Goal: Information Seeking & Learning: Compare options

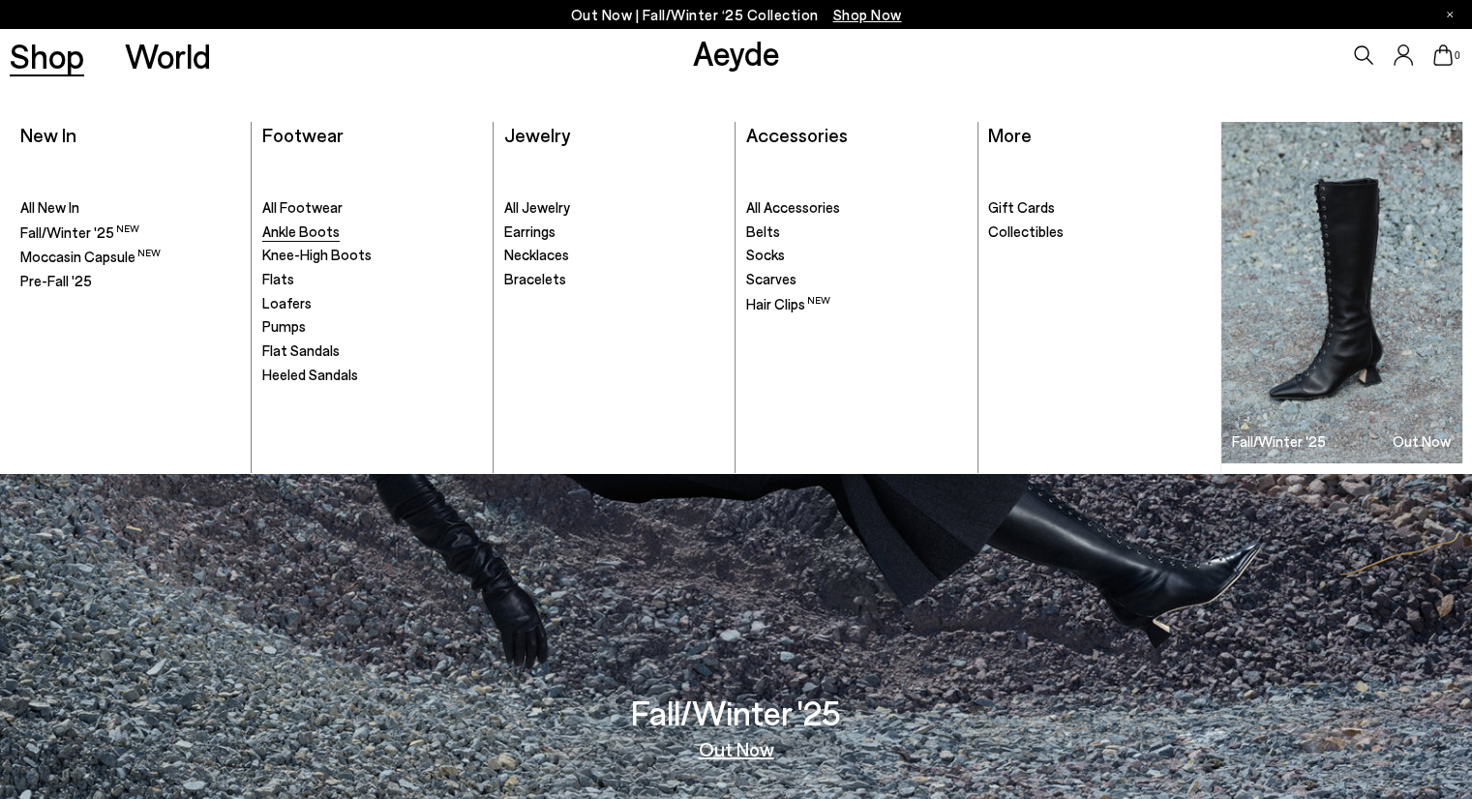
click at [326, 230] on span "Ankle Boots" at bounding box center [300, 231] width 77 height 17
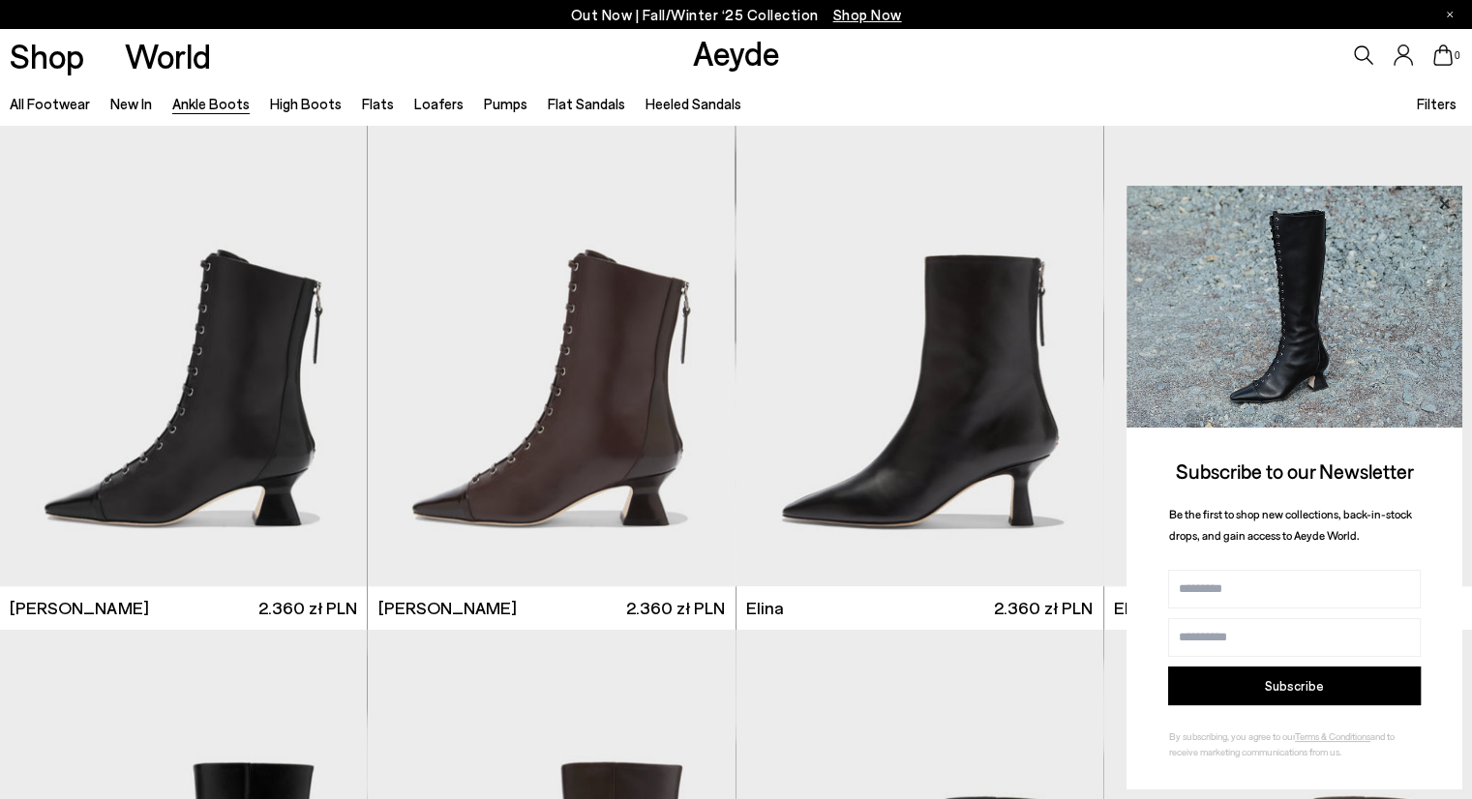
click at [1442, 203] on icon at bounding box center [1444, 203] width 10 height 10
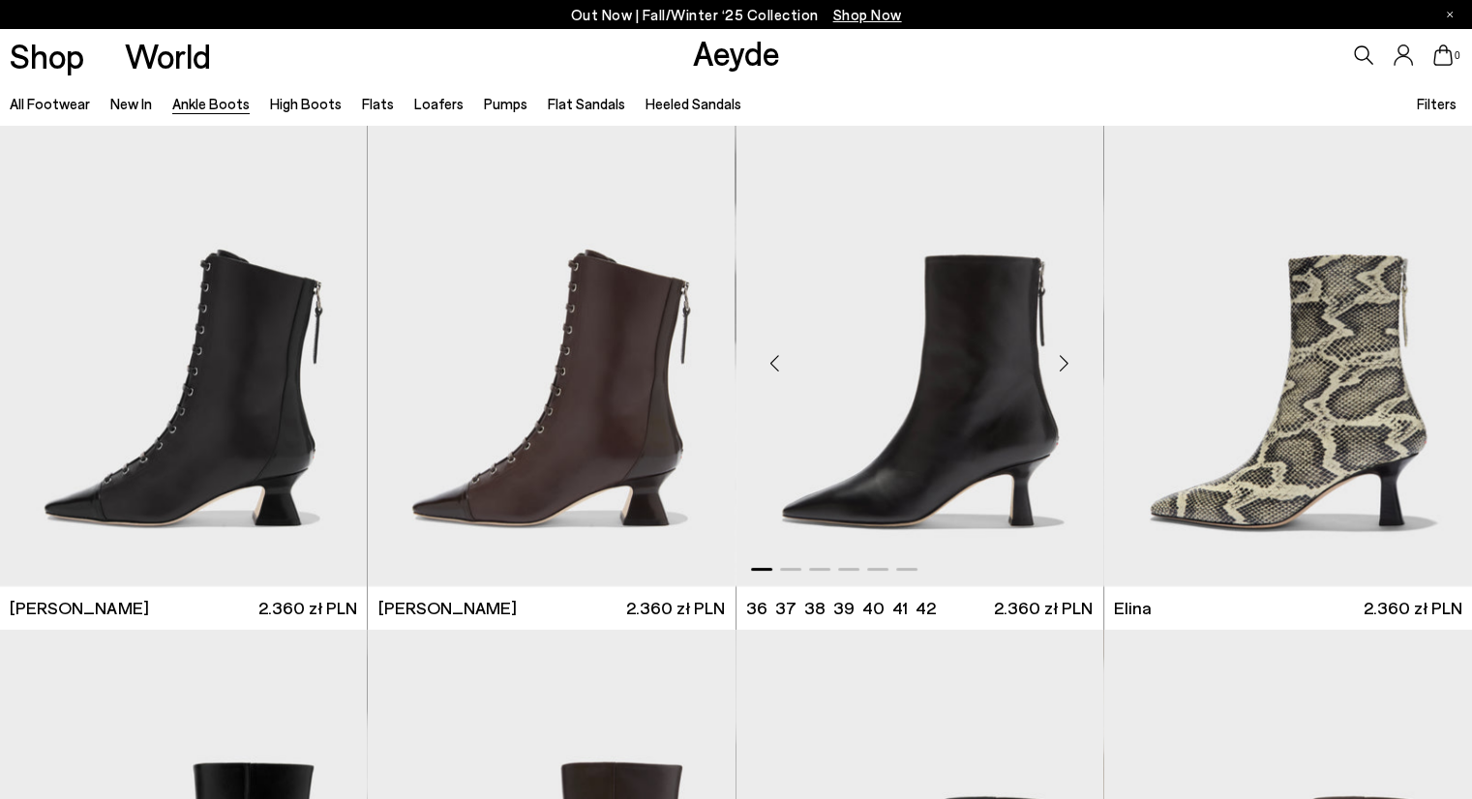
click at [1063, 362] on div "Next slide" at bounding box center [1065, 364] width 58 height 58
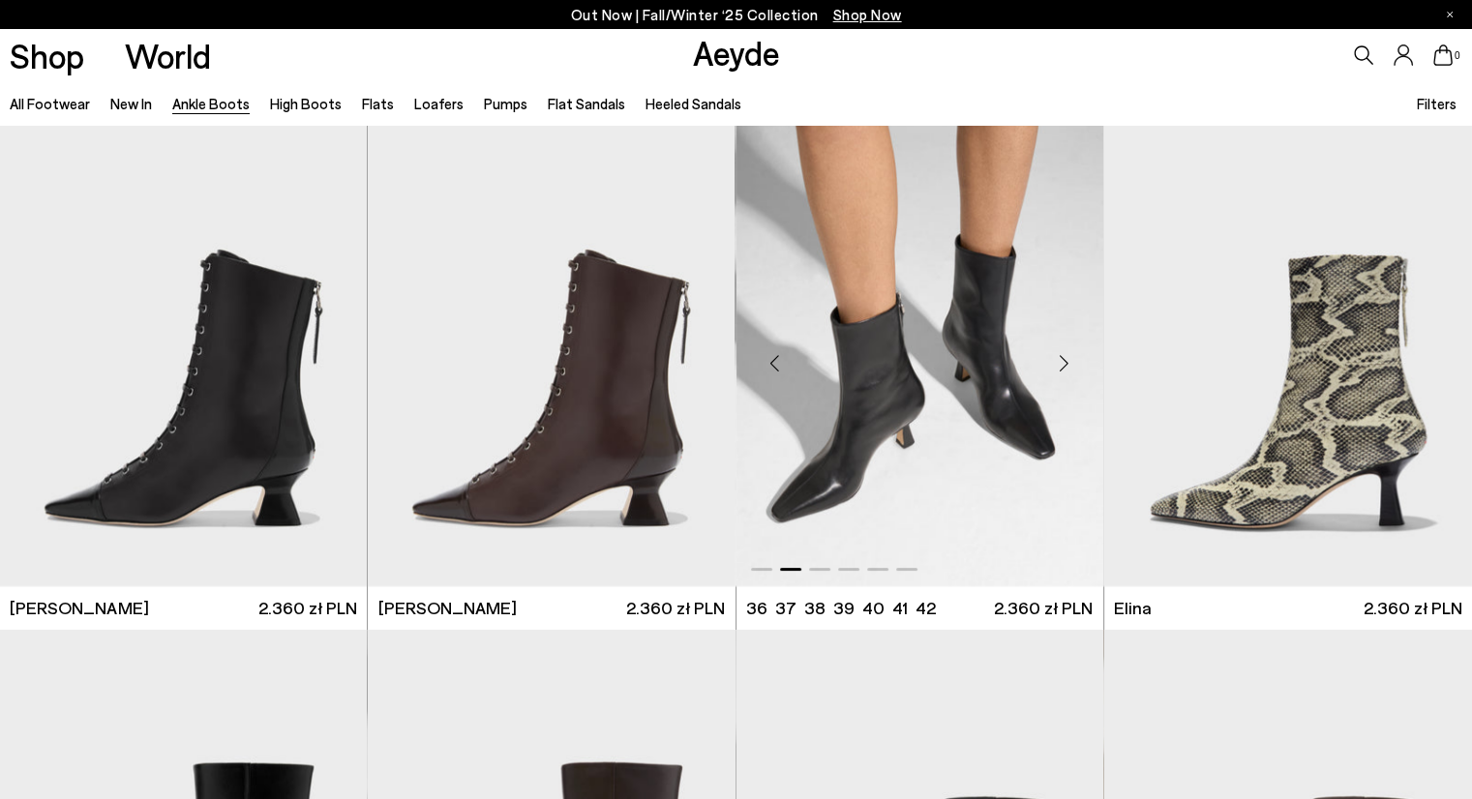
click at [1063, 362] on div "Next slide" at bounding box center [1065, 364] width 58 height 58
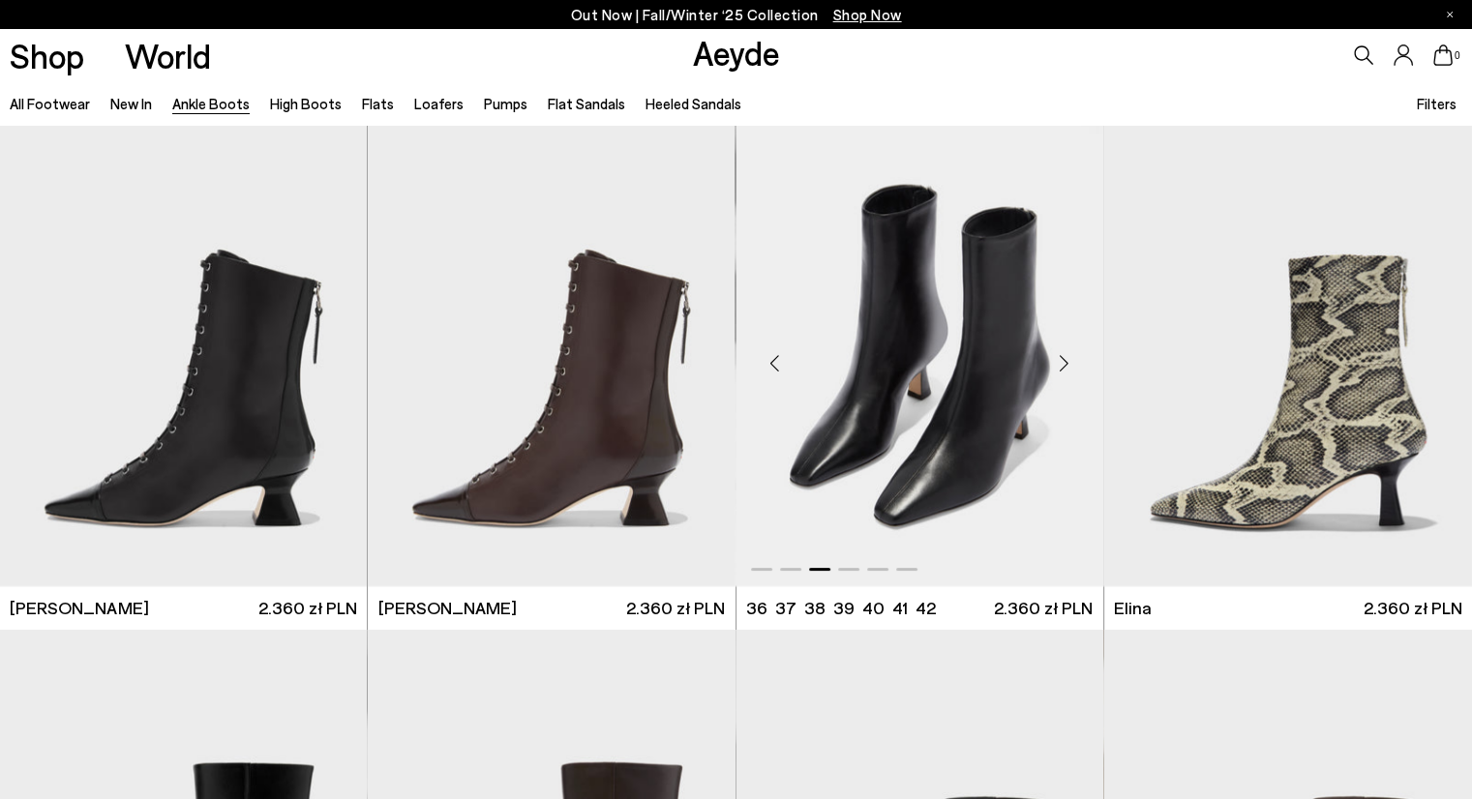
click at [1063, 362] on div "Next slide" at bounding box center [1065, 364] width 58 height 58
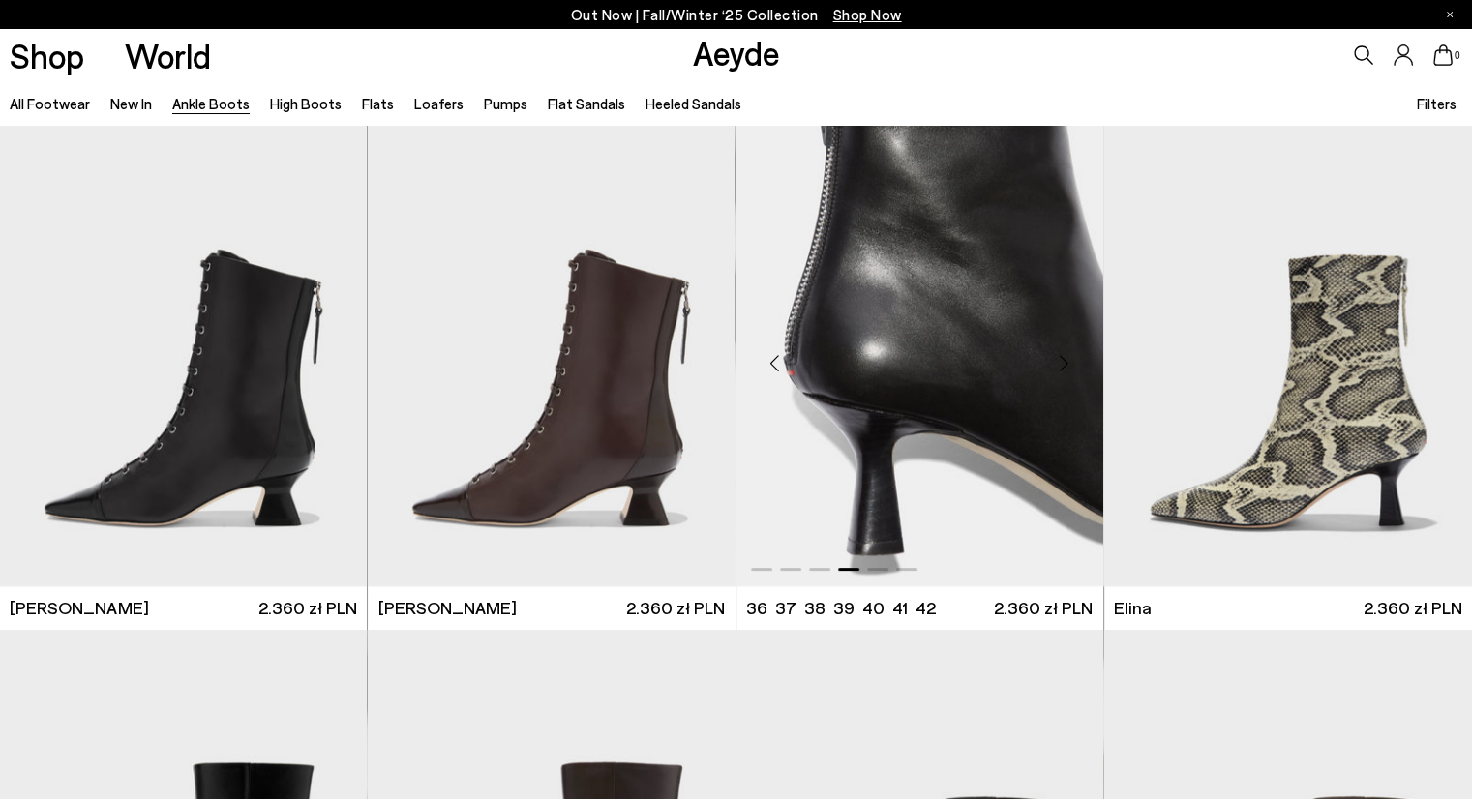
click at [1063, 362] on div "Next slide" at bounding box center [1065, 364] width 58 height 58
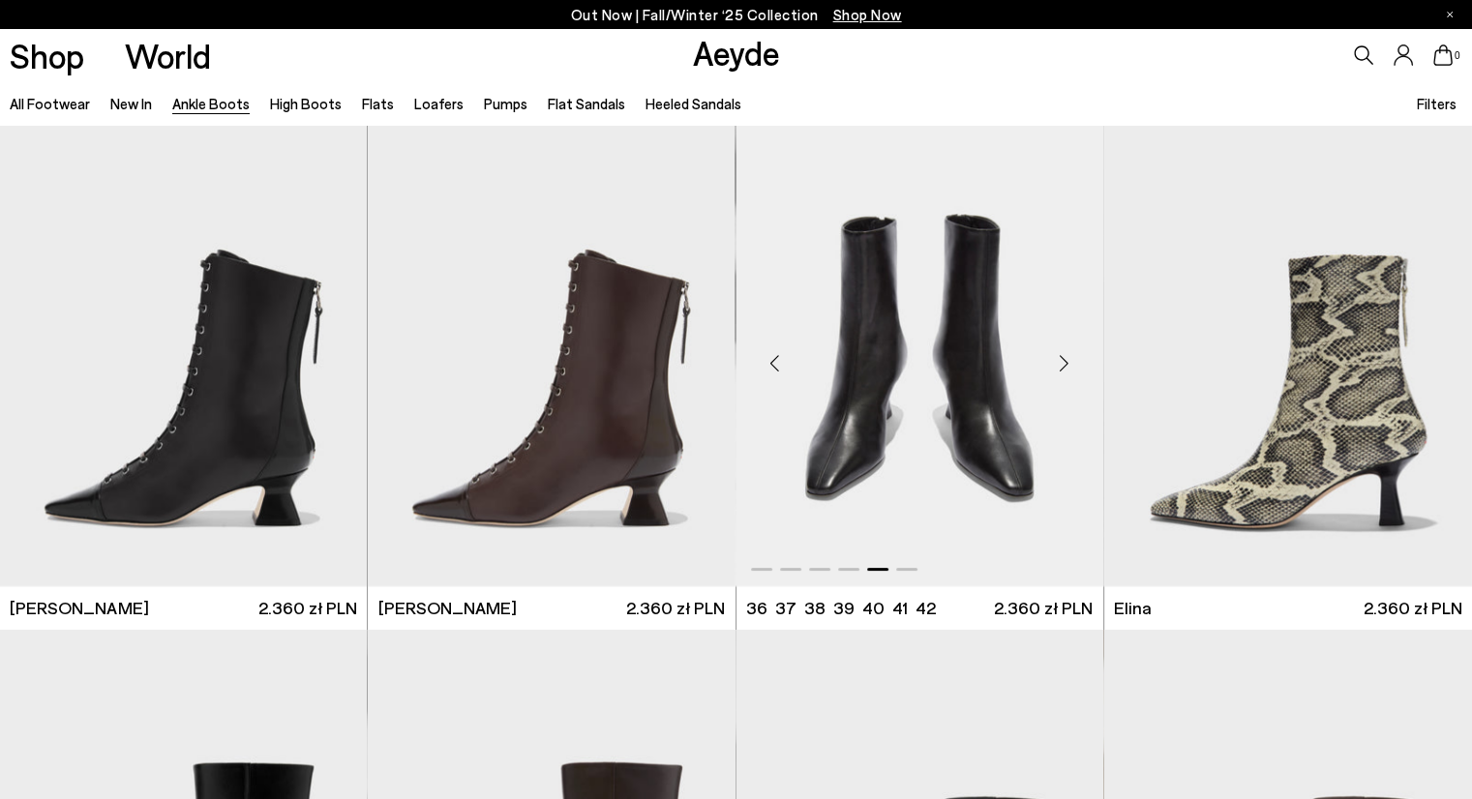
click at [1063, 362] on div "Next slide" at bounding box center [1065, 364] width 58 height 58
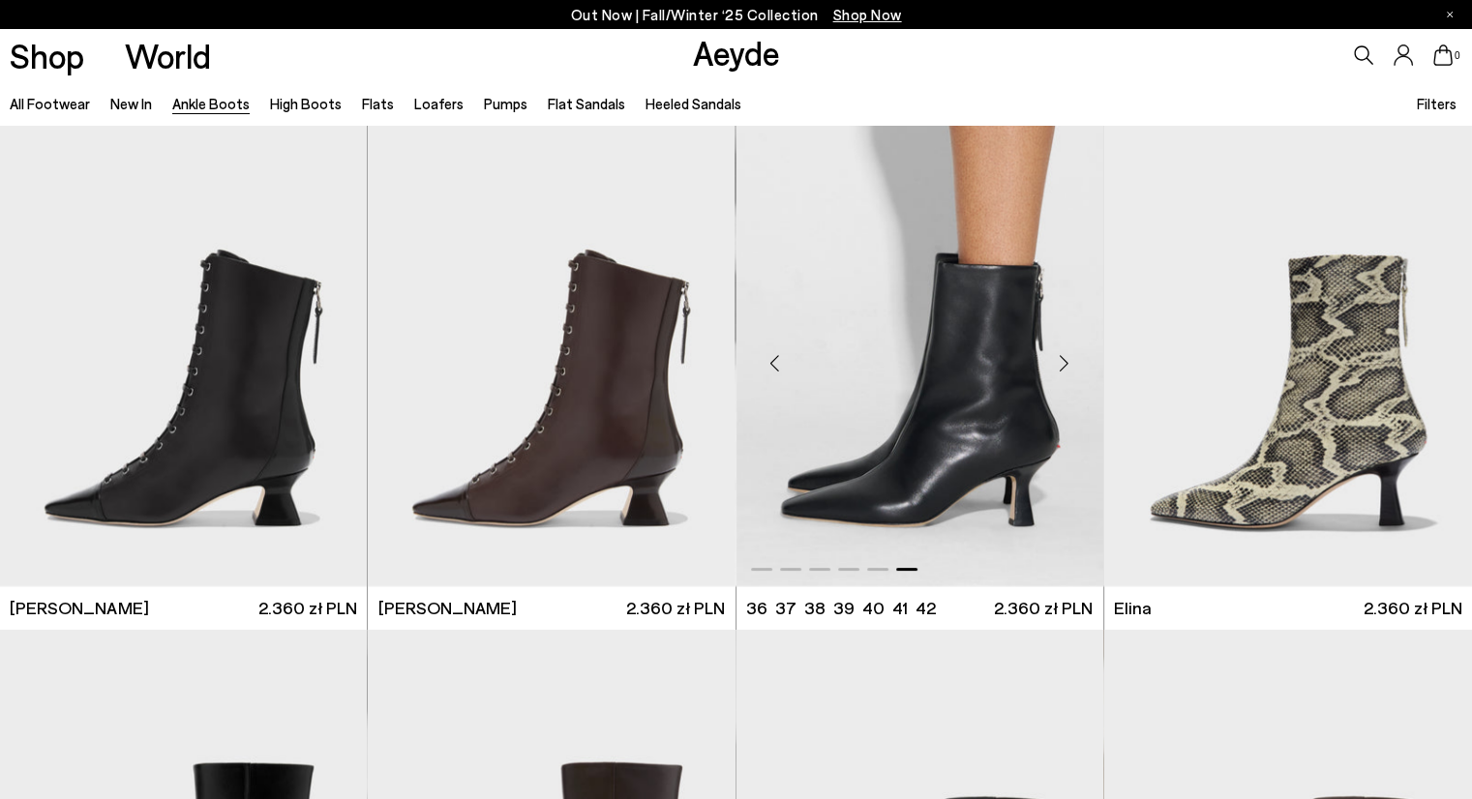
click at [1063, 362] on div "Next slide" at bounding box center [1065, 364] width 58 height 58
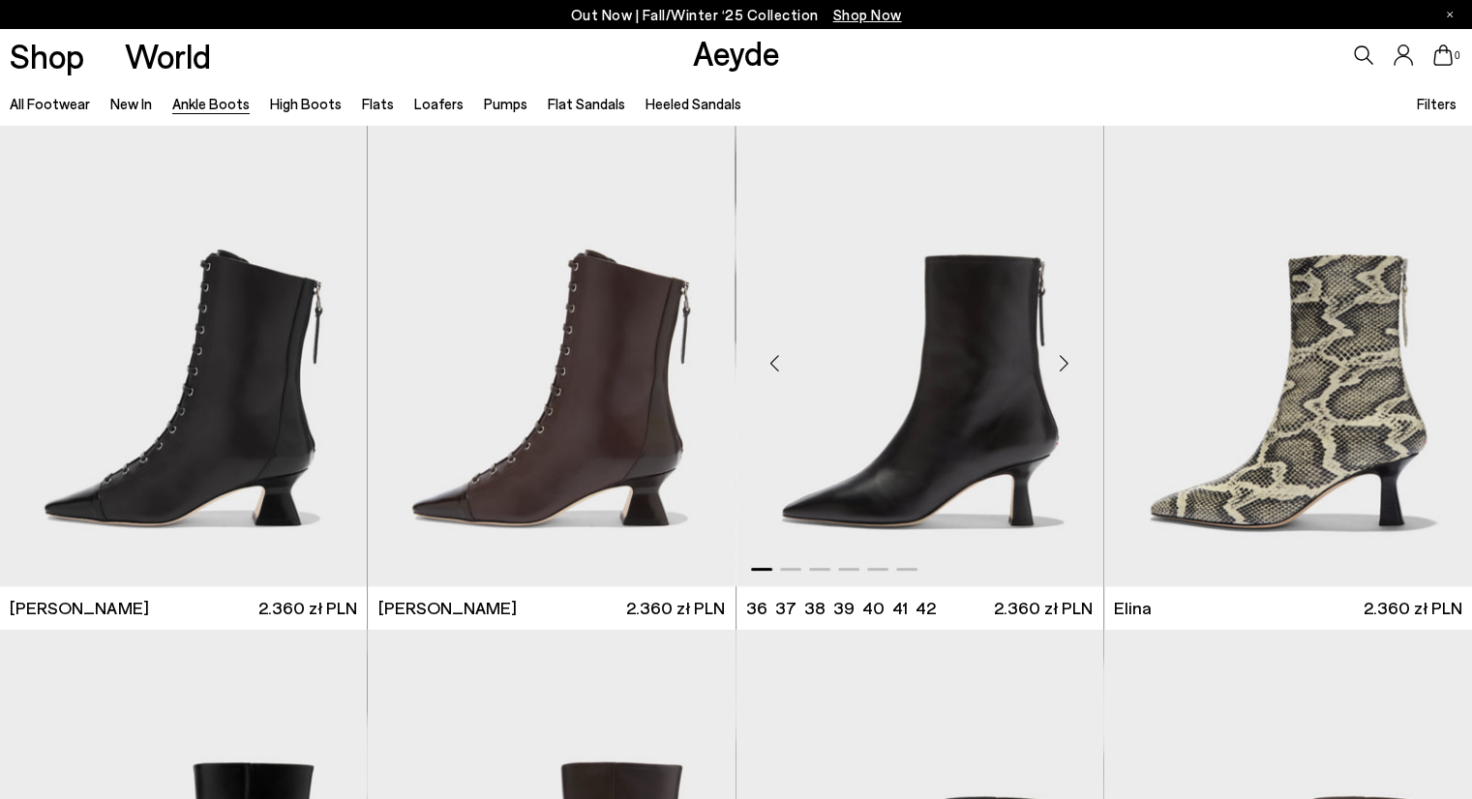
click at [1063, 362] on div "Next slide" at bounding box center [1065, 364] width 58 height 58
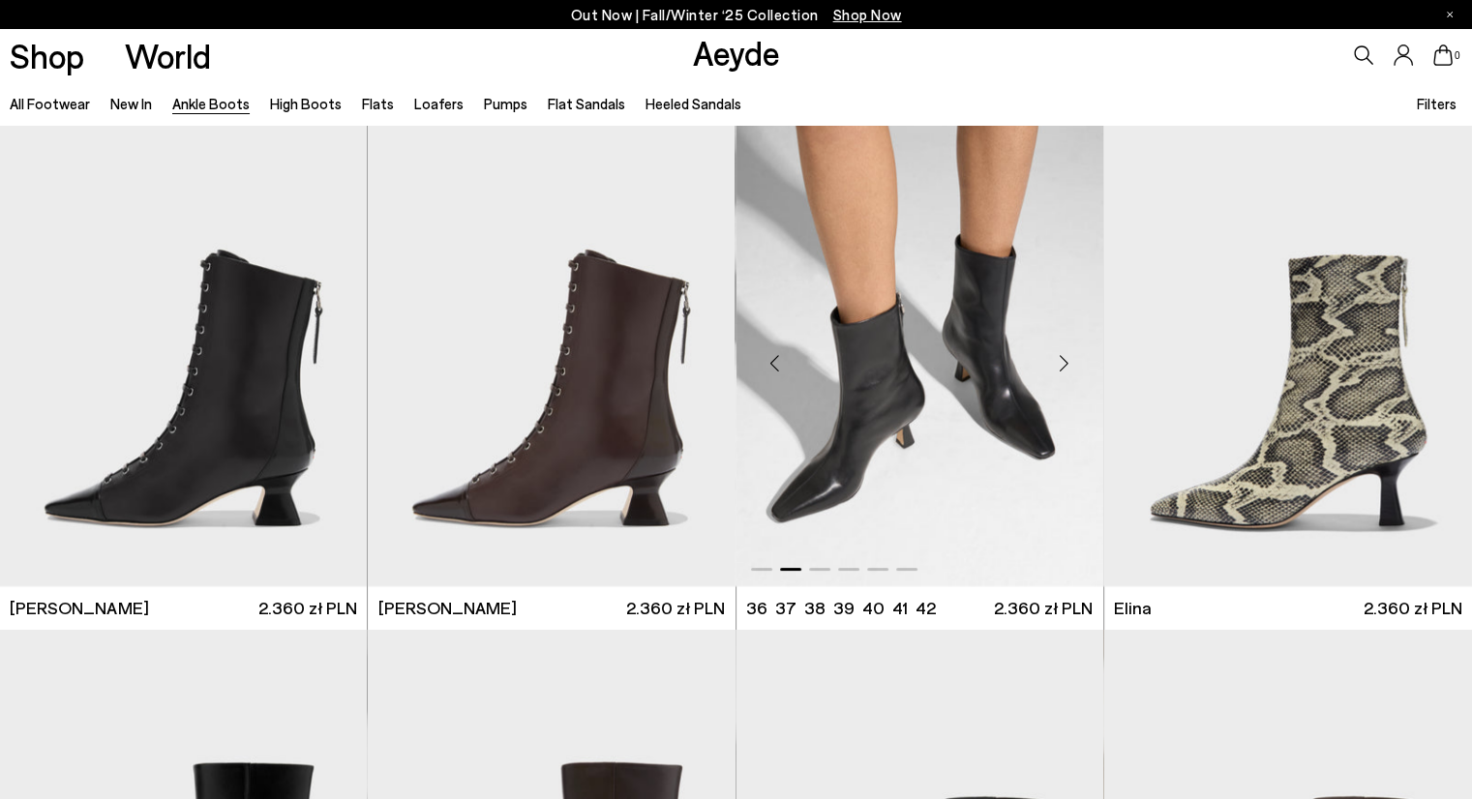
click at [1063, 362] on div "Next slide" at bounding box center [1065, 364] width 58 height 58
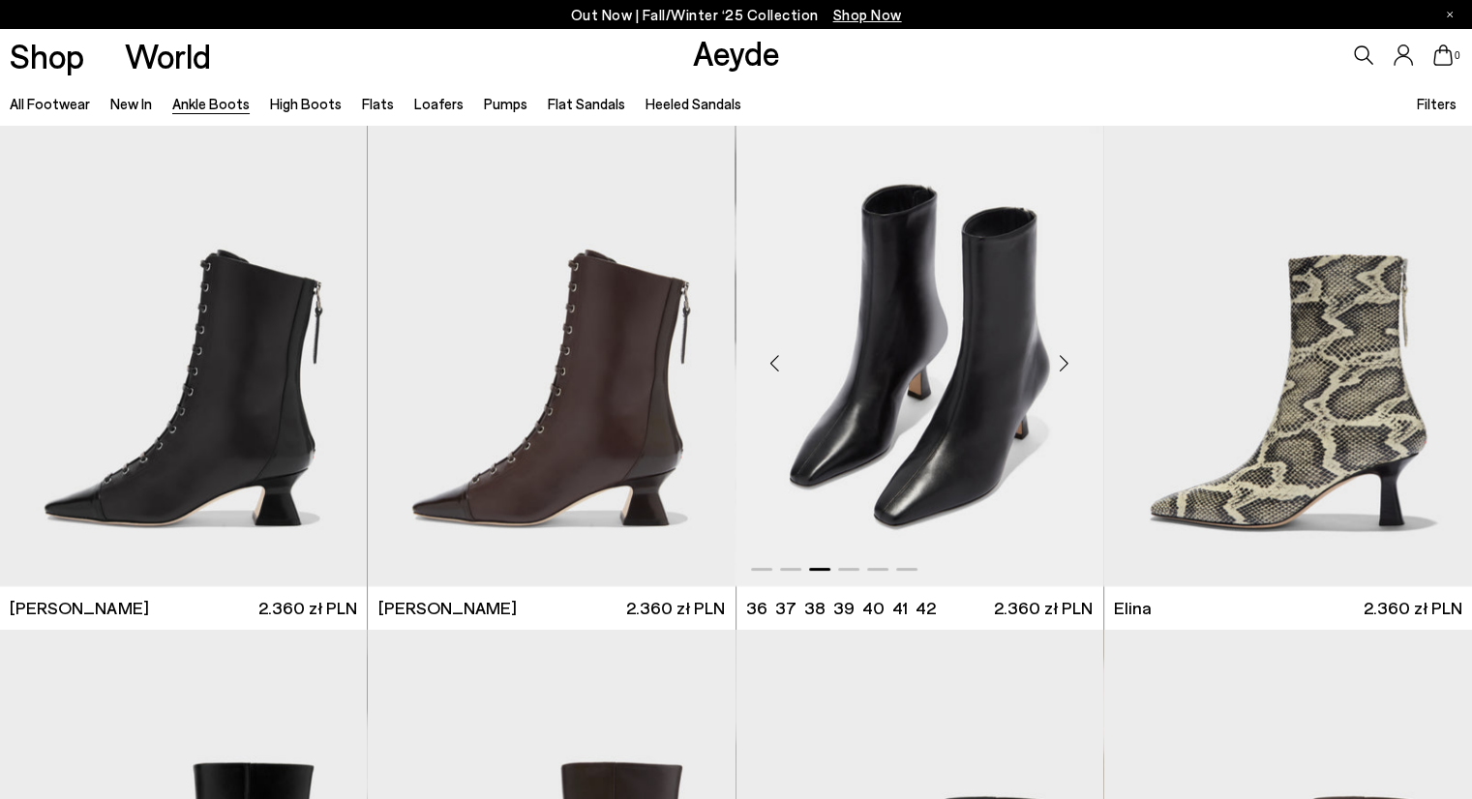
click at [1063, 362] on div "Next slide" at bounding box center [1065, 364] width 58 height 58
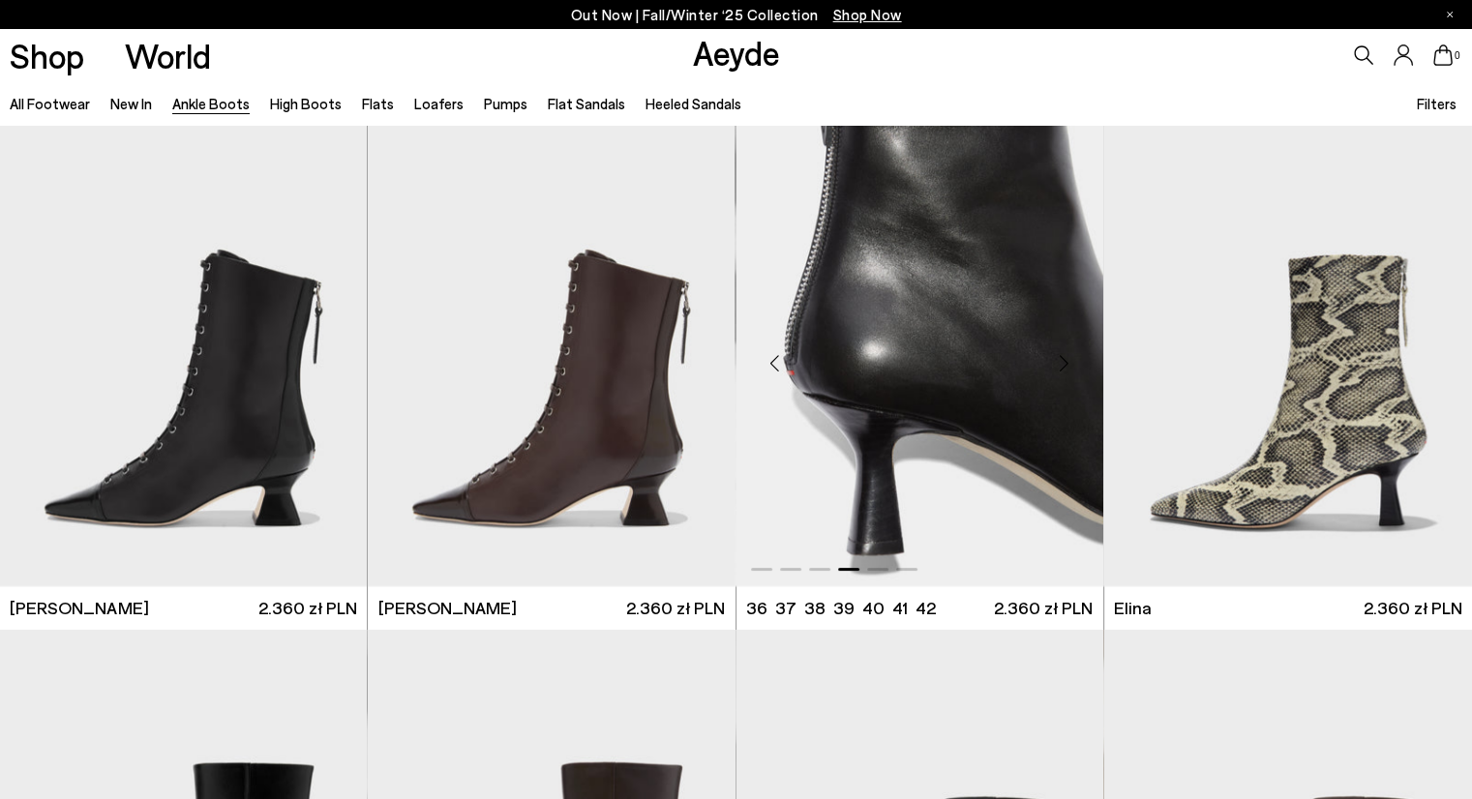
click at [1063, 362] on div "Next slide" at bounding box center [1065, 364] width 58 height 58
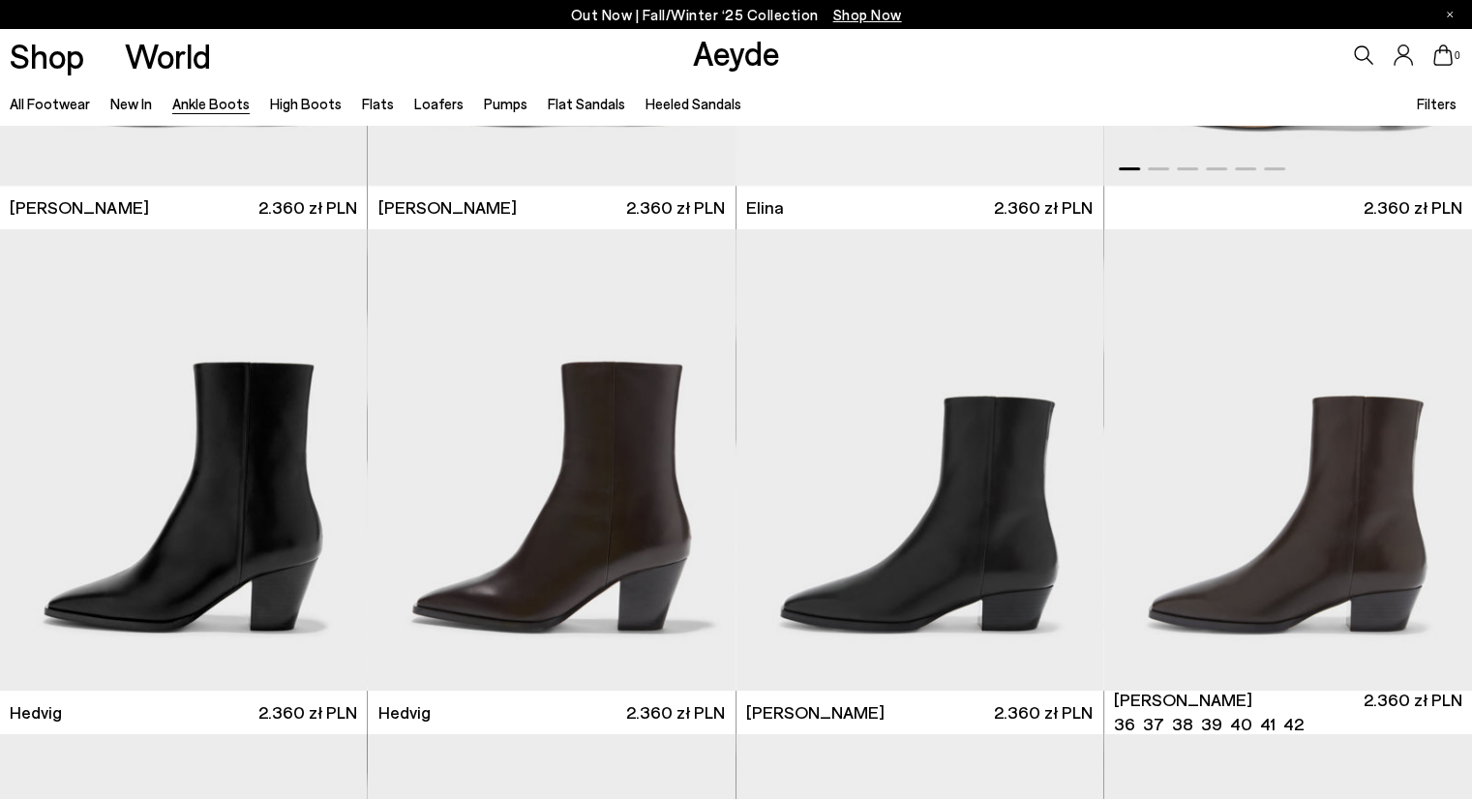
scroll to position [443, 0]
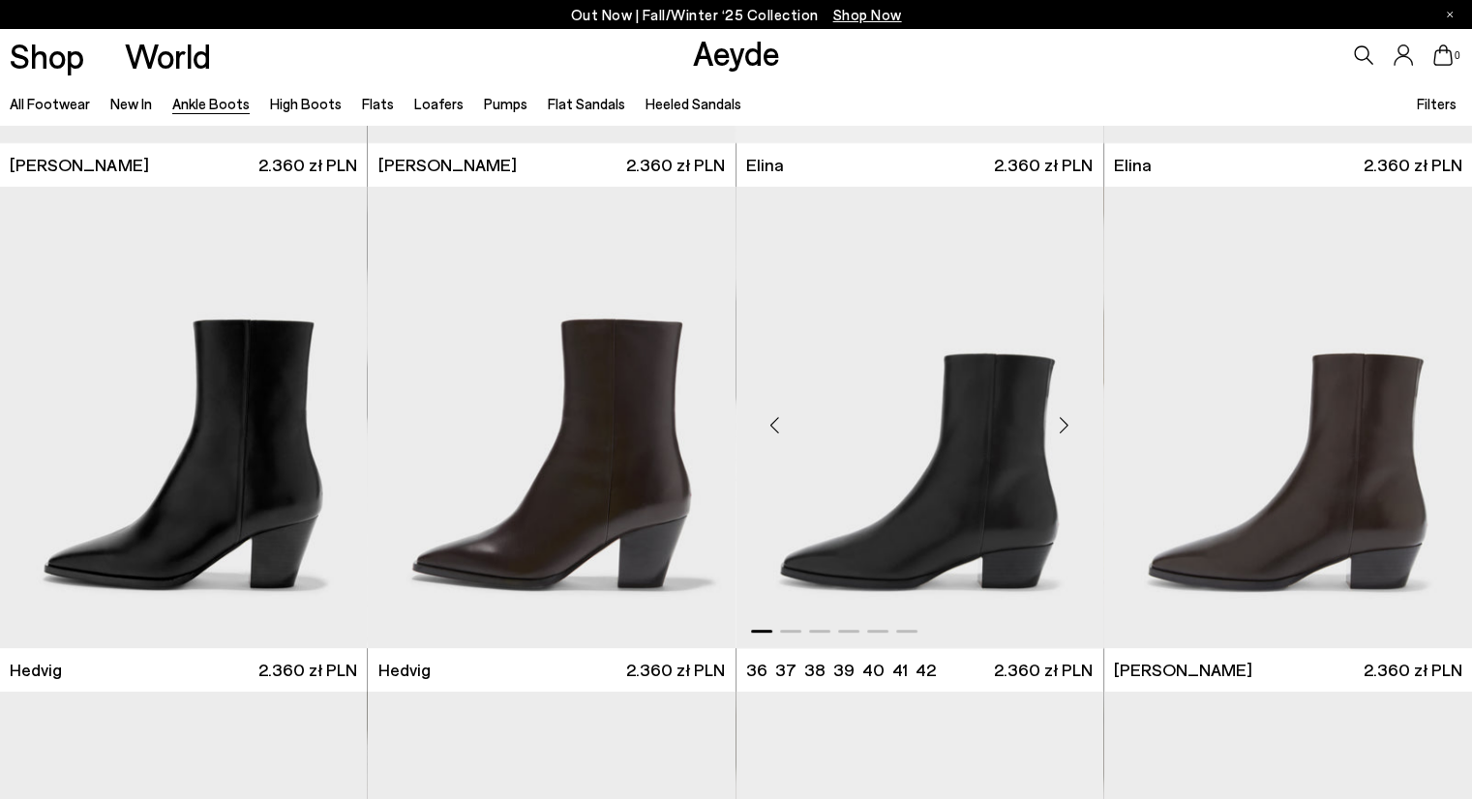
click at [1061, 423] on div "Next slide" at bounding box center [1065, 425] width 58 height 58
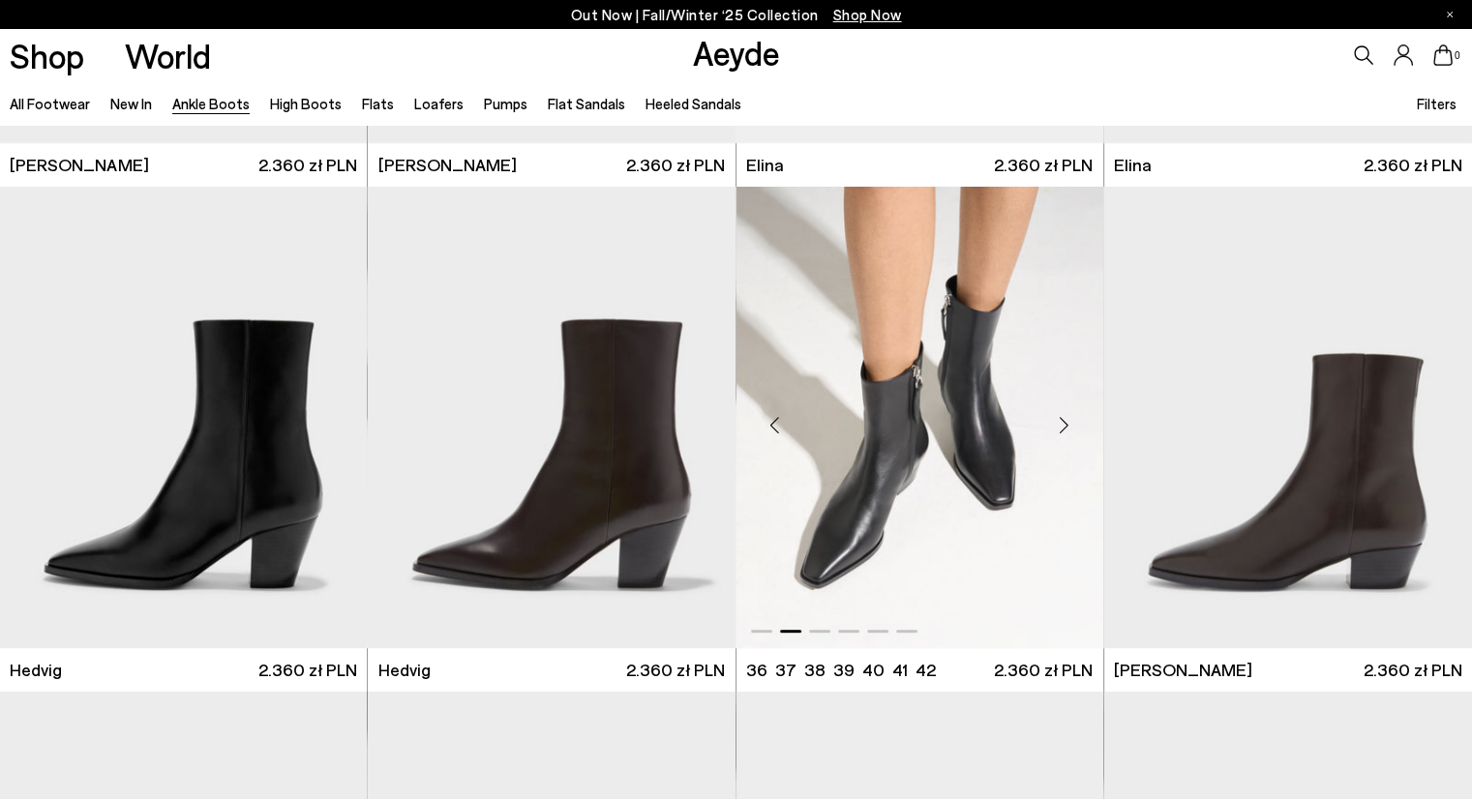
click at [1061, 423] on div "Next slide" at bounding box center [1065, 425] width 58 height 58
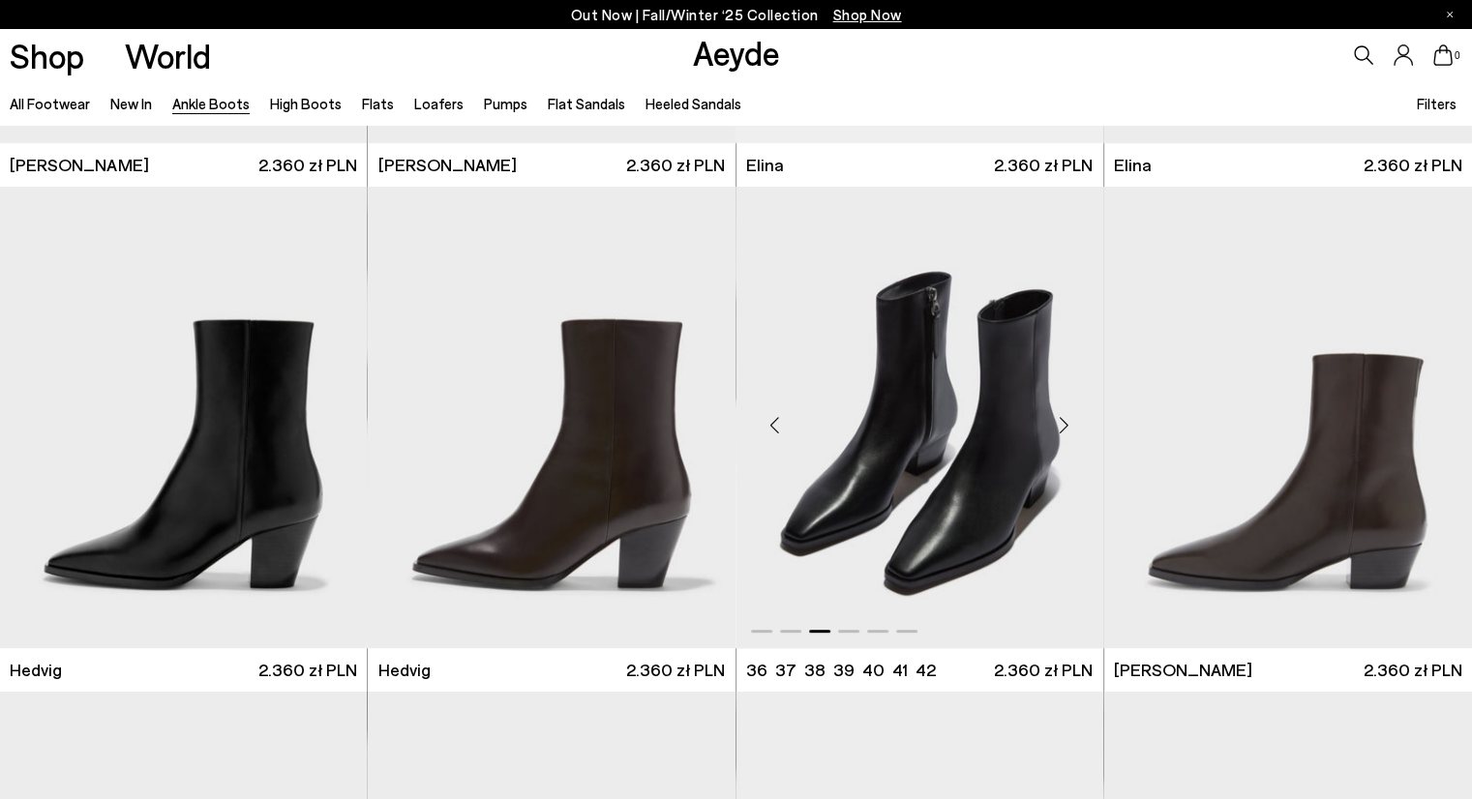
click at [1061, 423] on div "Next slide" at bounding box center [1065, 425] width 58 height 58
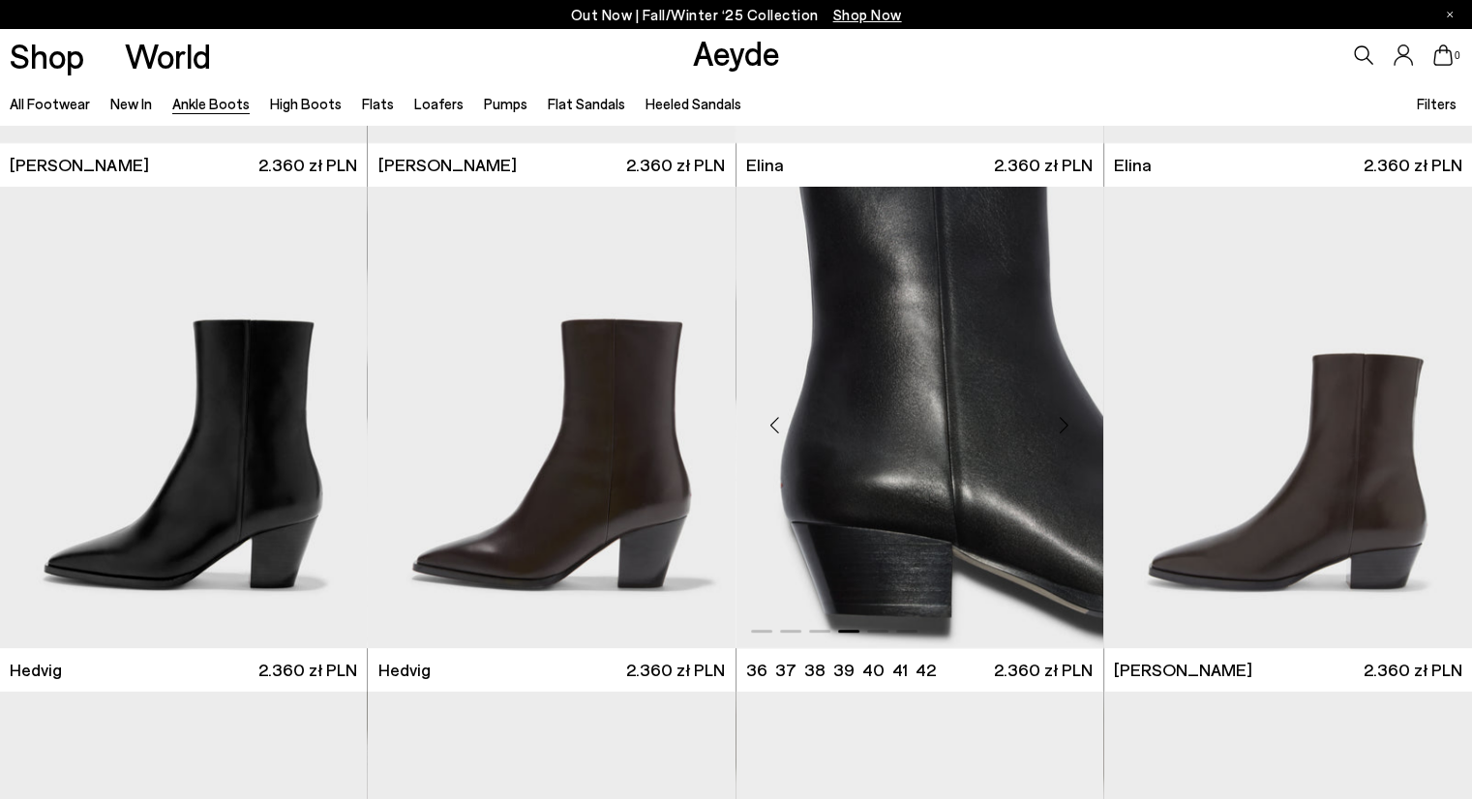
click at [1066, 423] on div "Next slide" at bounding box center [1065, 425] width 58 height 58
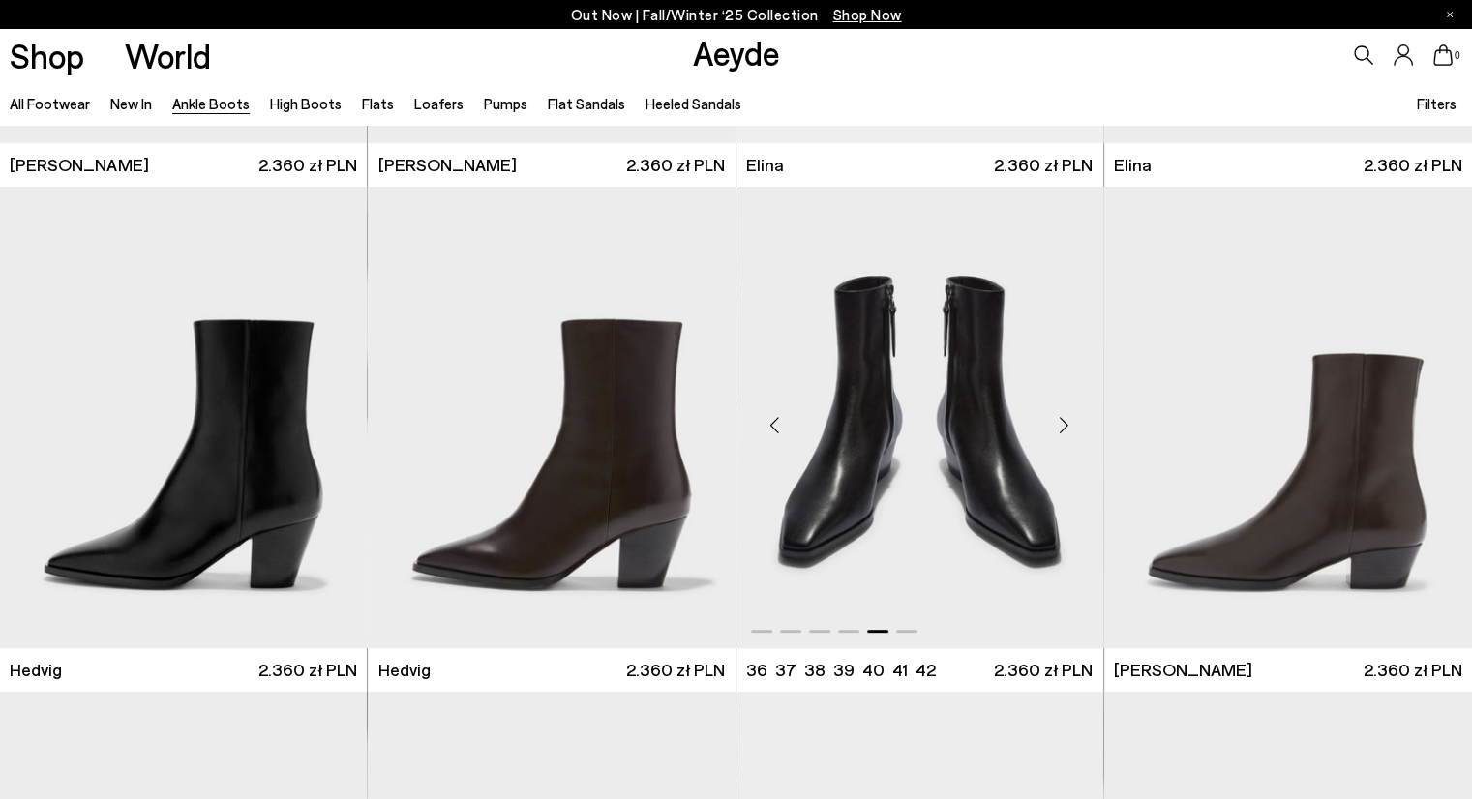
click at [1066, 423] on div "Next slide" at bounding box center [1065, 425] width 58 height 58
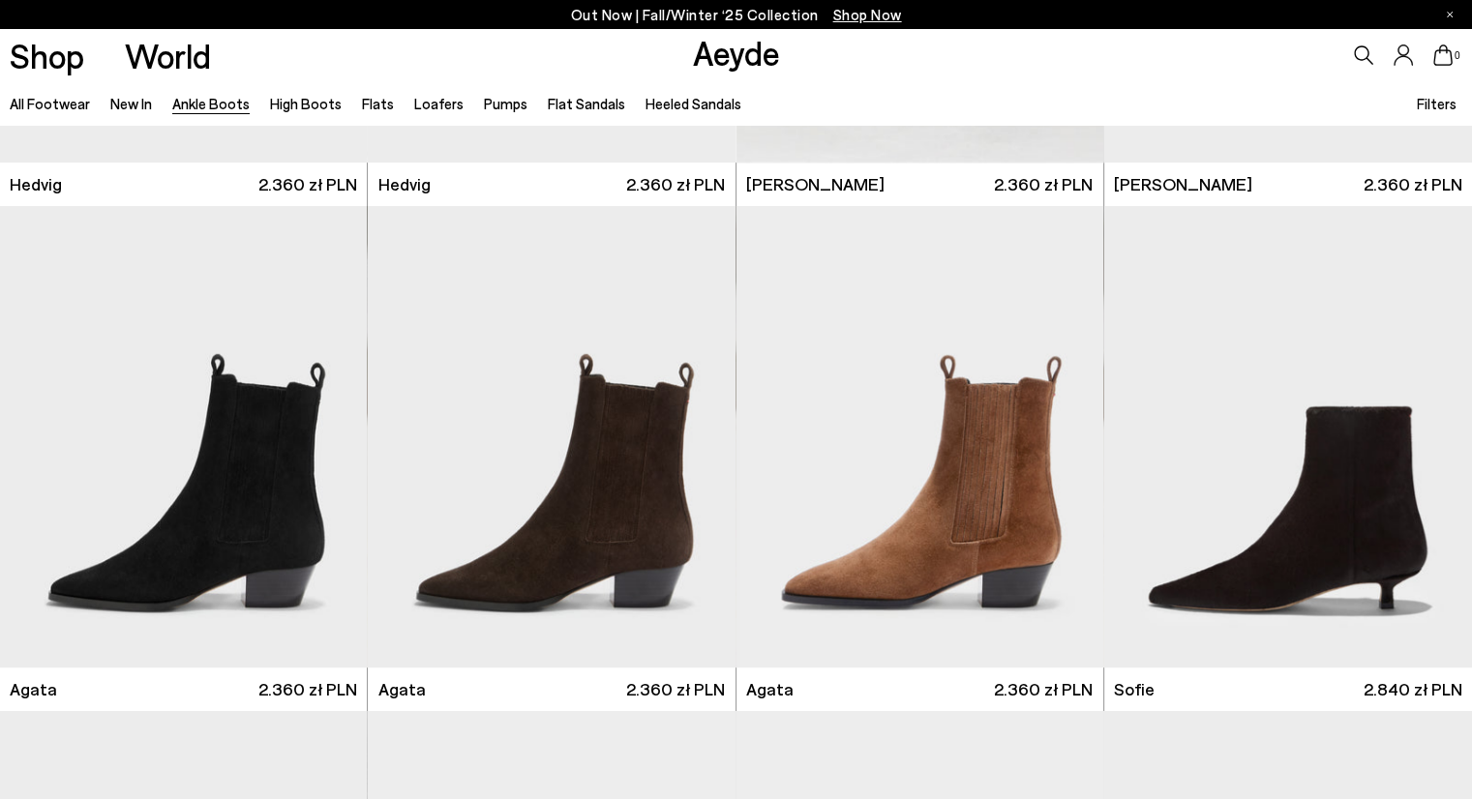
scroll to position [931, 0]
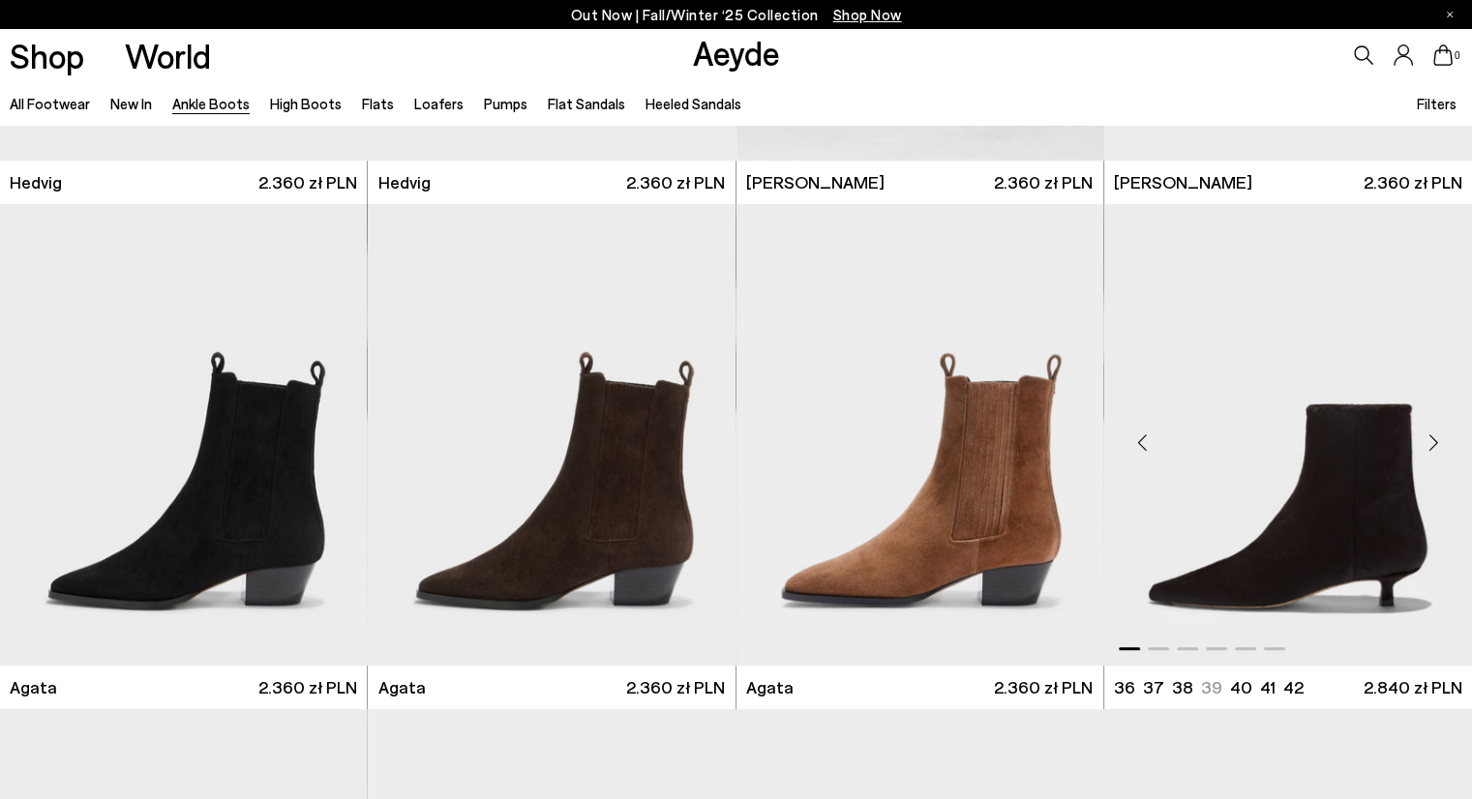
click at [1434, 447] on div "Next slide" at bounding box center [1433, 442] width 58 height 58
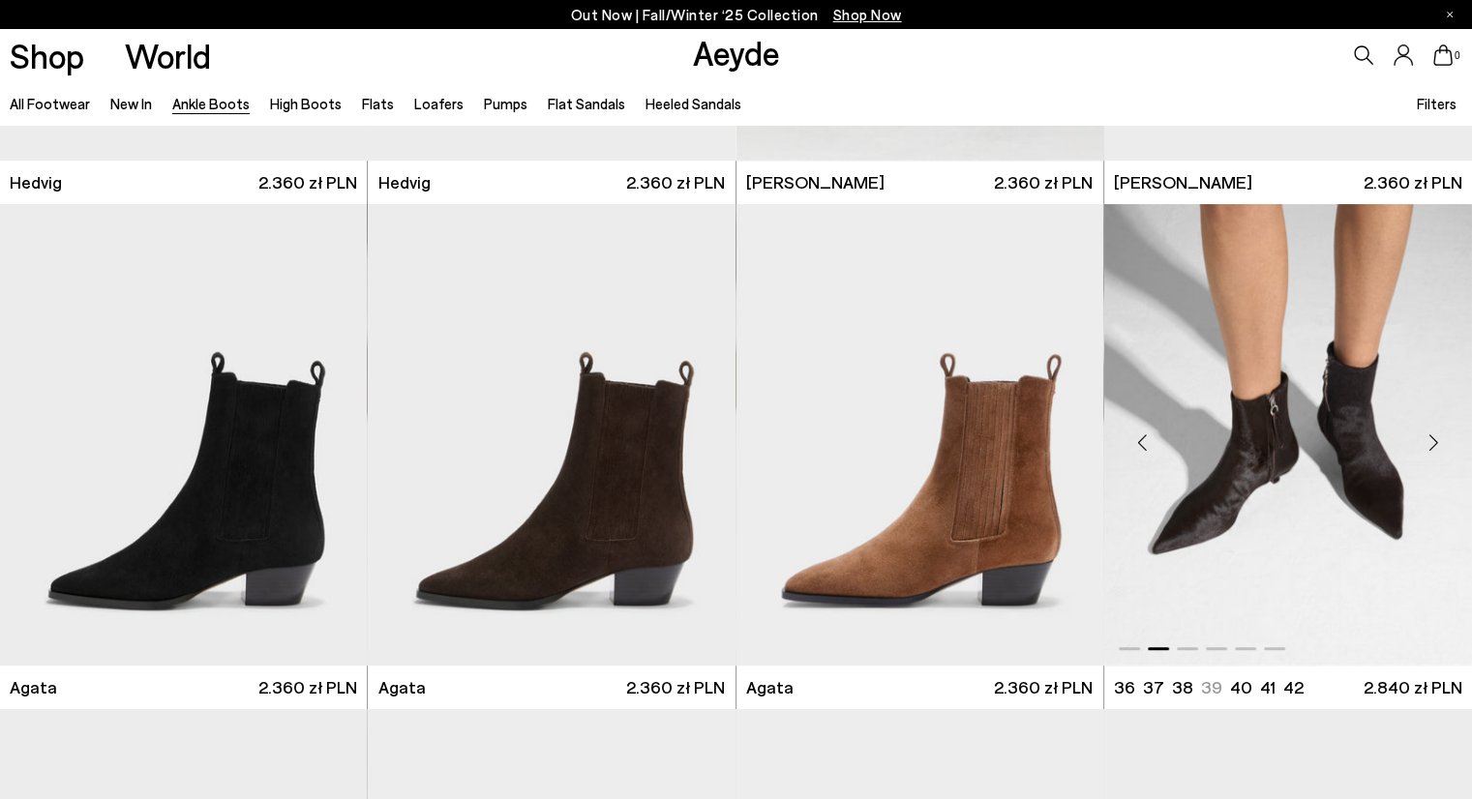
click at [1430, 441] on div "Next slide" at bounding box center [1433, 442] width 58 height 58
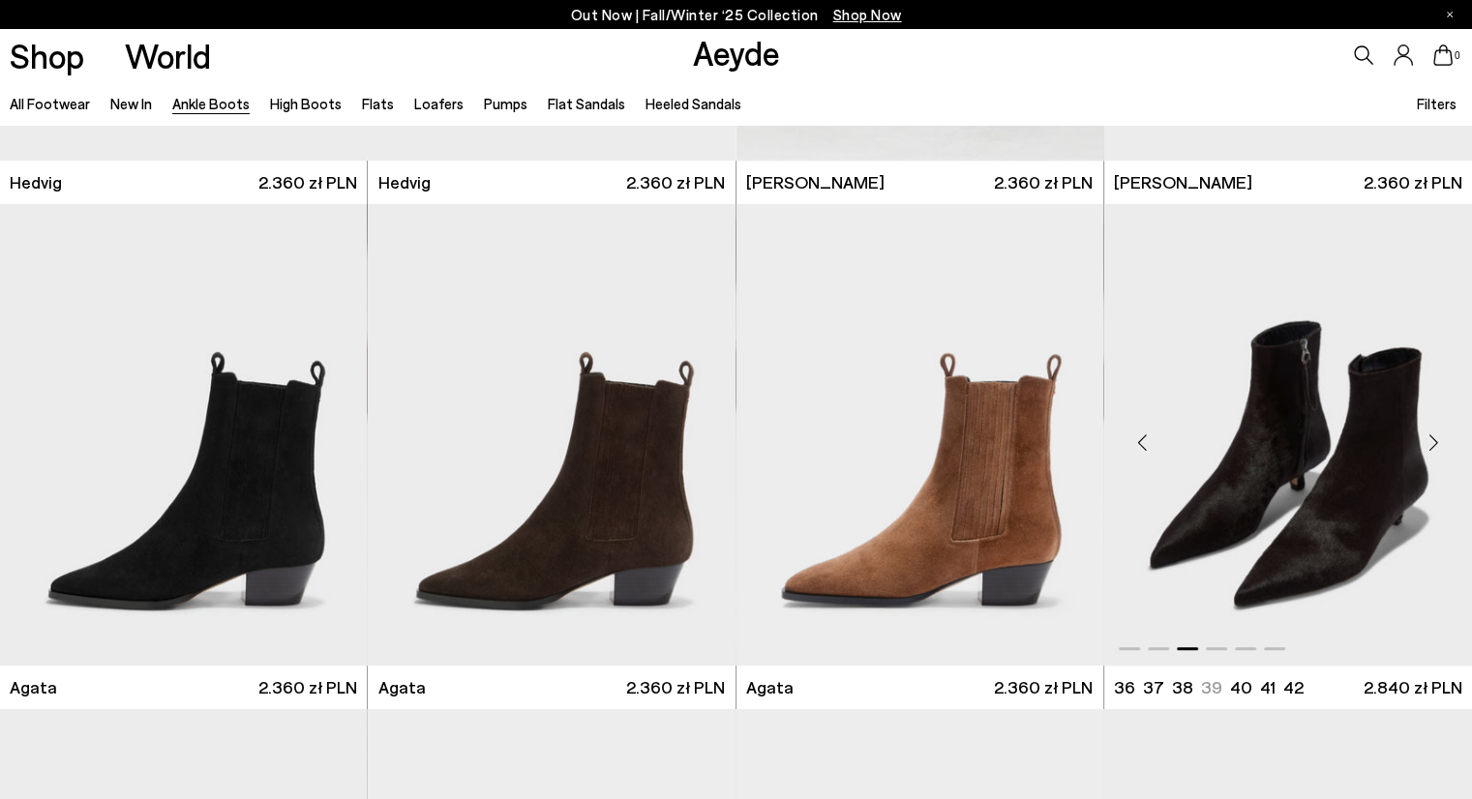
click at [1430, 441] on div "Next slide" at bounding box center [1433, 442] width 58 height 58
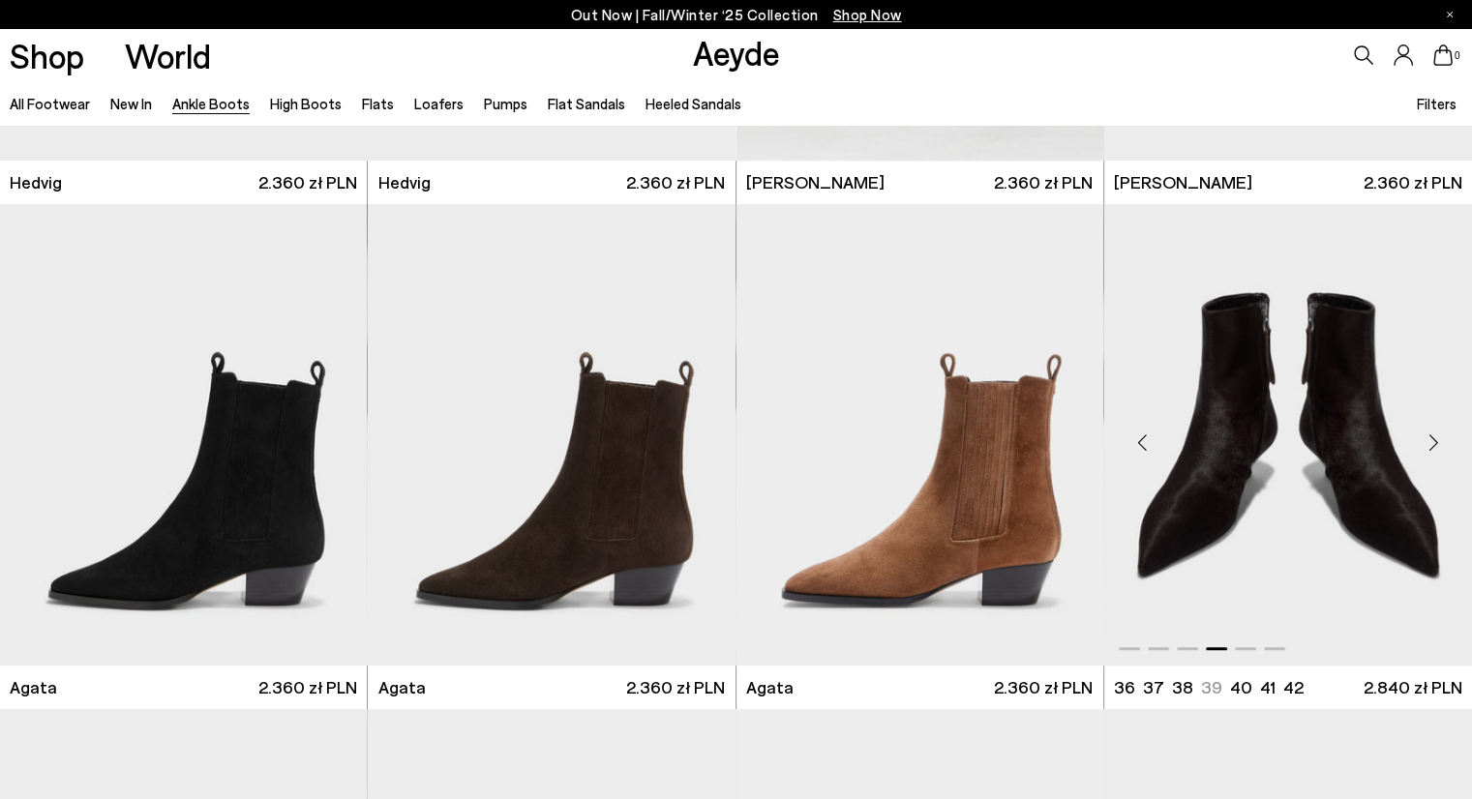
click at [1430, 441] on div "Next slide" at bounding box center [1433, 442] width 58 height 58
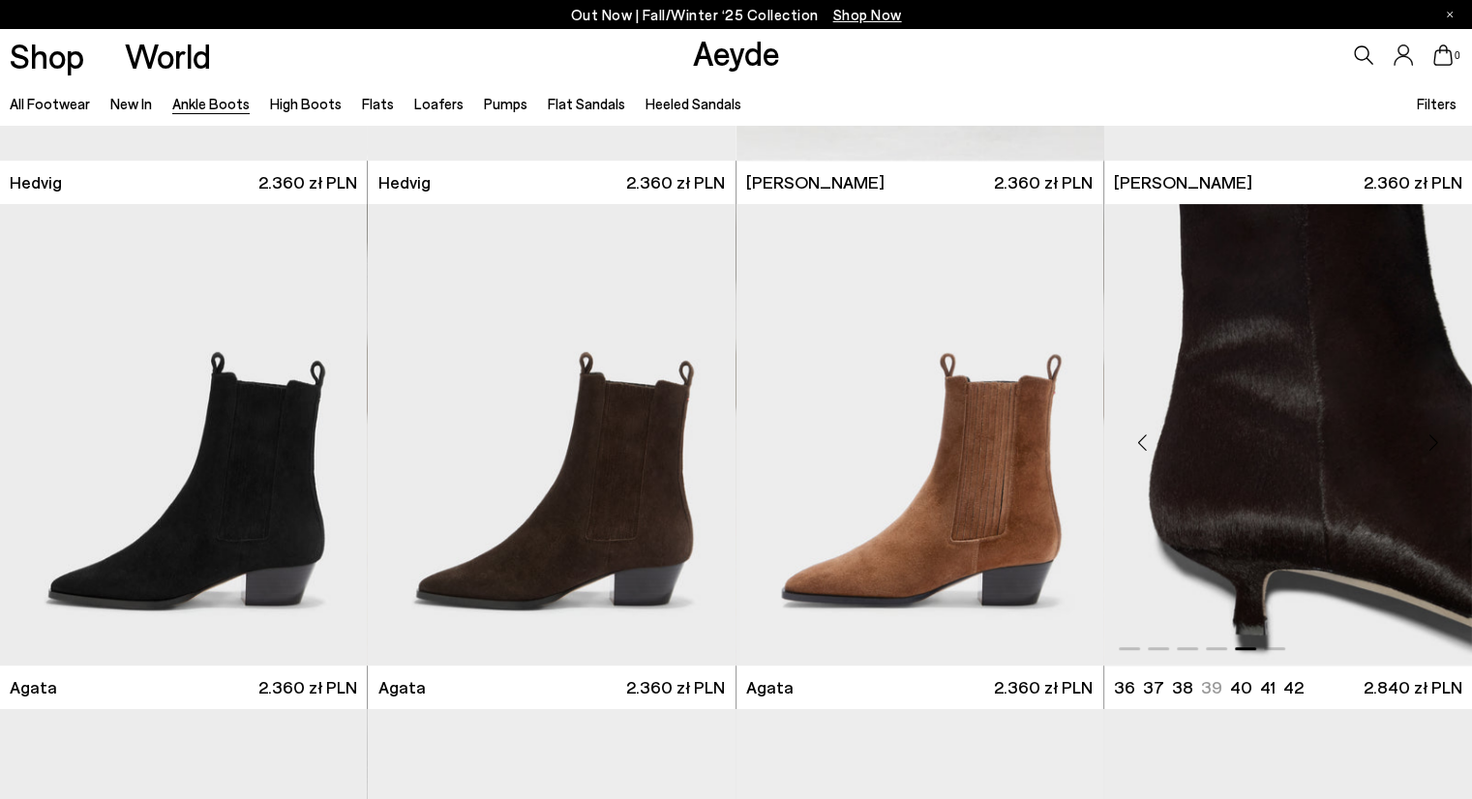
click at [1427, 449] on div "Next slide" at bounding box center [1433, 442] width 58 height 58
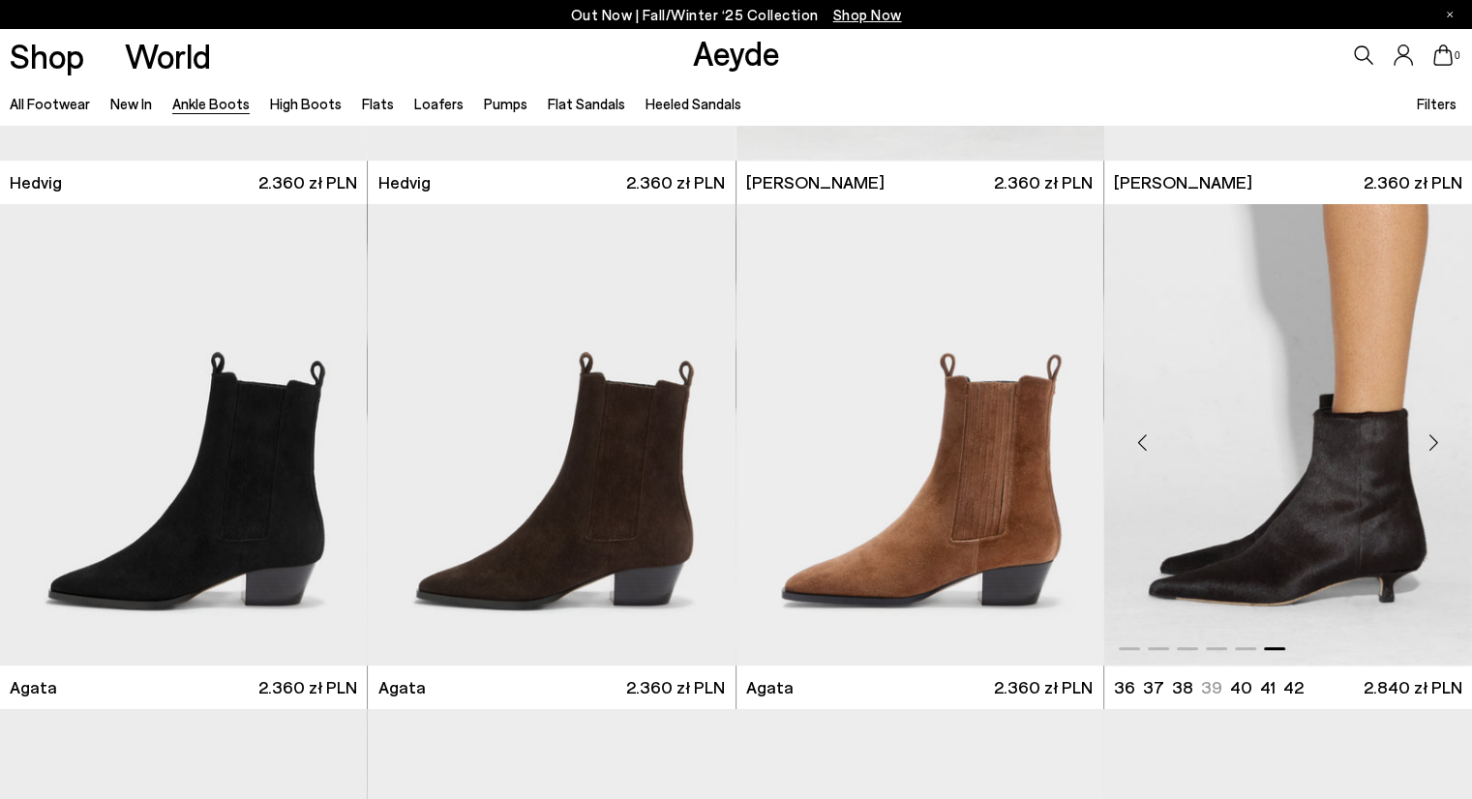
click at [1436, 439] on div "Next slide" at bounding box center [1433, 442] width 58 height 58
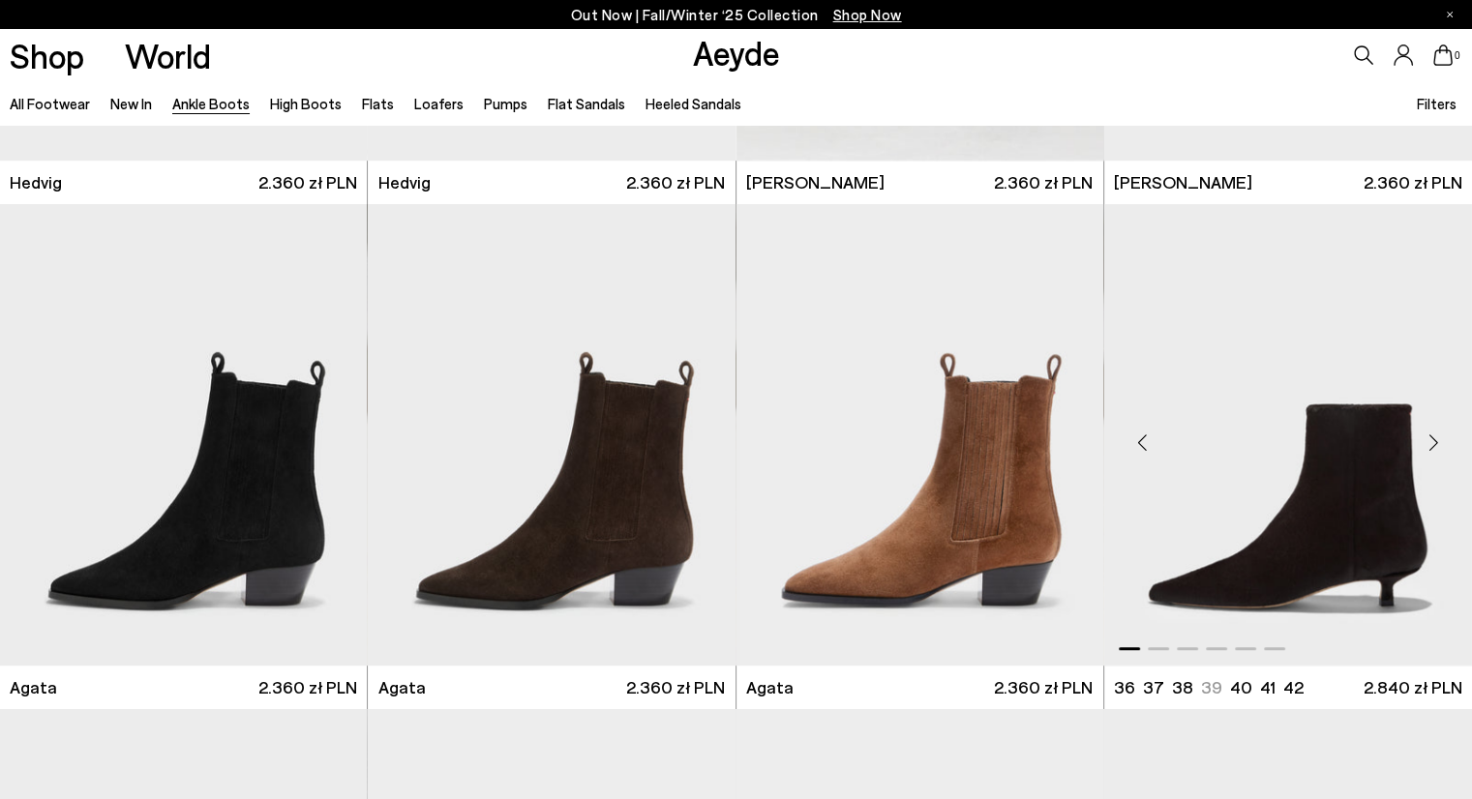
click at [1436, 439] on div "Next slide" at bounding box center [1433, 442] width 58 height 58
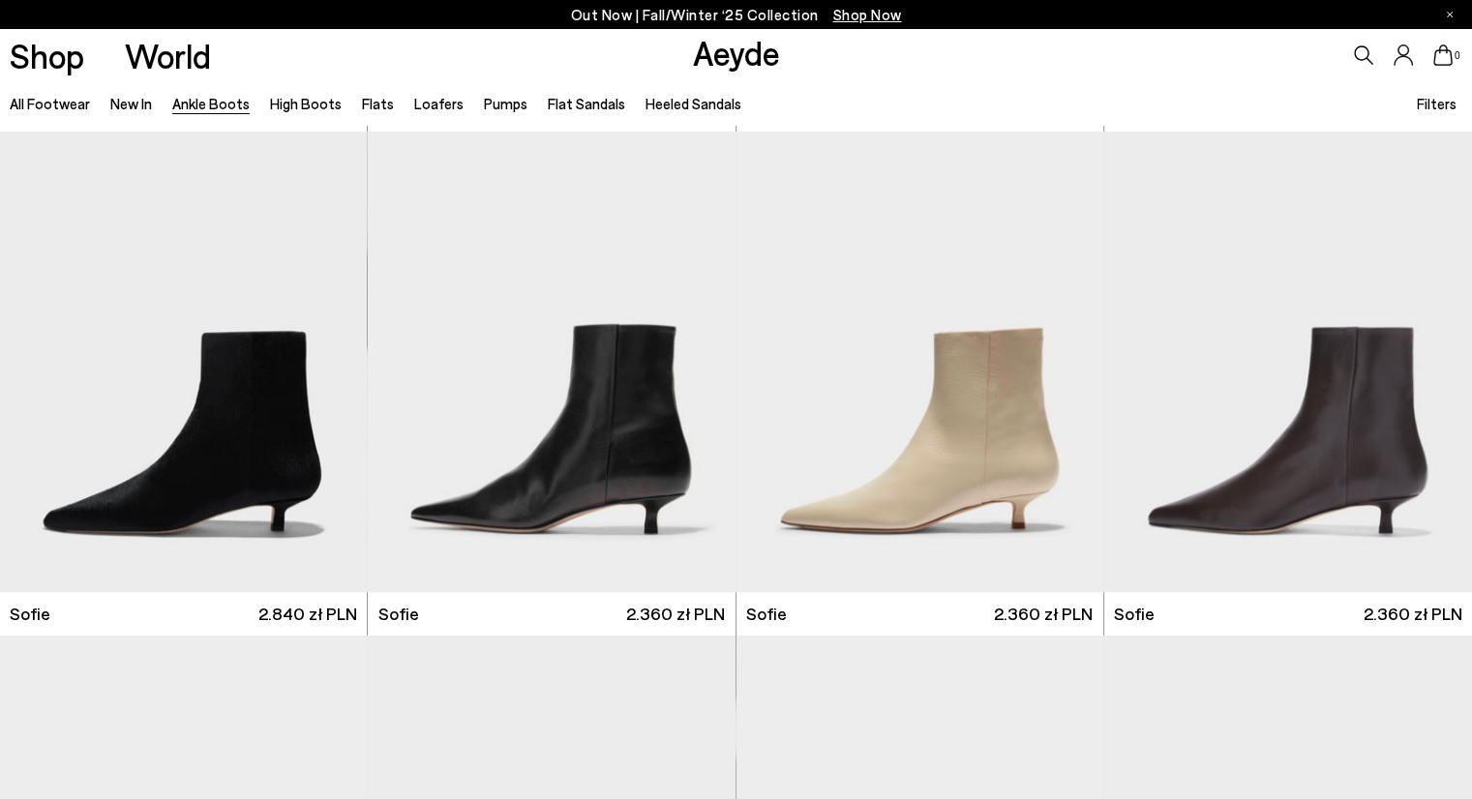
scroll to position [1514, 0]
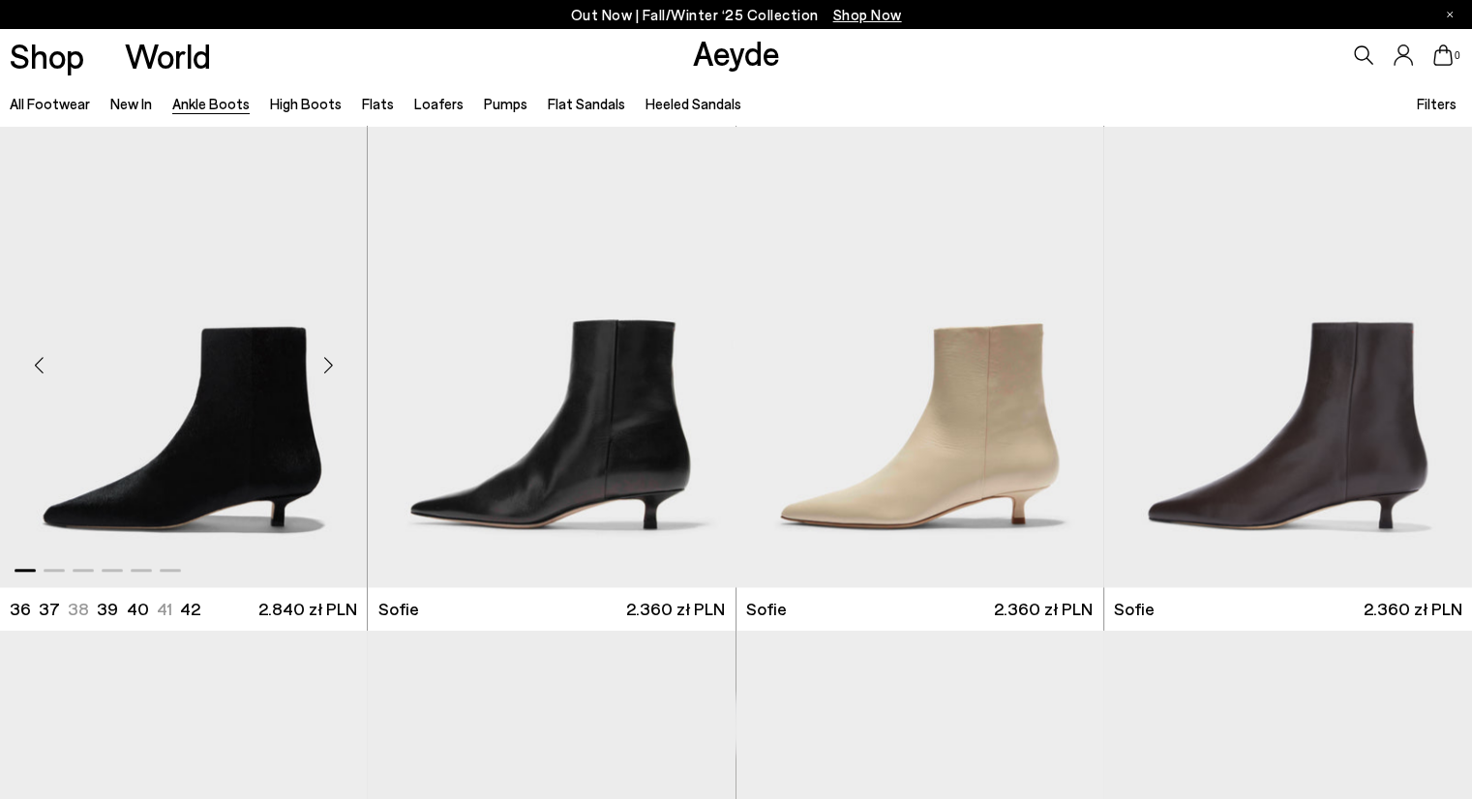
click at [325, 363] on div "Next slide" at bounding box center [328, 365] width 58 height 58
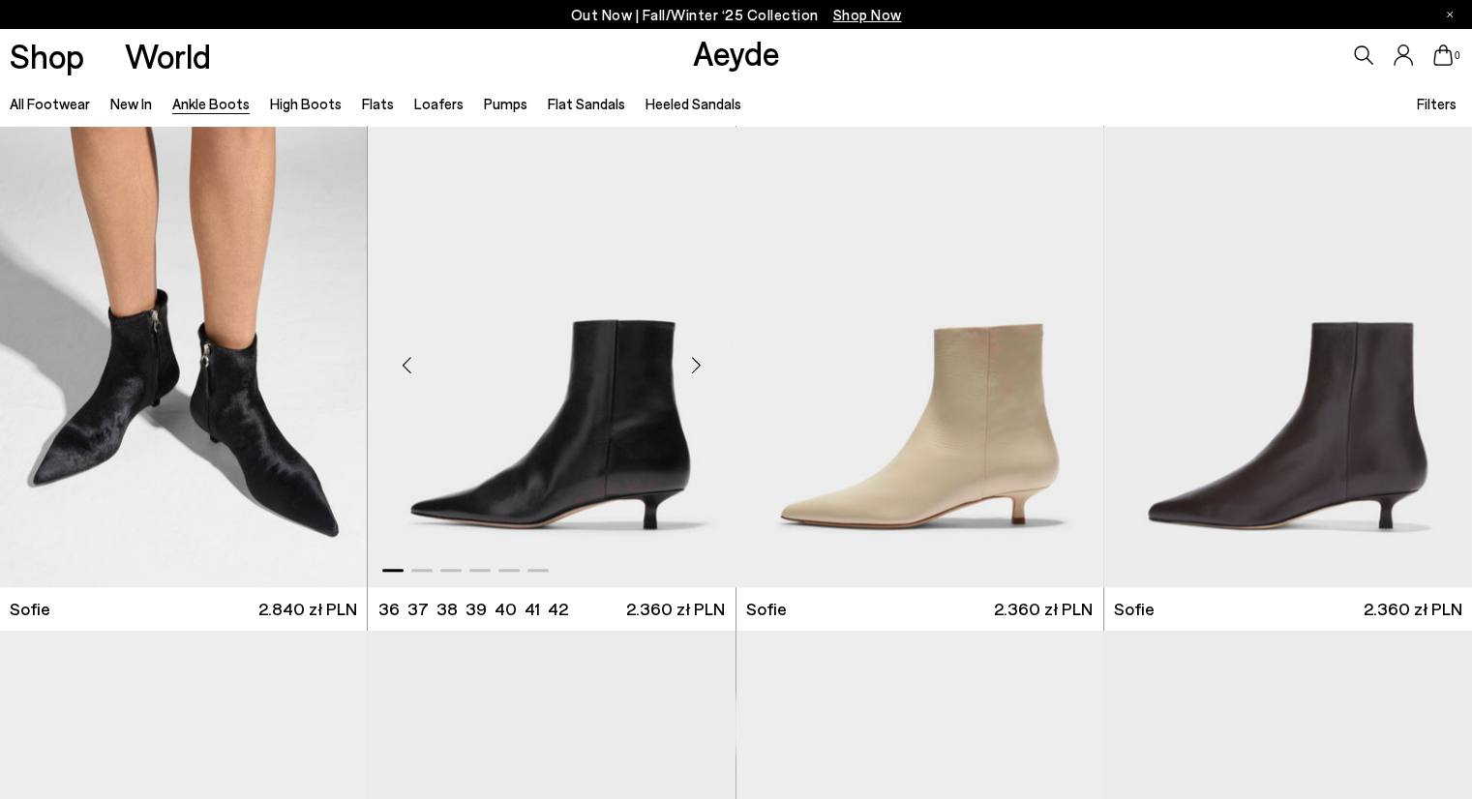
click at [700, 365] on div "Next slide" at bounding box center [697, 365] width 58 height 58
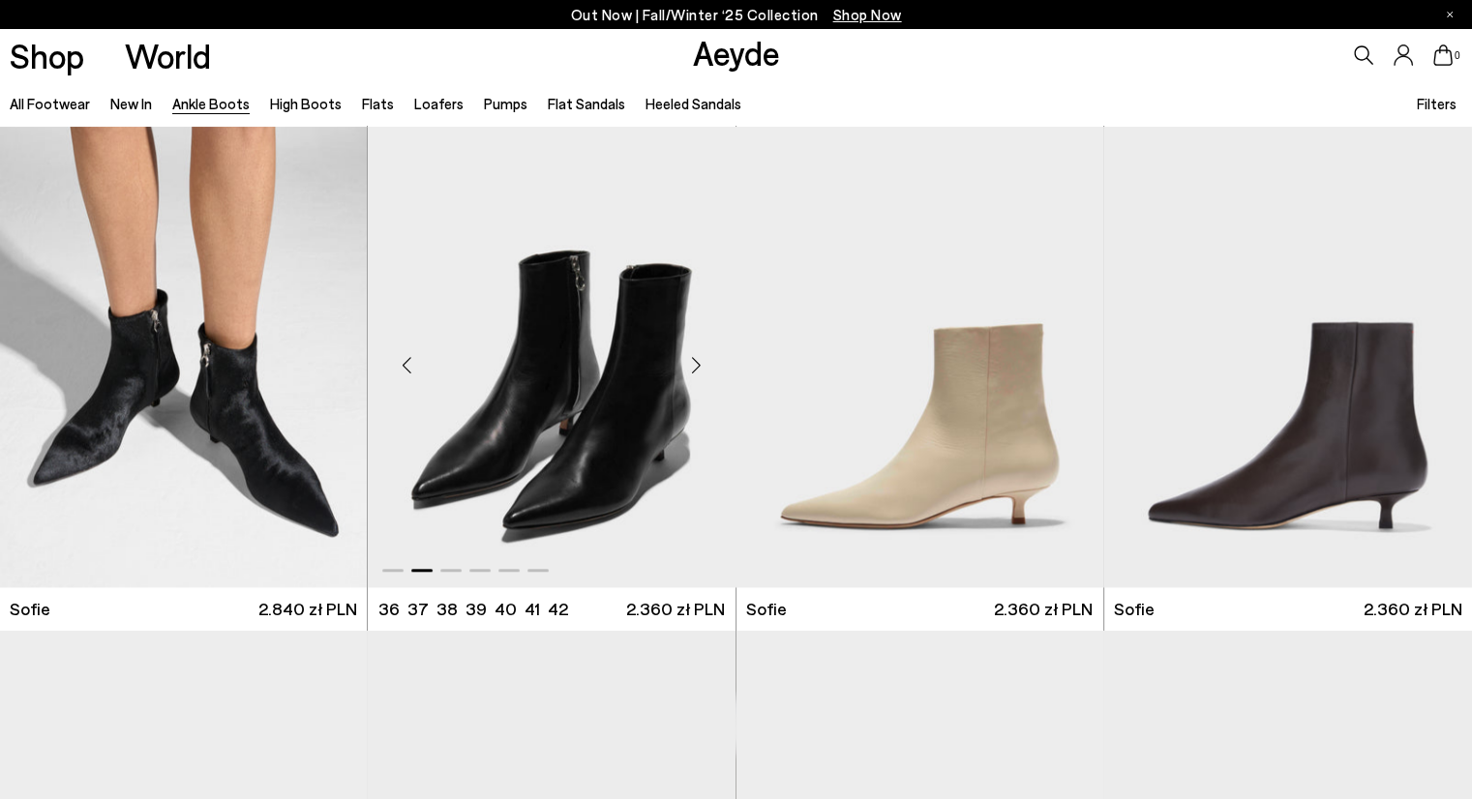
click at [700, 365] on div "Next slide" at bounding box center [697, 365] width 58 height 58
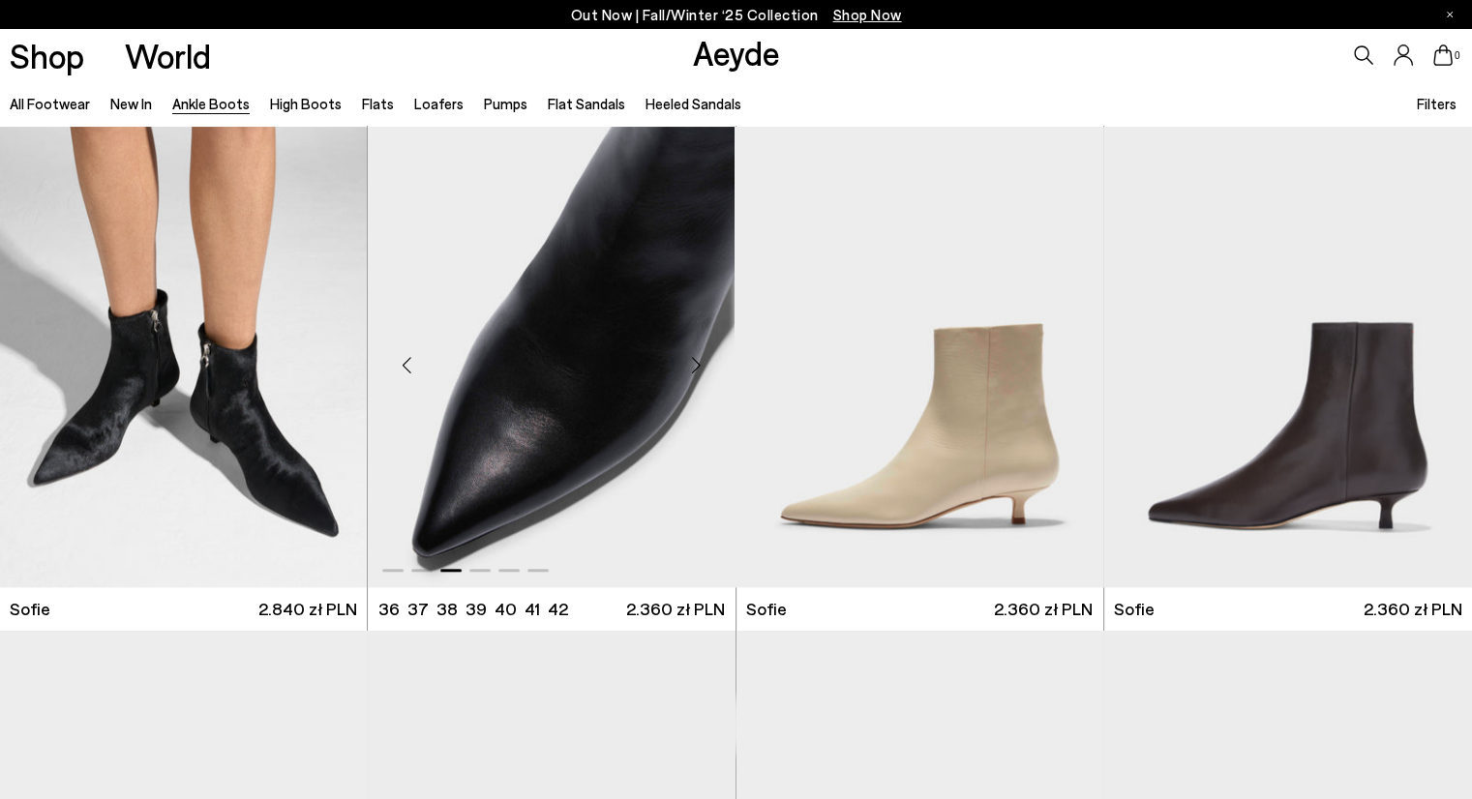
click at [700, 365] on div "Next slide" at bounding box center [697, 365] width 58 height 58
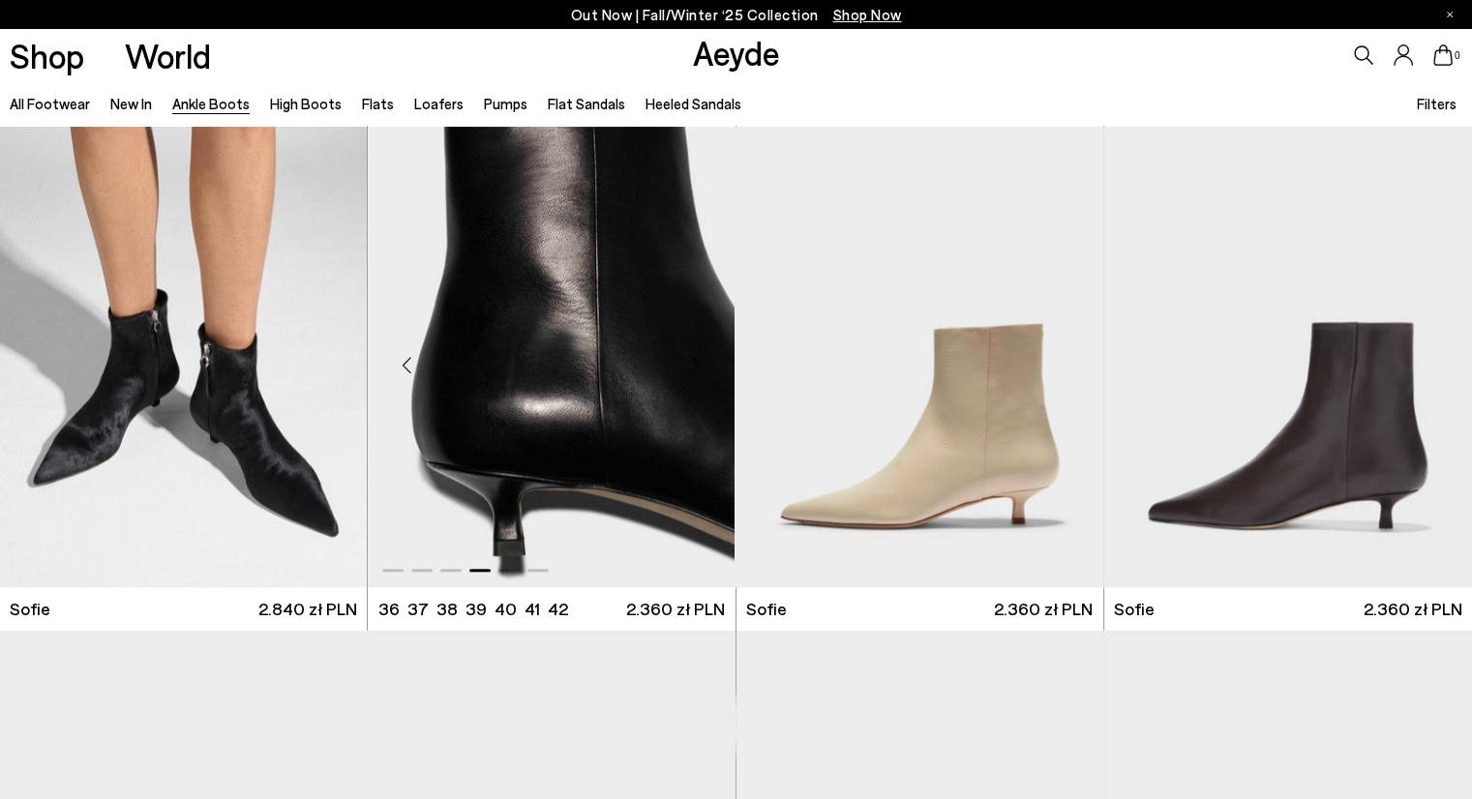
click at [698, 366] on div "Next slide" at bounding box center [697, 365] width 58 height 58
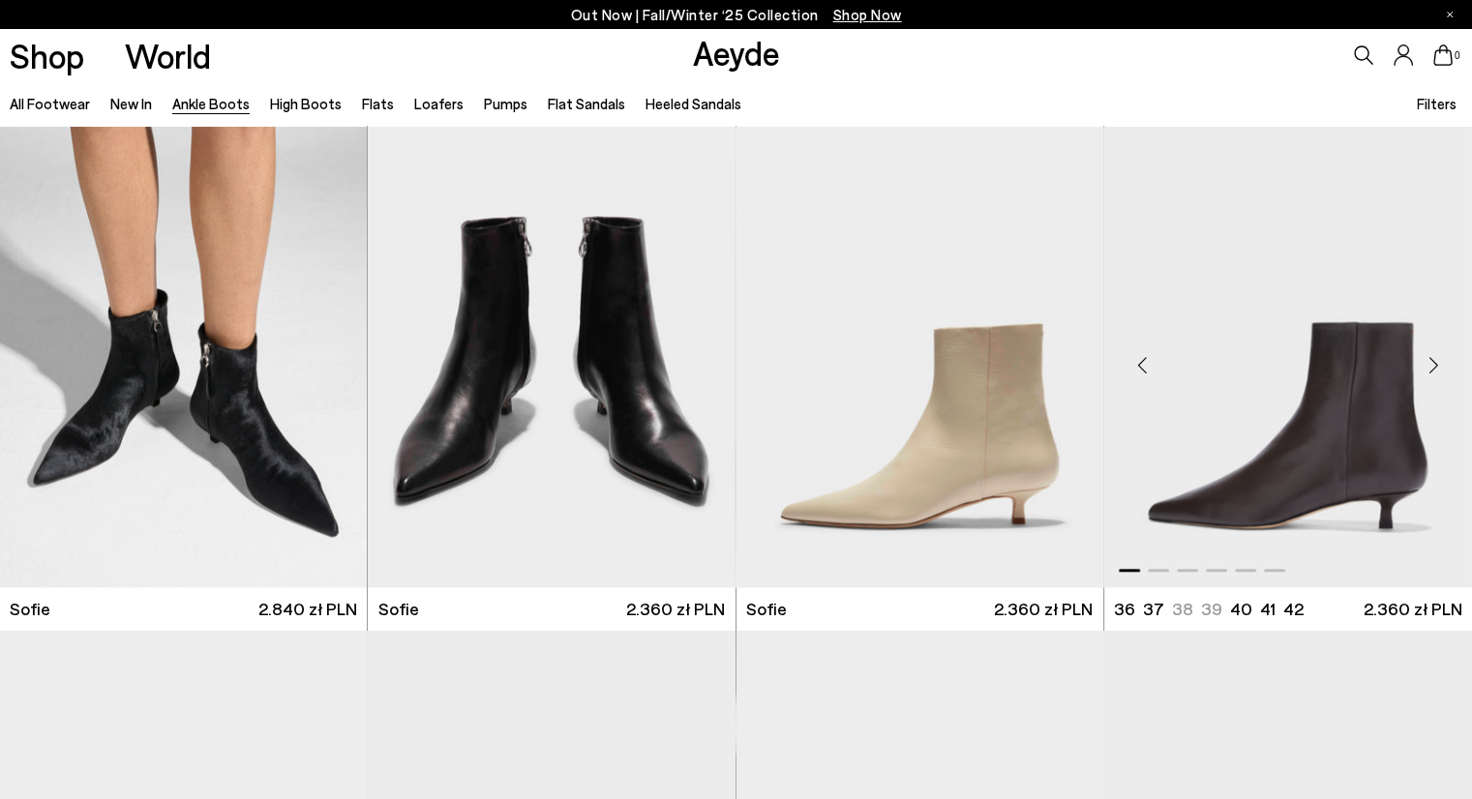
click at [1432, 357] on div "Next slide" at bounding box center [1433, 365] width 58 height 58
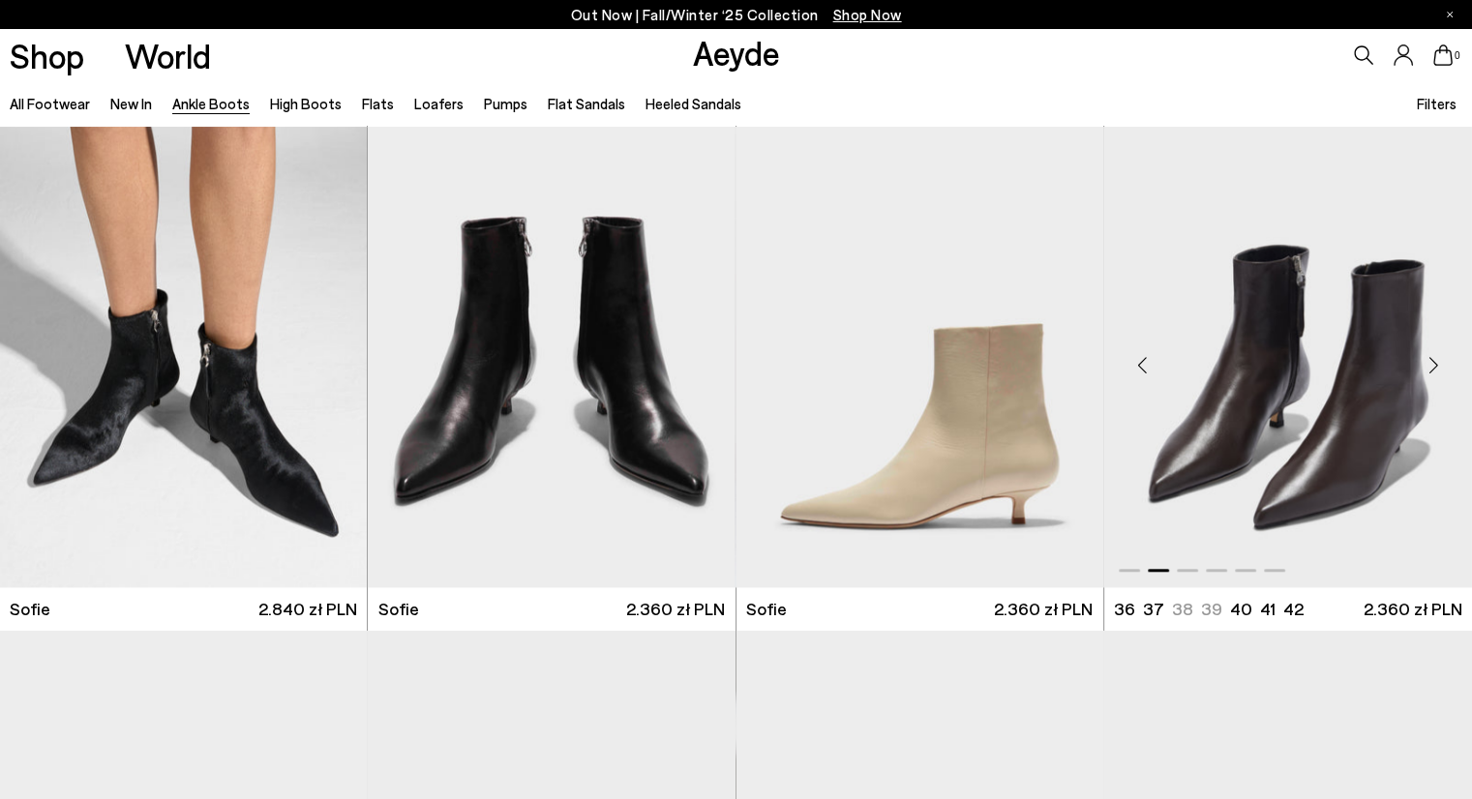
click at [1432, 357] on div "Next slide" at bounding box center [1433, 365] width 58 height 58
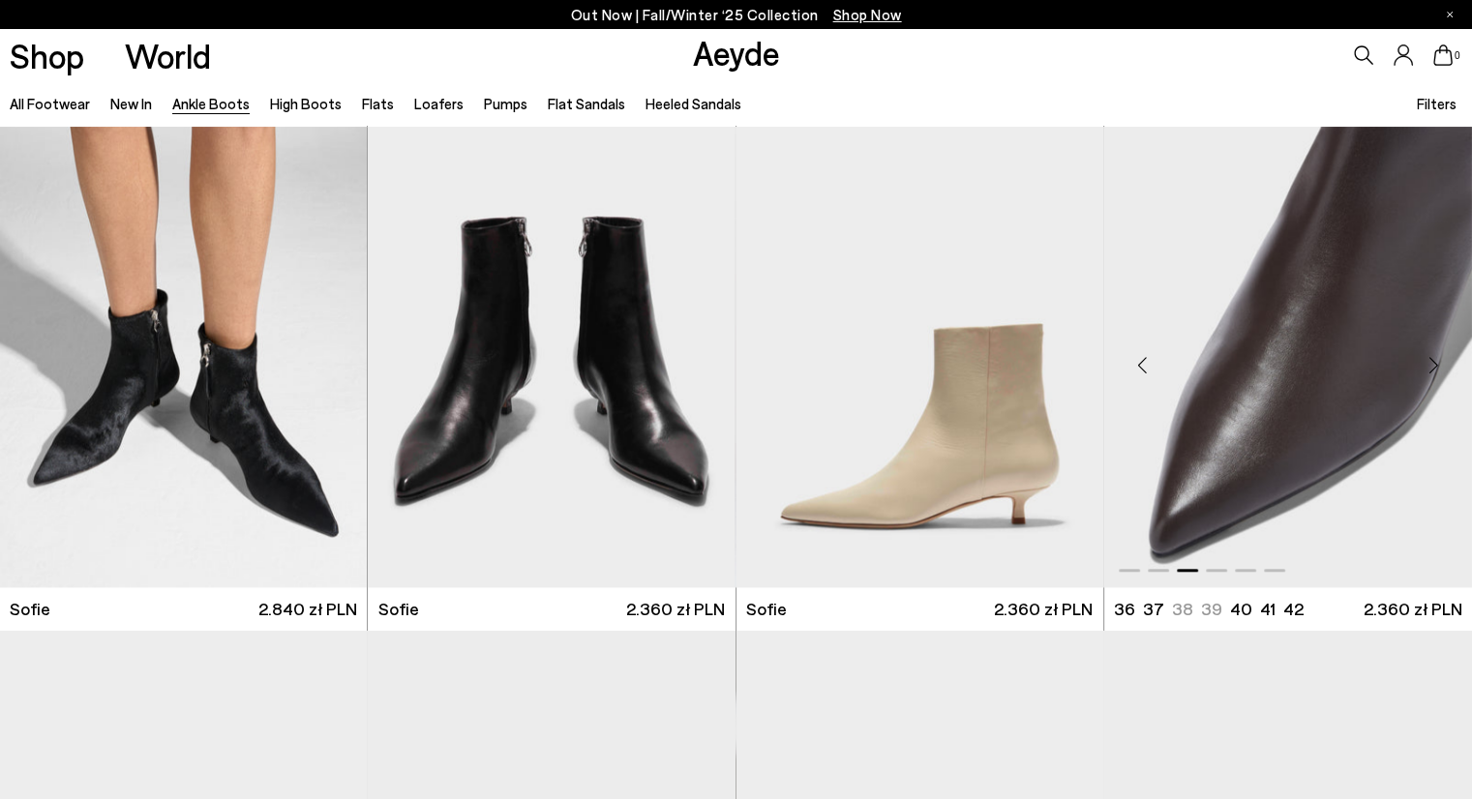
click at [1432, 357] on div "Next slide" at bounding box center [1433, 365] width 58 height 58
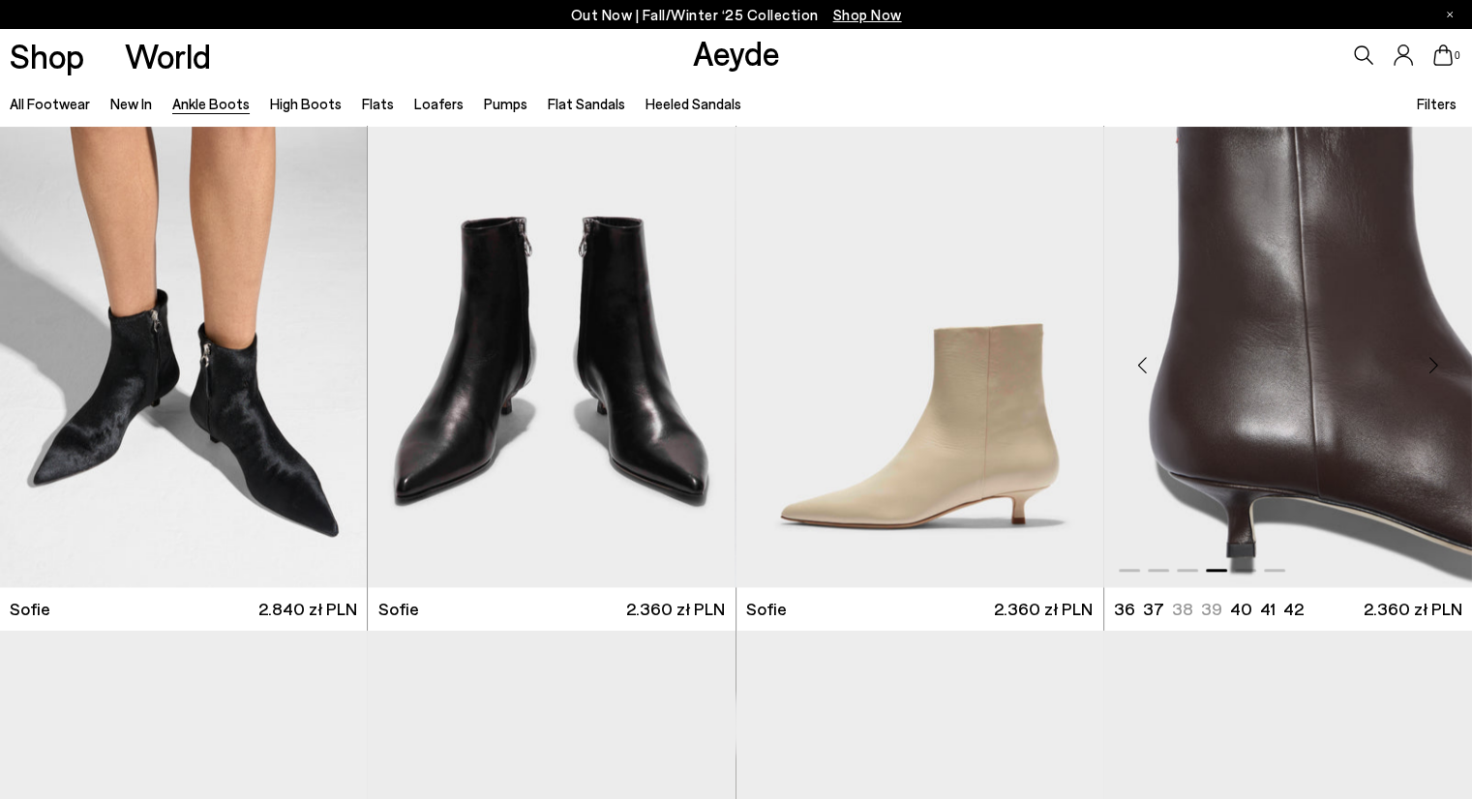
click at [1432, 357] on div "Next slide" at bounding box center [1433, 365] width 58 height 58
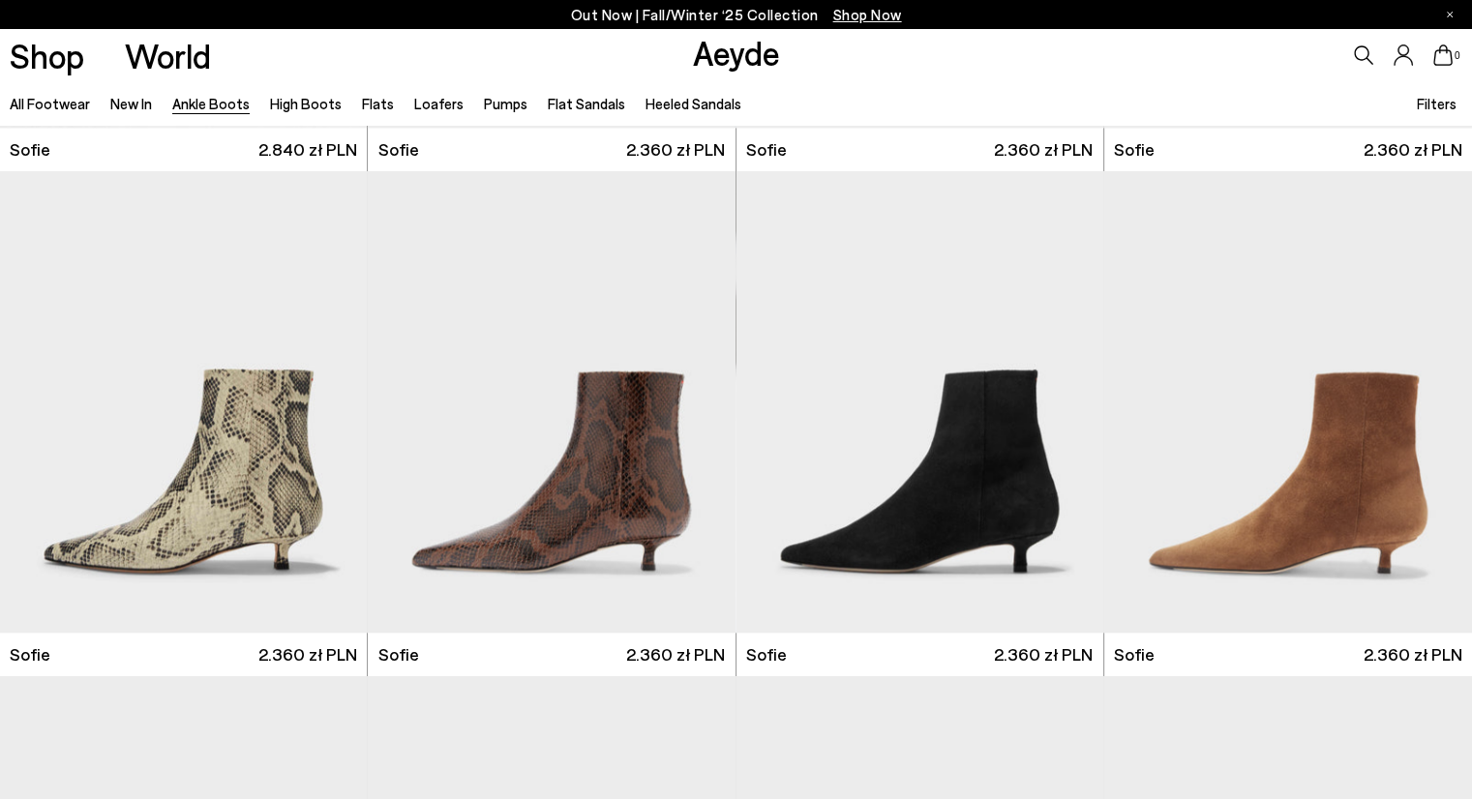
scroll to position [1982, 0]
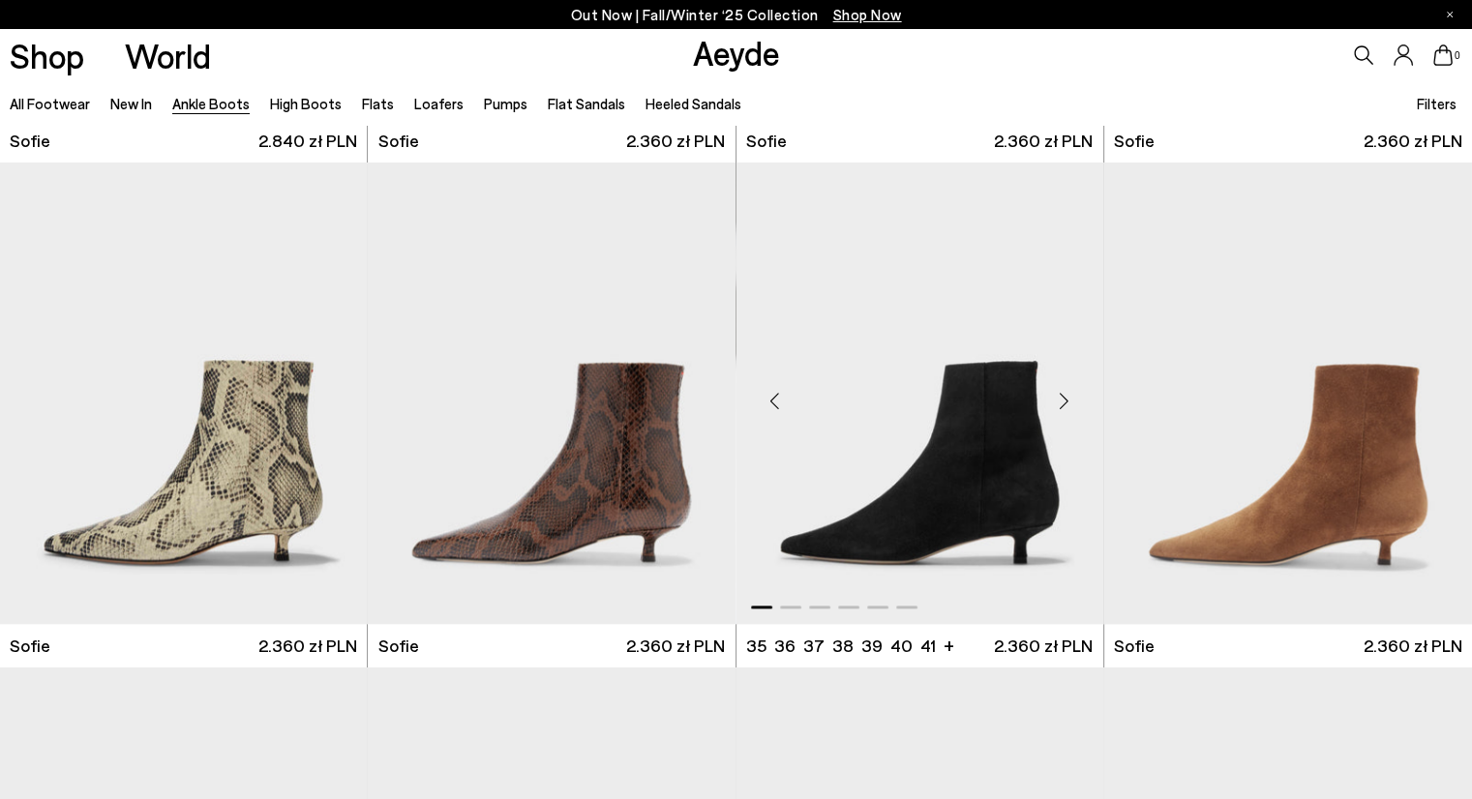
click at [1063, 394] on div "Next slide" at bounding box center [1065, 402] width 58 height 58
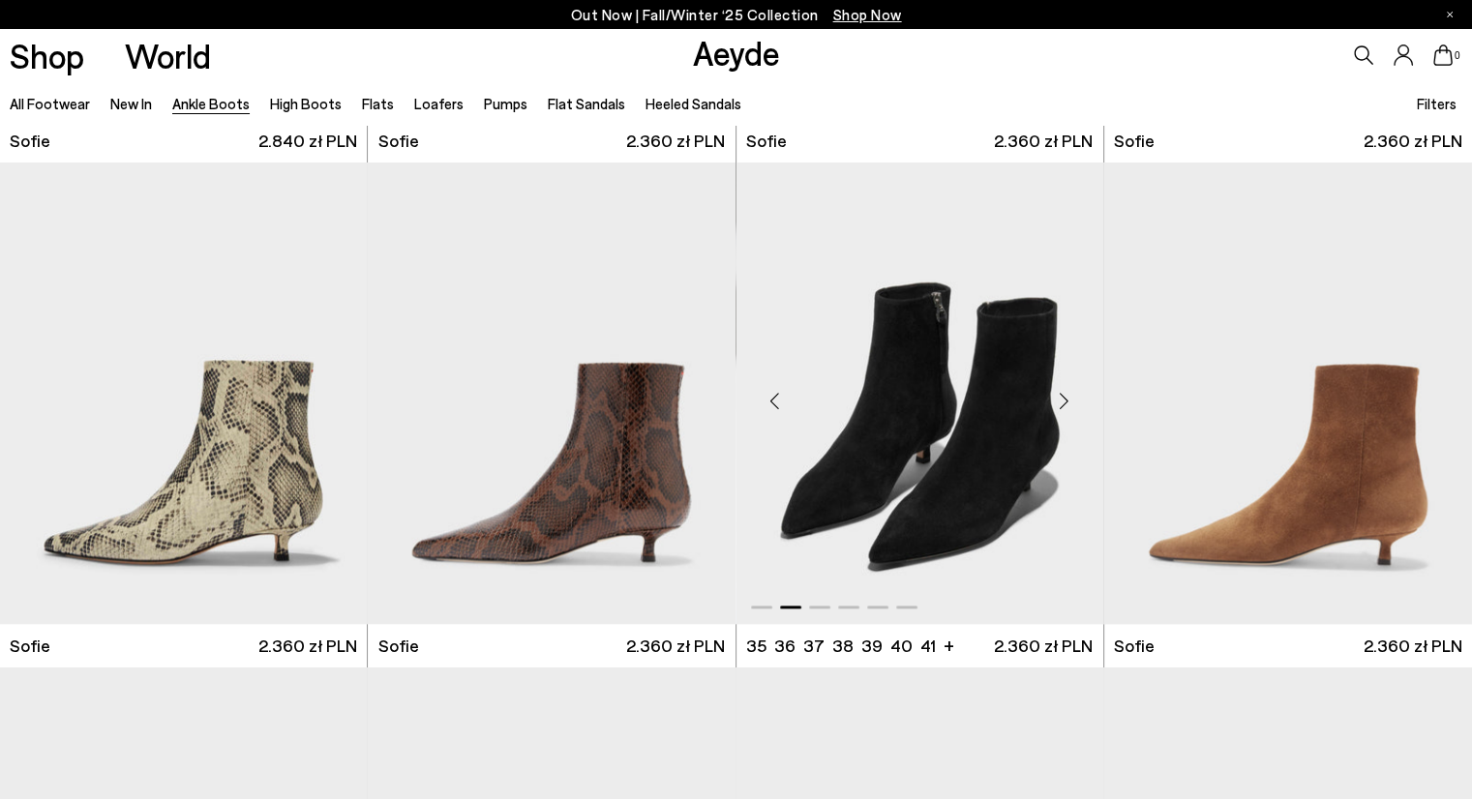
click at [1063, 394] on div "Next slide" at bounding box center [1065, 402] width 58 height 58
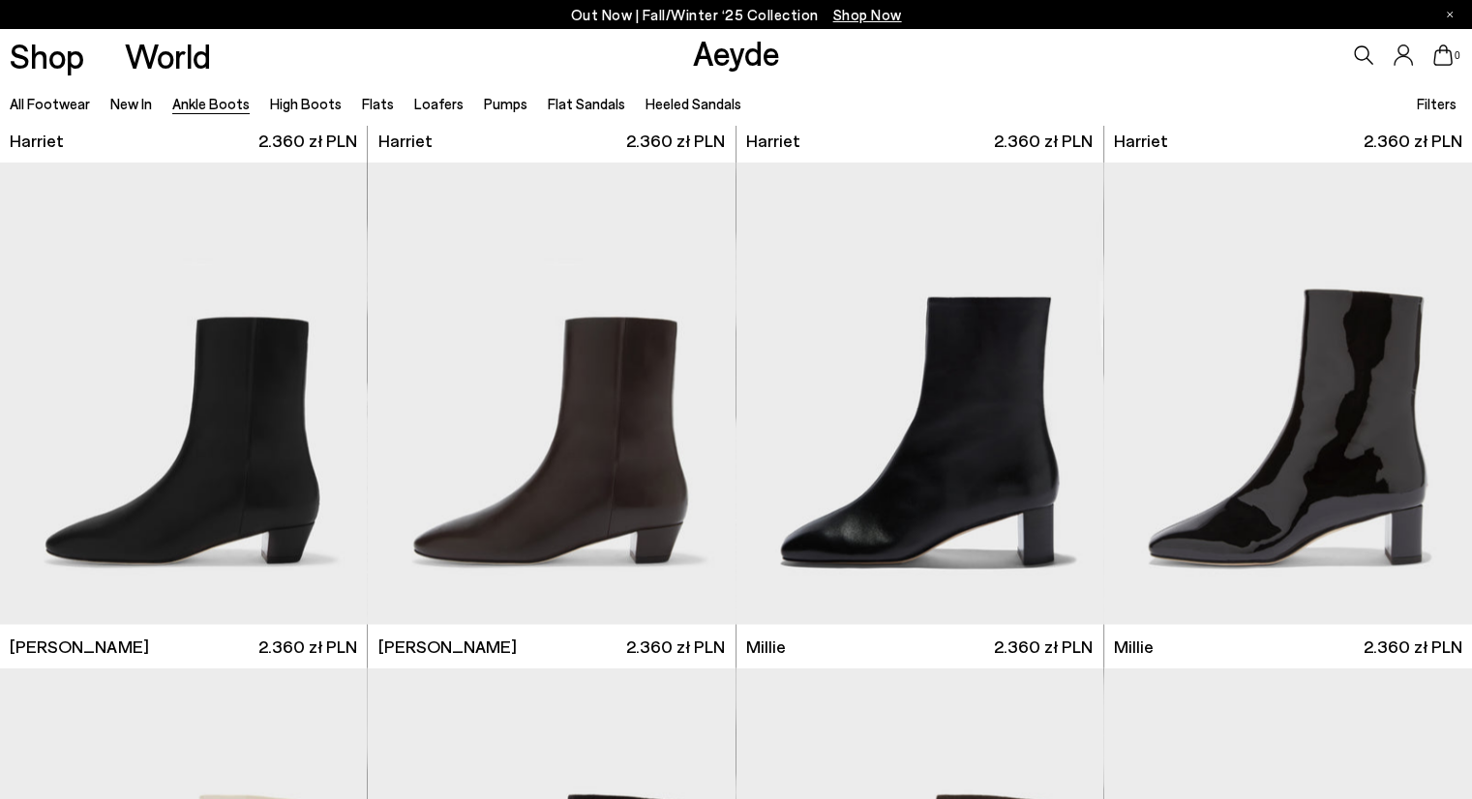
scroll to position [3499, 0]
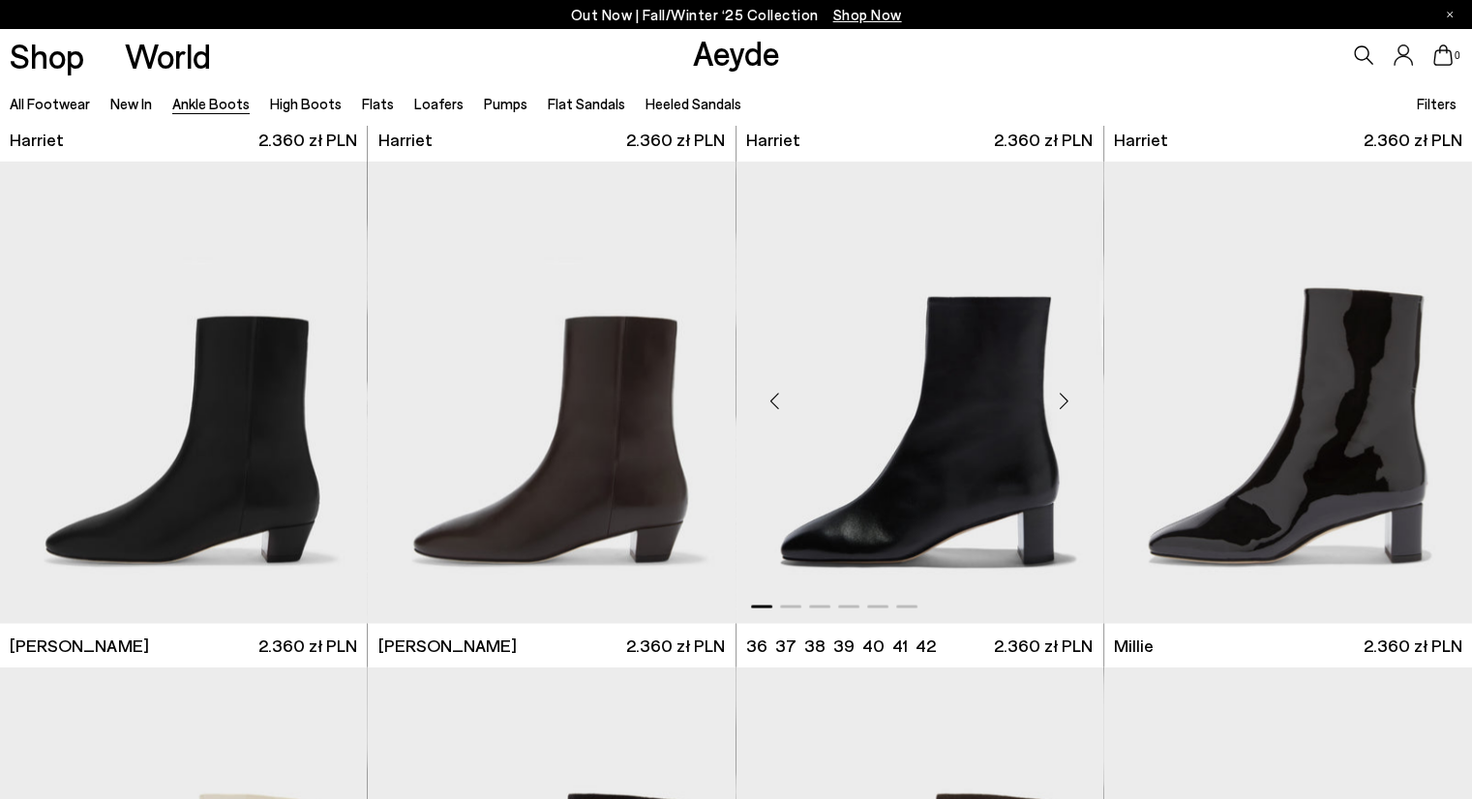
click at [1061, 404] on div "Next slide" at bounding box center [1065, 400] width 58 height 58
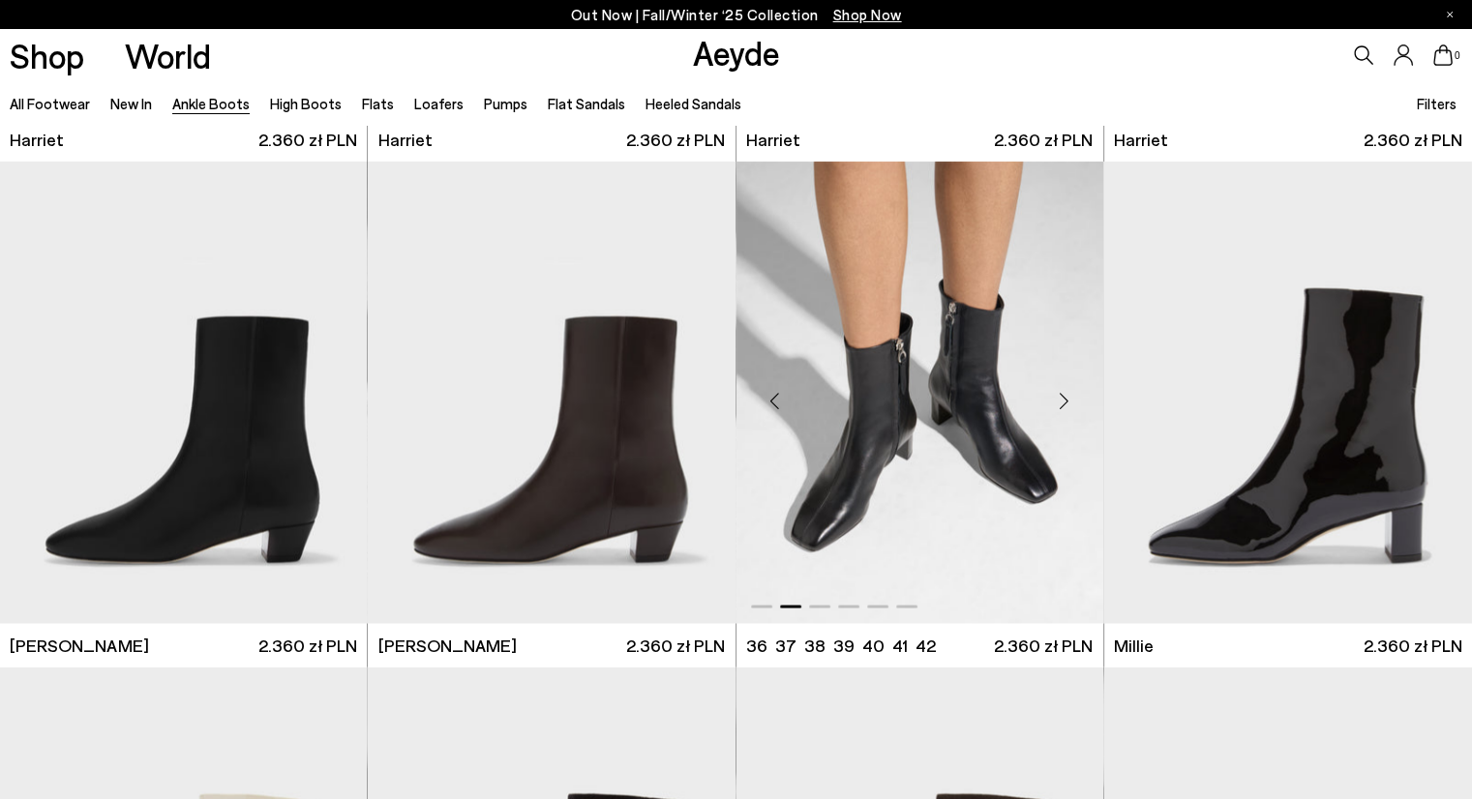
click at [1065, 393] on div "Next slide" at bounding box center [1065, 400] width 58 height 58
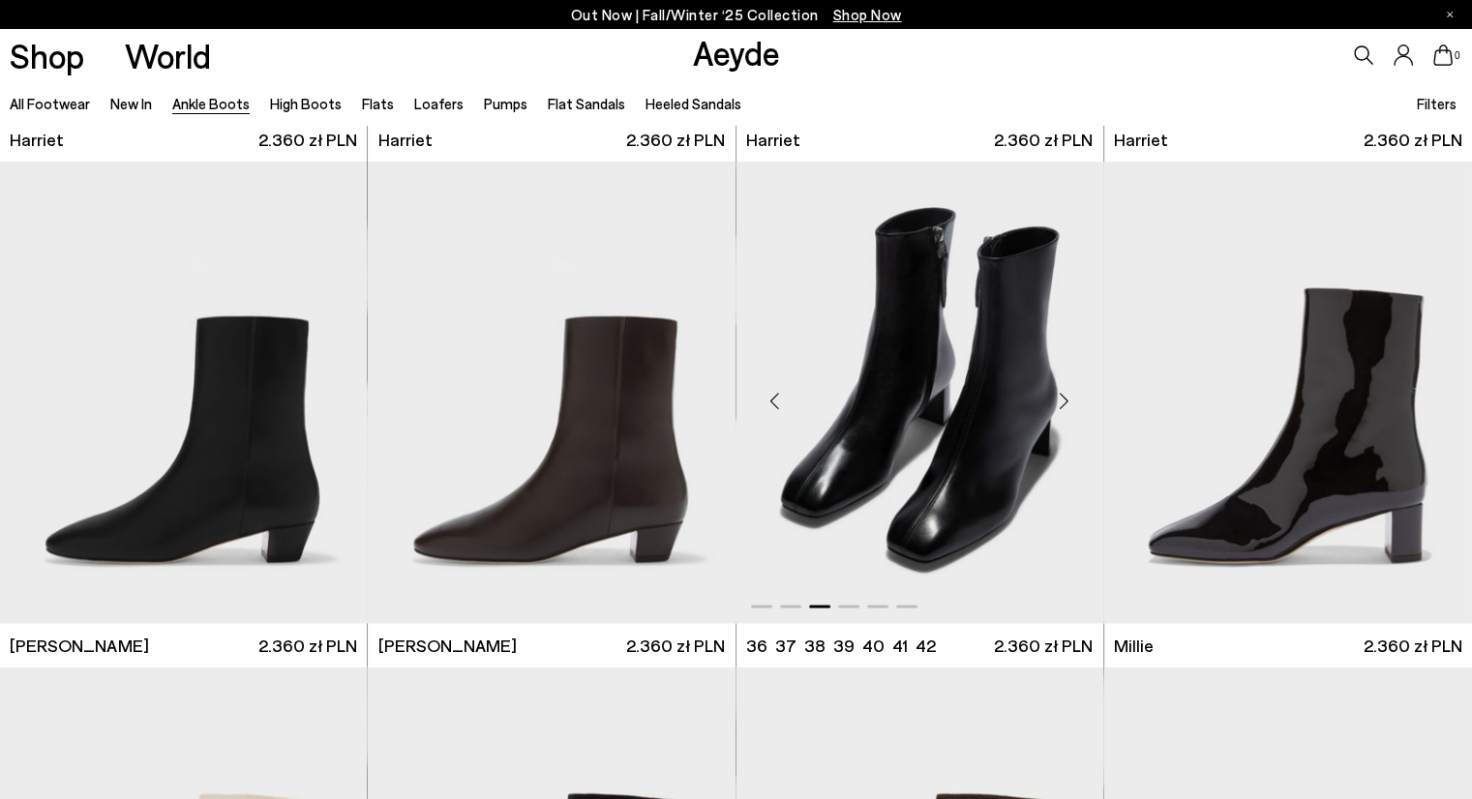
click at [1062, 392] on div "Next slide" at bounding box center [1065, 400] width 58 height 58
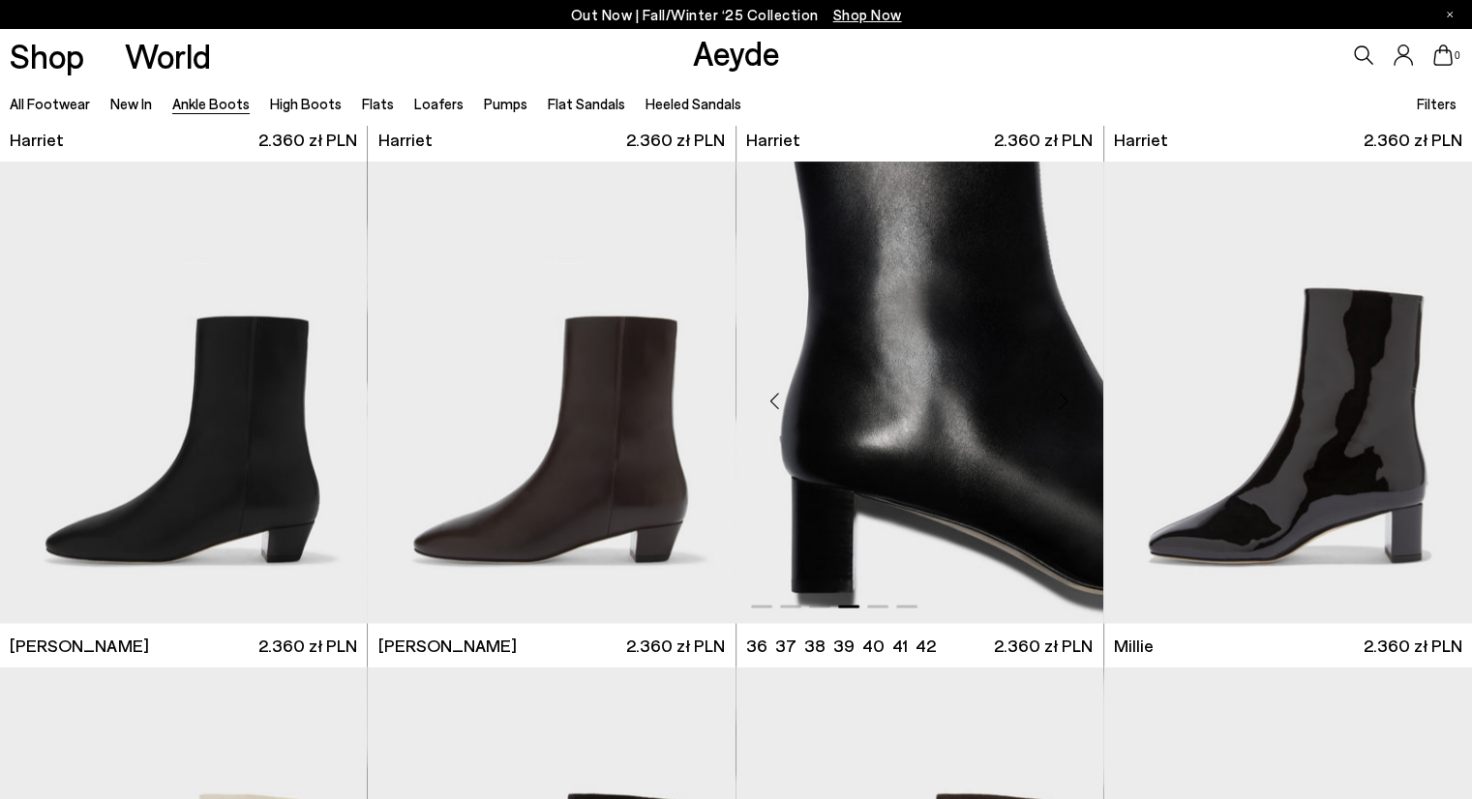
click at [1065, 398] on div "Next slide" at bounding box center [1065, 400] width 58 height 58
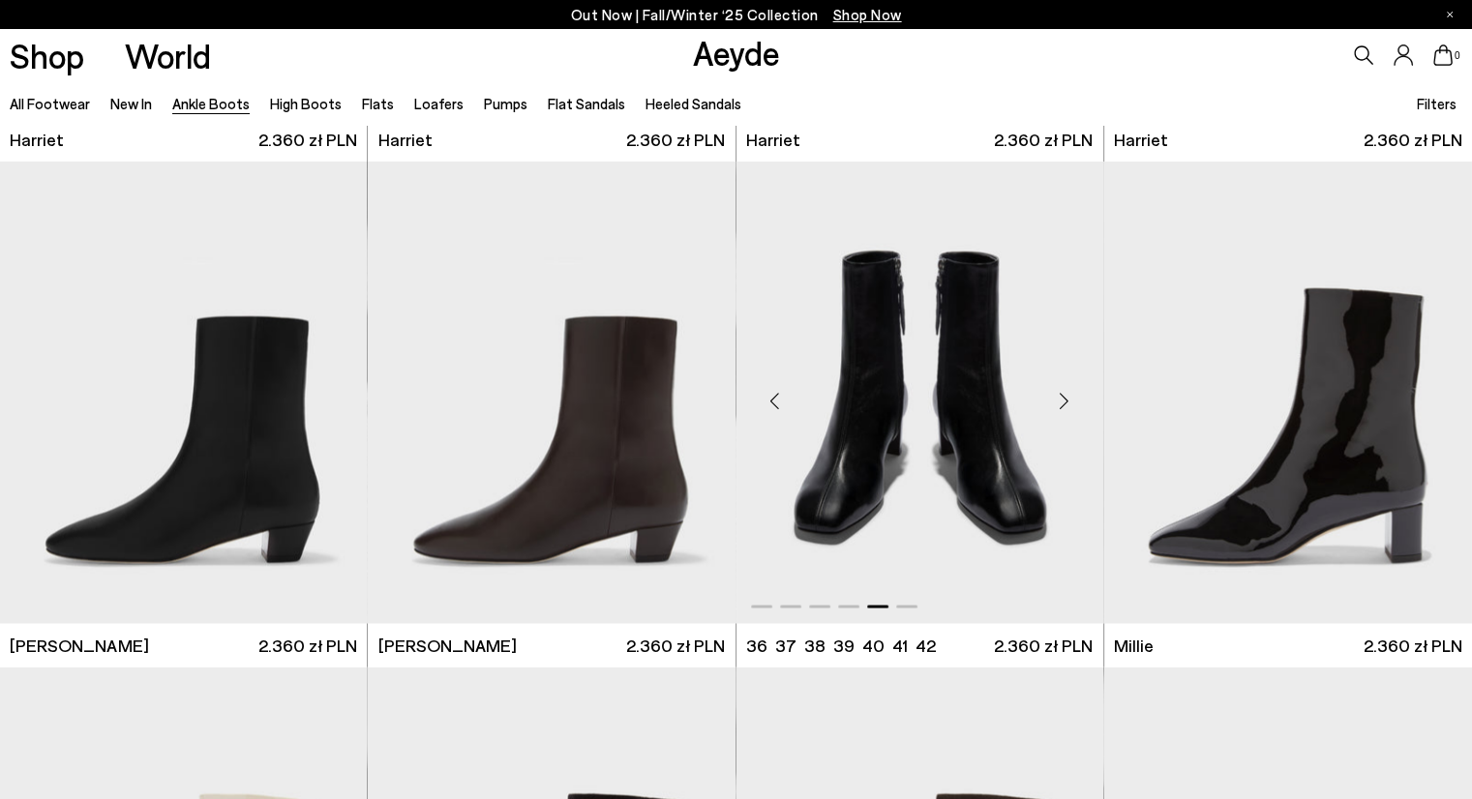
click at [1065, 398] on div "Next slide" at bounding box center [1065, 400] width 58 height 58
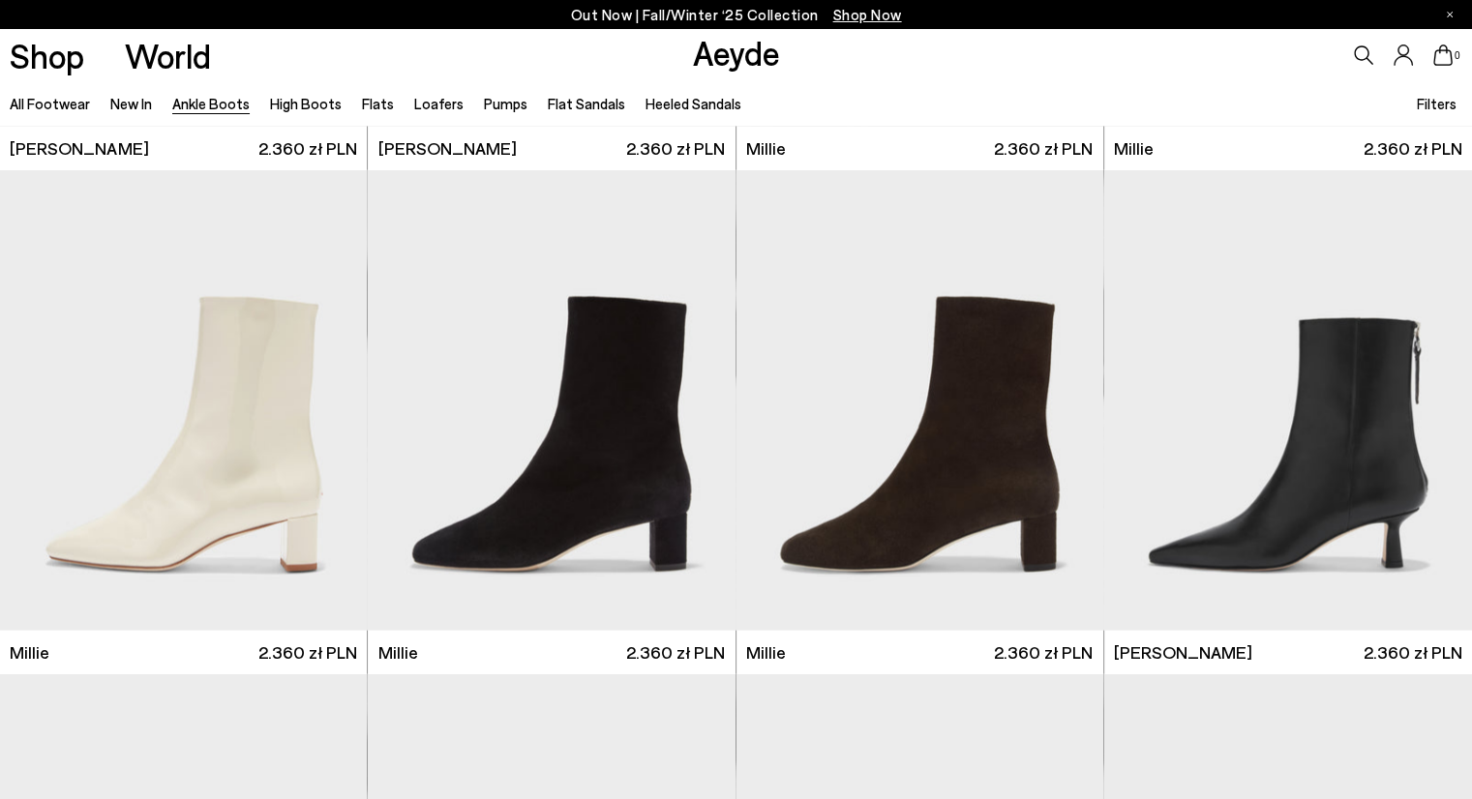
scroll to position [3995, 0]
click at [1432, 410] on div "Next slide" at bounding box center [1433, 408] width 58 height 58
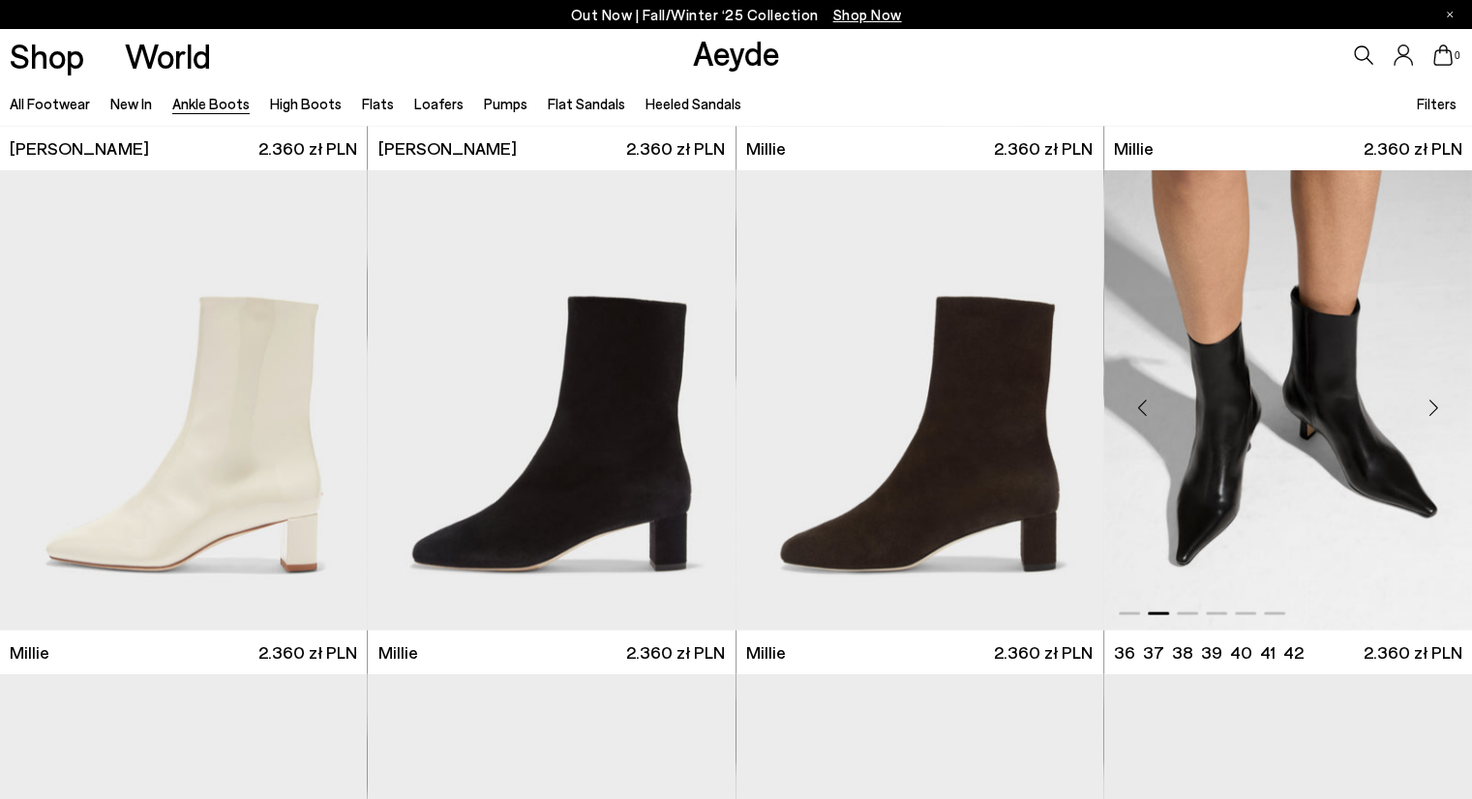
click at [1431, 406] on div "Next slide" at bounding box center [1433, 408] width 58 height 58
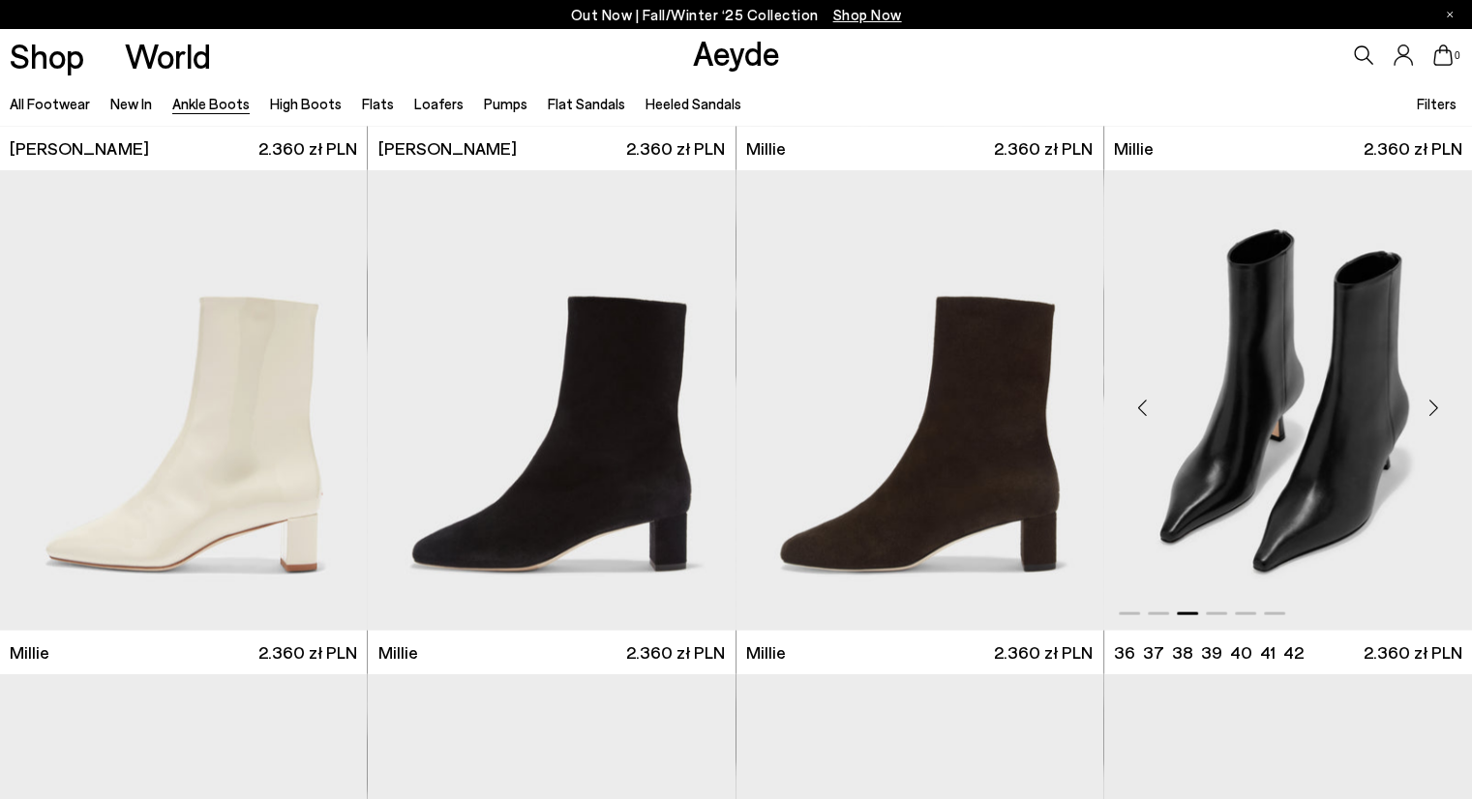
click at [1433, 409] on div "Next slide" at bounding box center [1433, 408] width 58 height 58
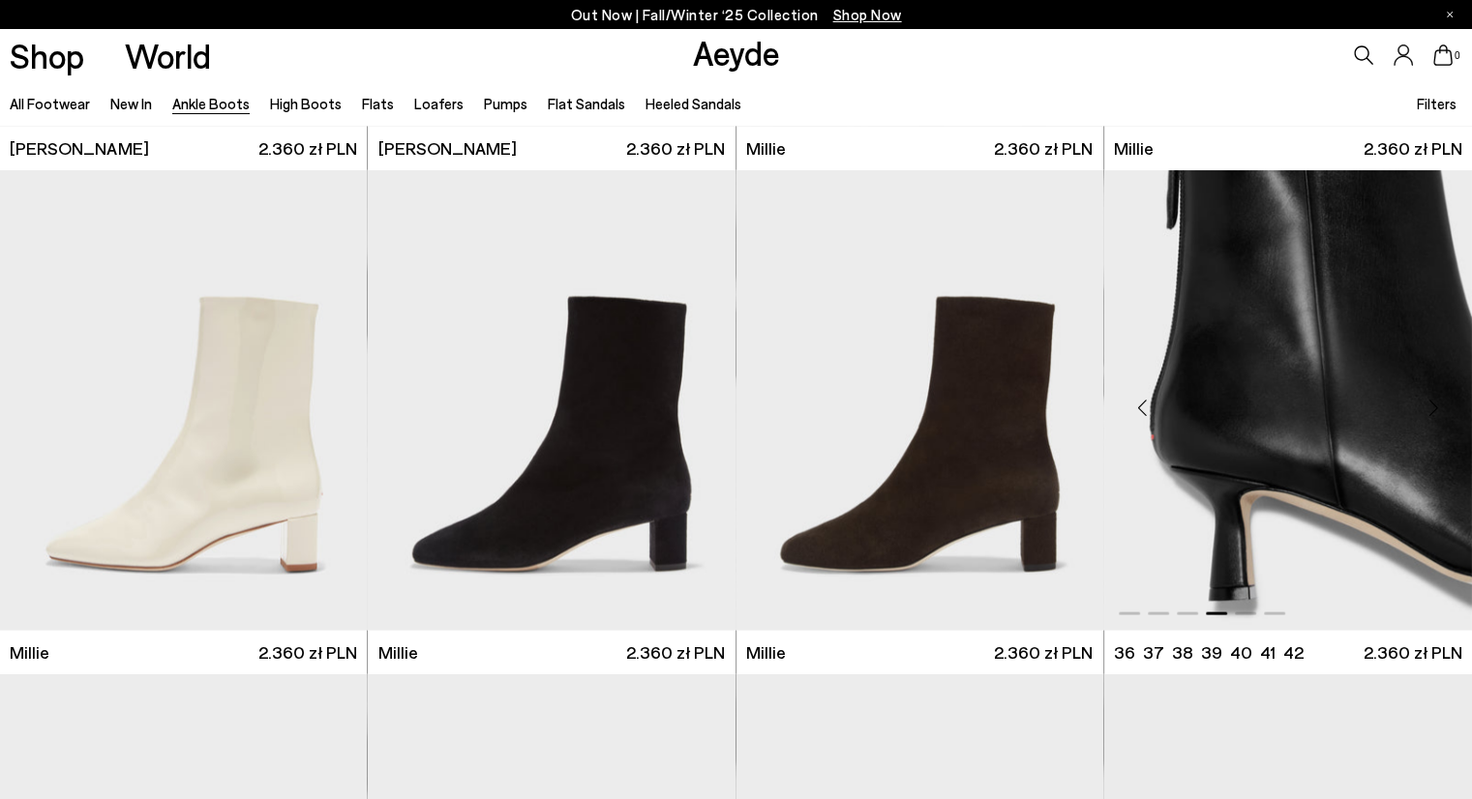
click at [1433, 409] on div "Next slide" at bounding box center [1433, 408] width 58 height 58
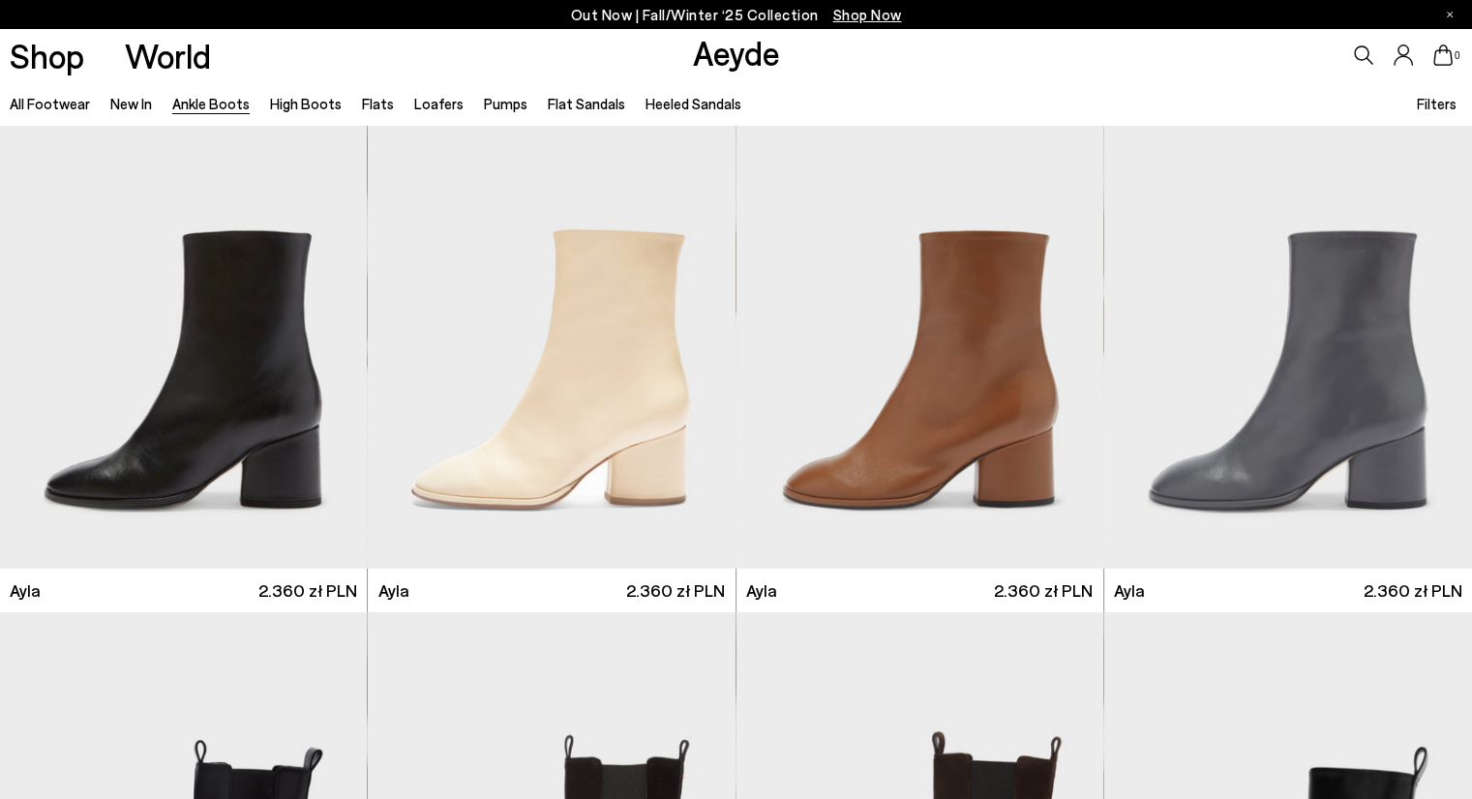
scroll to position [5574, 0]
click at [328, 335] on div "Next slide" at bounding box center [328, 345] width 58 height 58
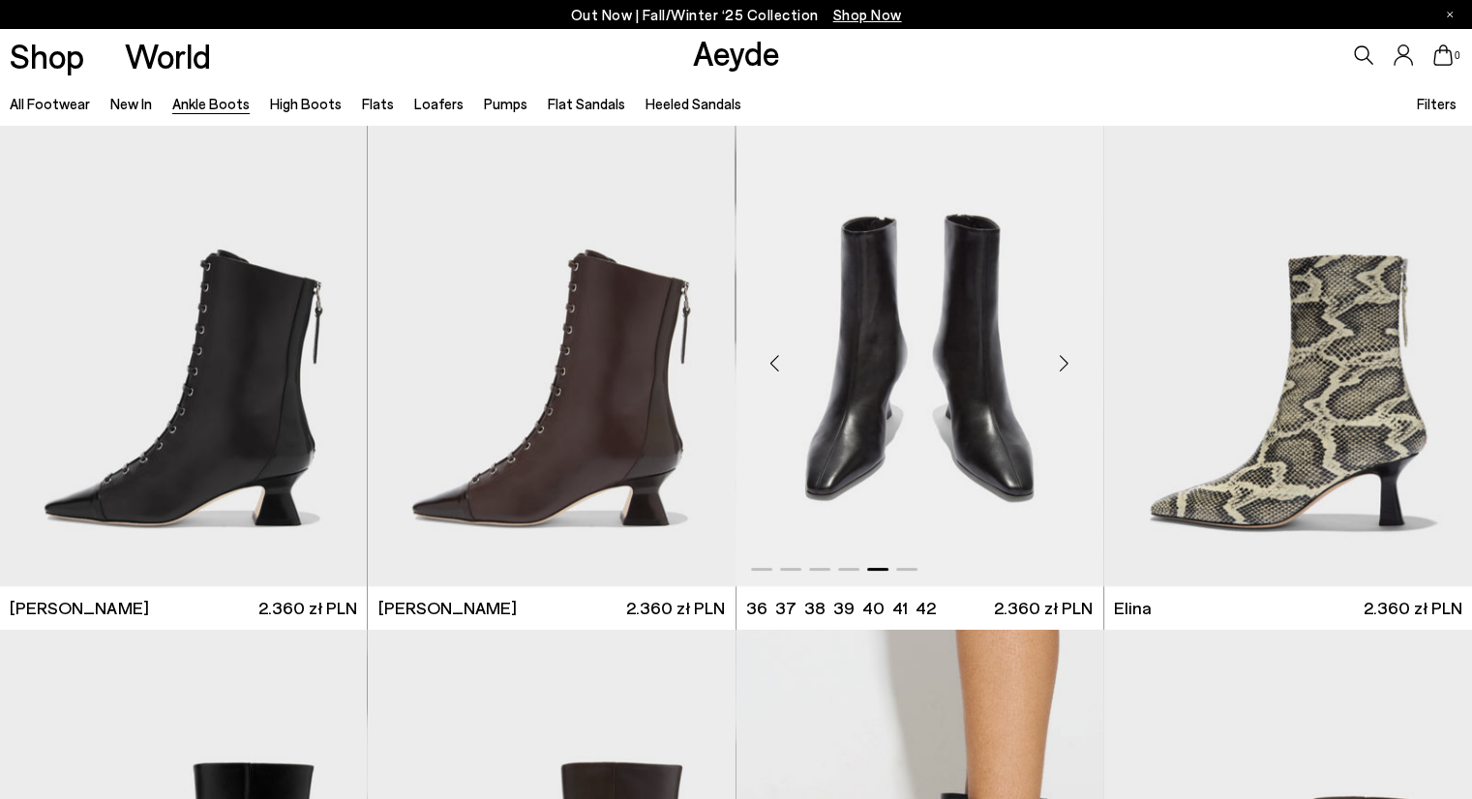
click at [1060, 363] on div "Next slide" at bounding box center [1065, 364] width 58 height 58
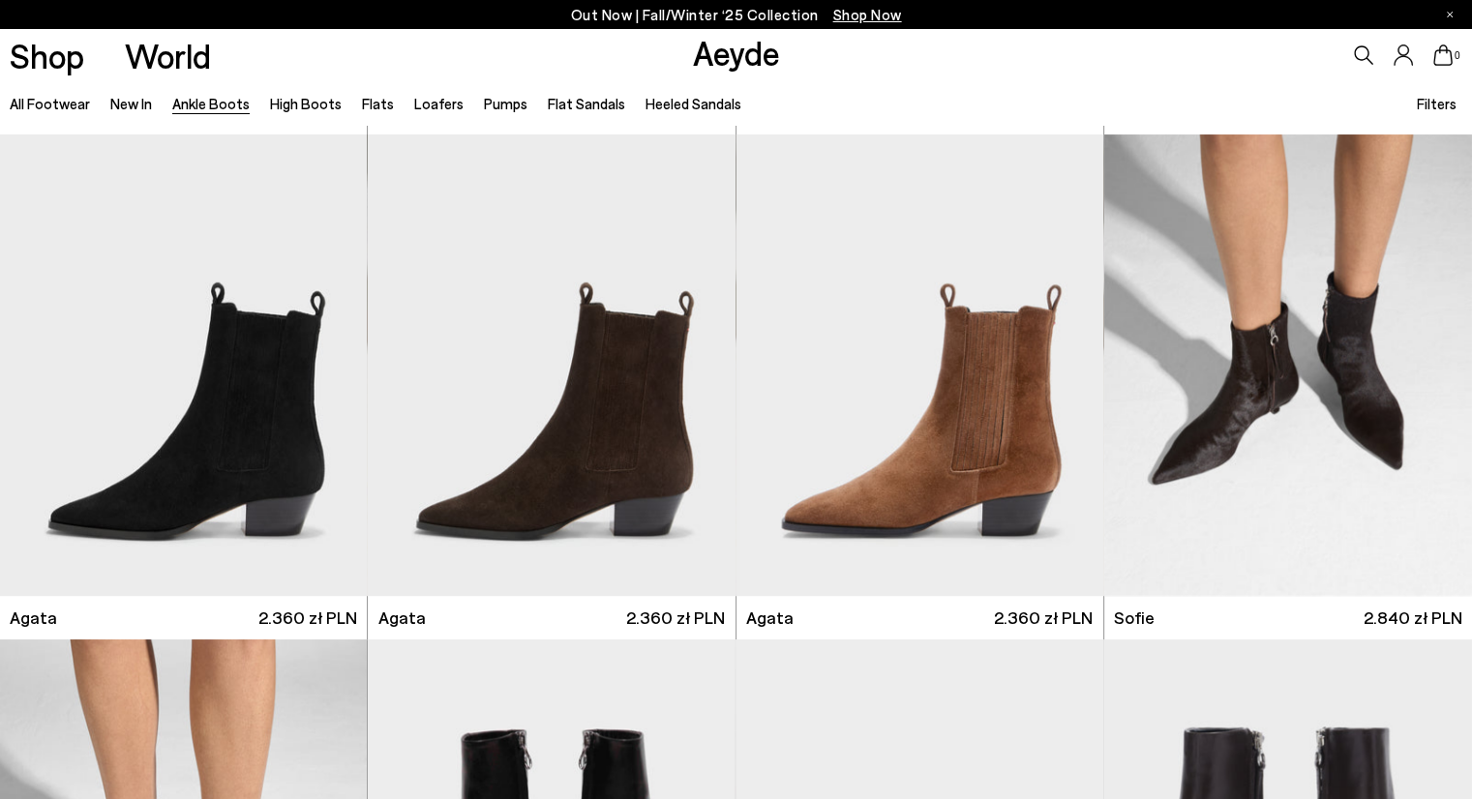
scroll to position [1014, 0]
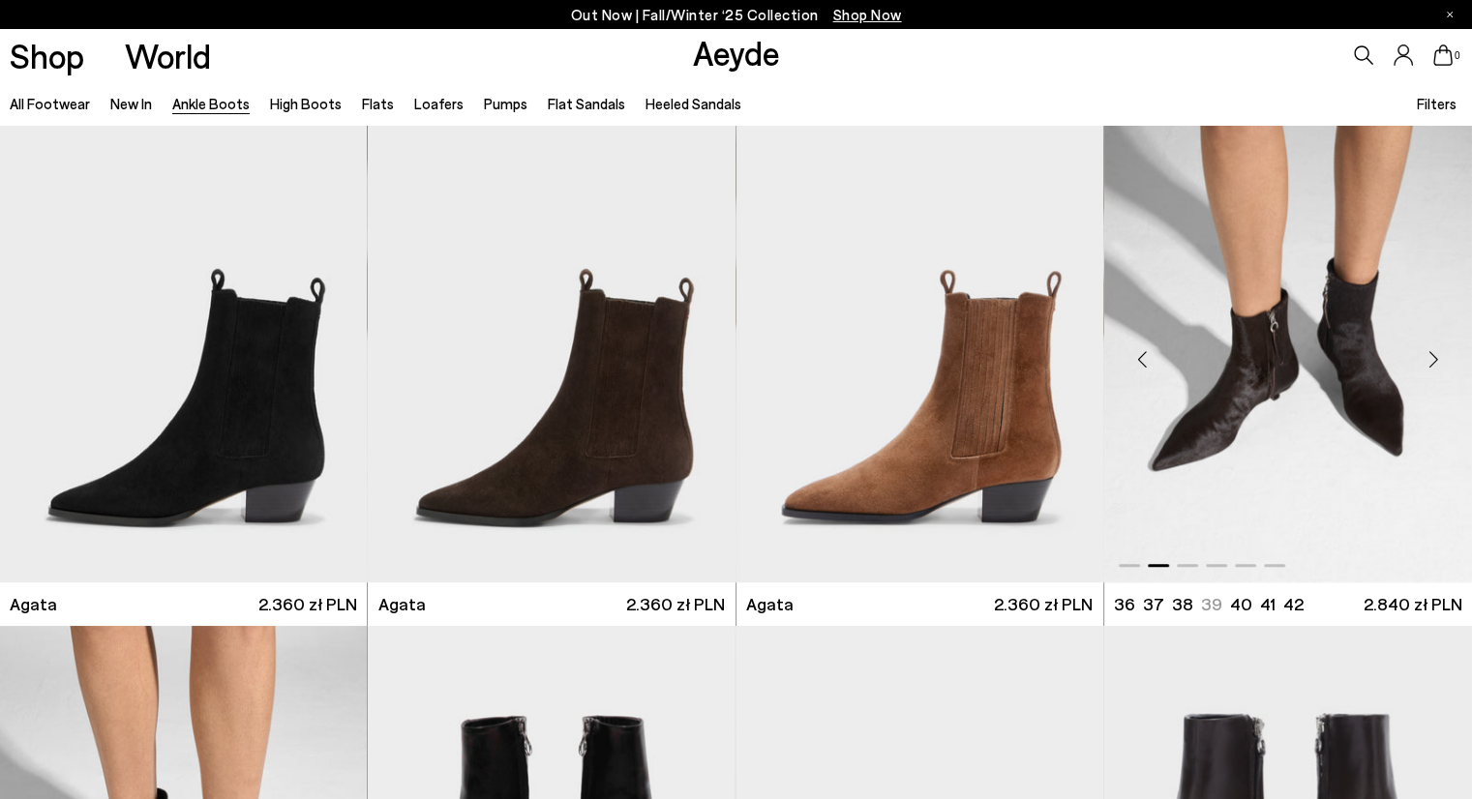
click at [1438, 357] on div "Next slide" at bounding box center [1433, 359] width 58 height 58
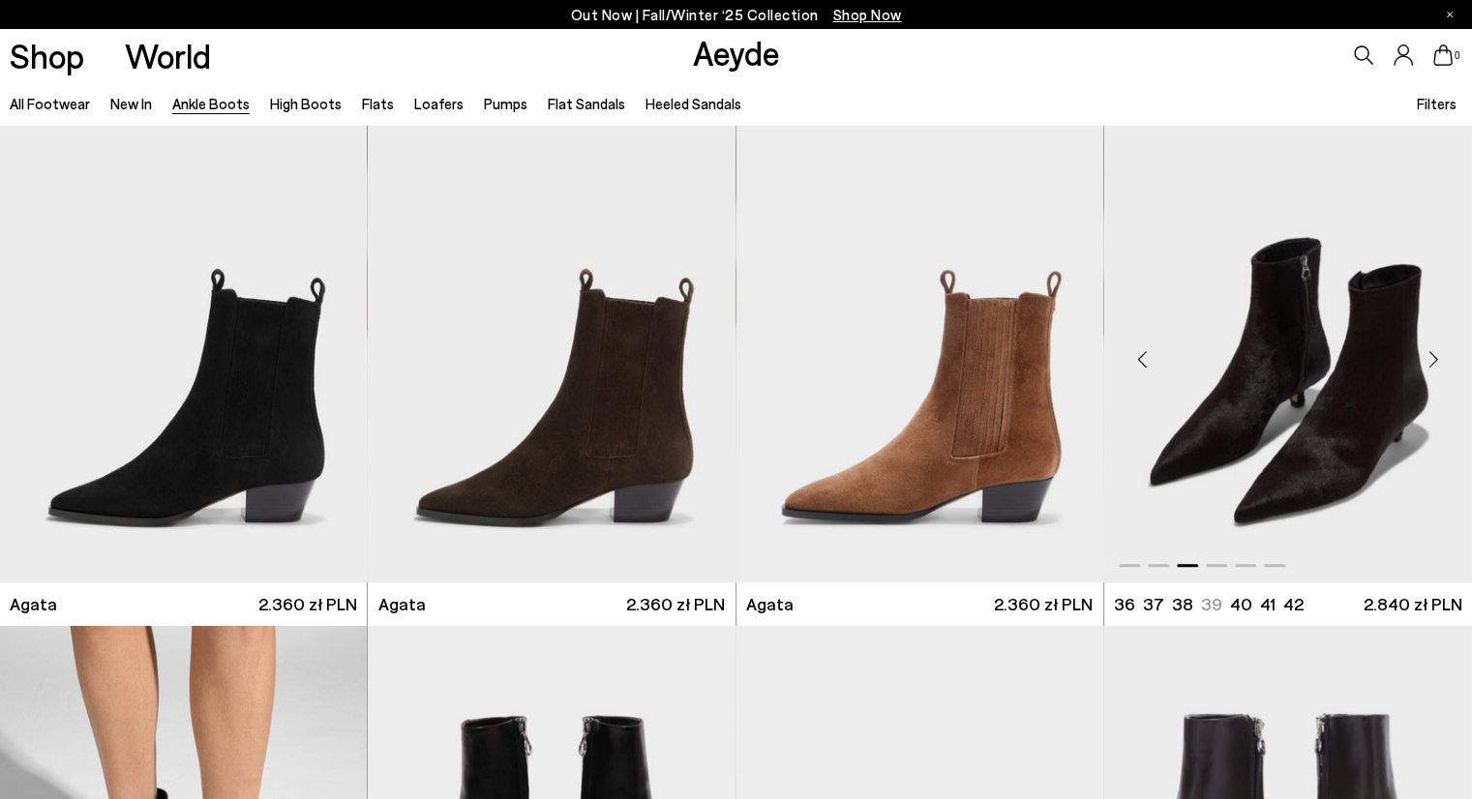
click at [1429, 354] on div "Next slide" at bounding box center [1433, 359] width 58 height 58
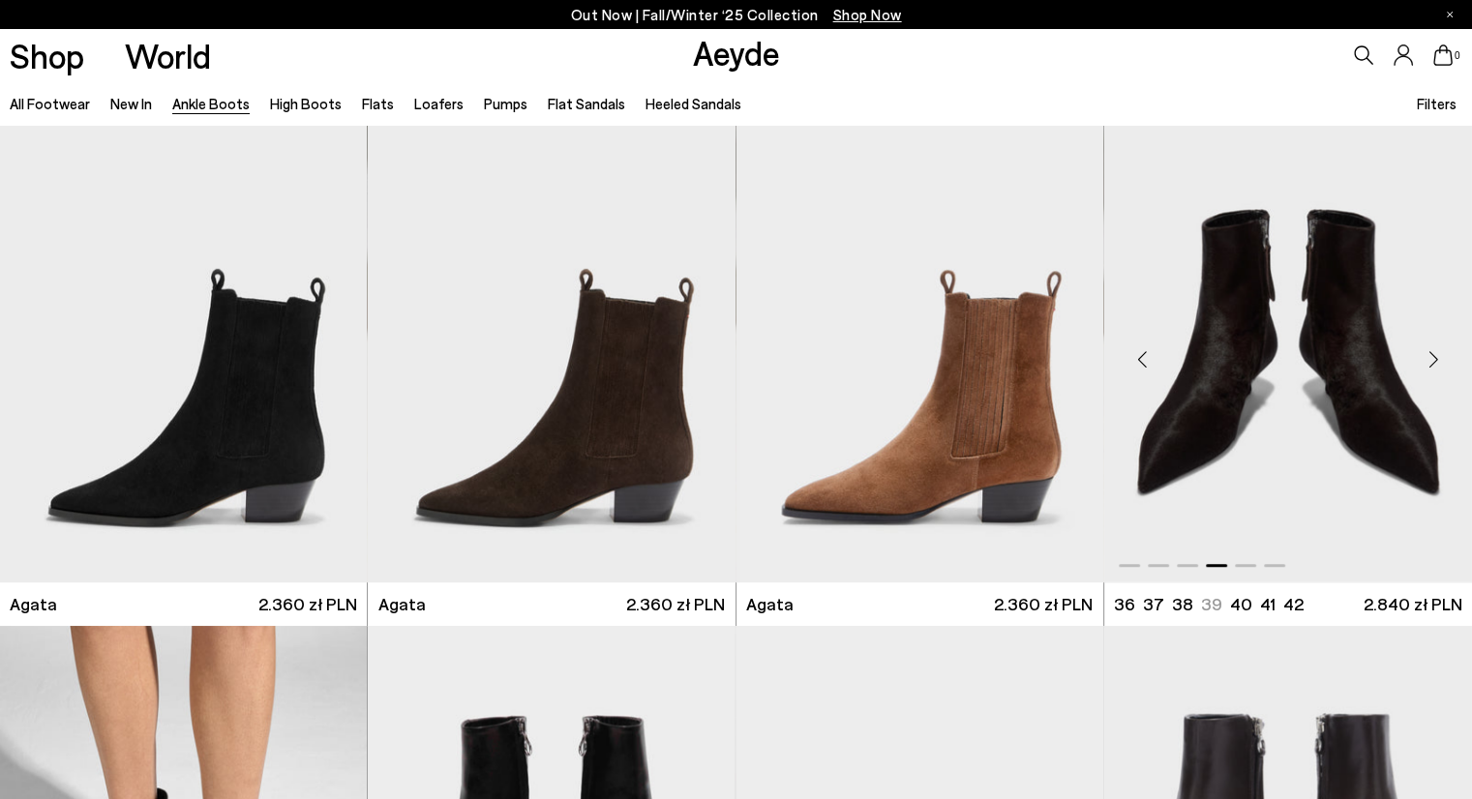
click at [1429, 354] on div "Next slide" at bounding box center [1433, 359] width 58 height 58
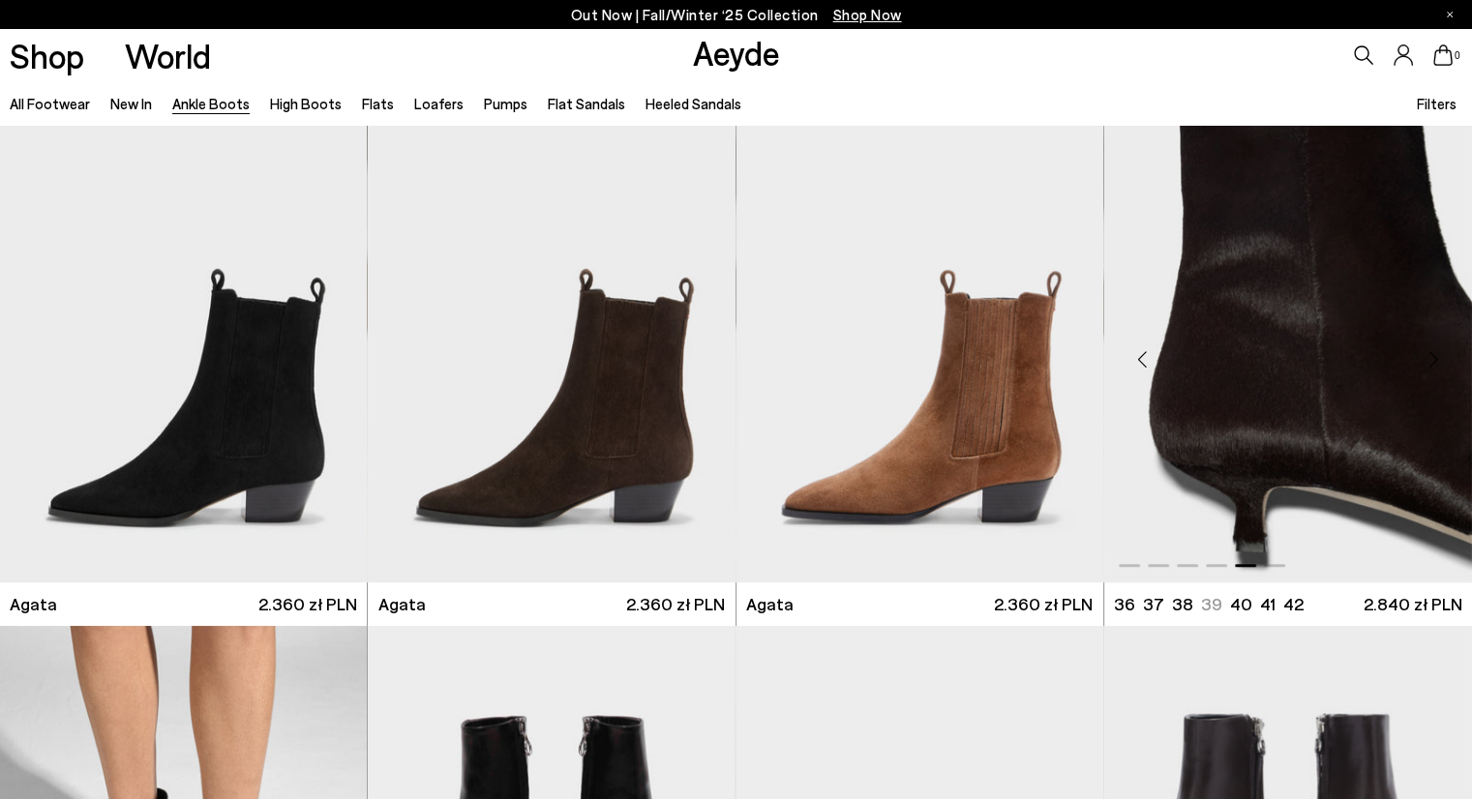
click at [1432, 363] on div "Next slide" at bounding box center [1433, 359] width 58 height 58
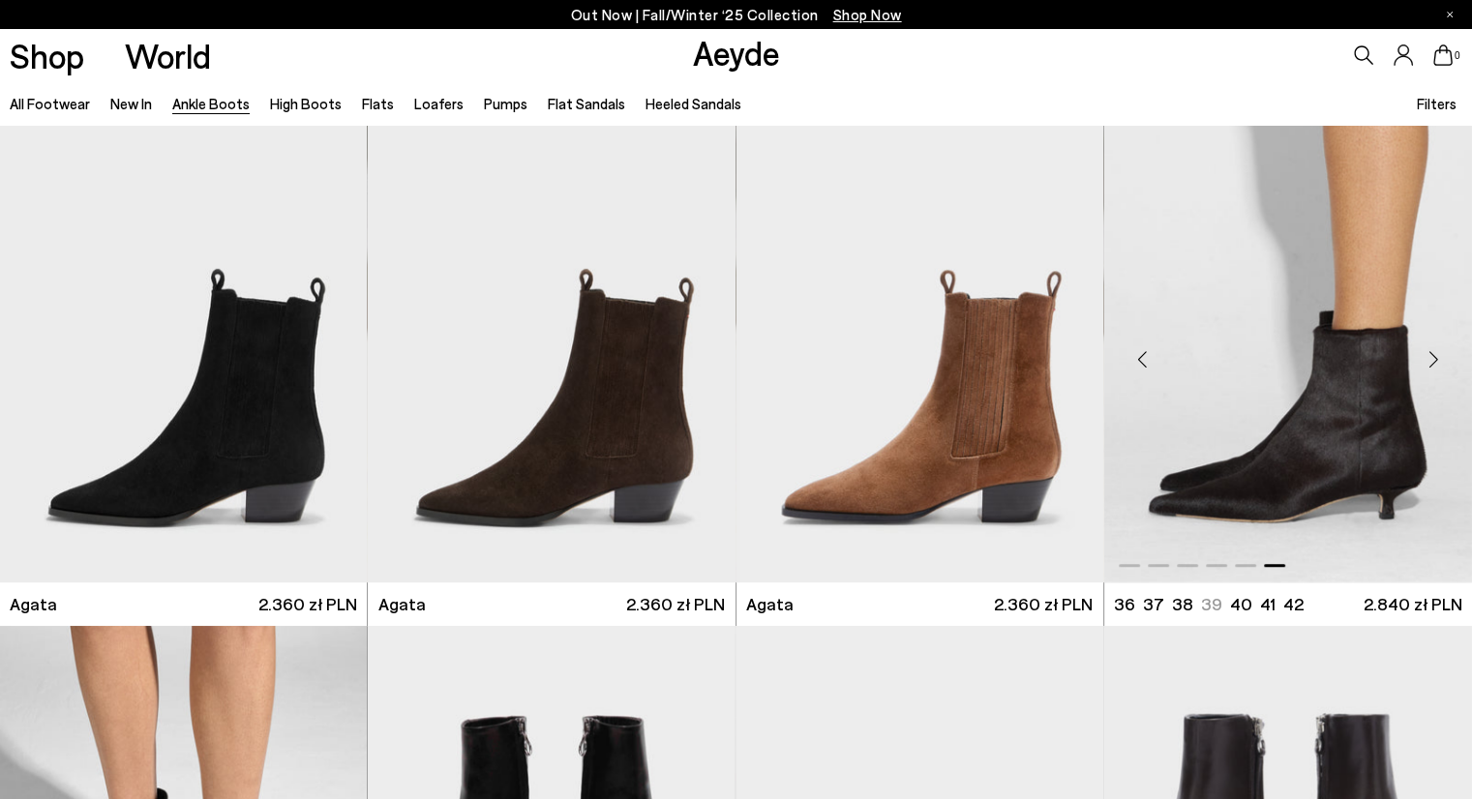
click at [1432, 354] on div "Next slide" at bounding box center [1433, 359] width 58 height 58
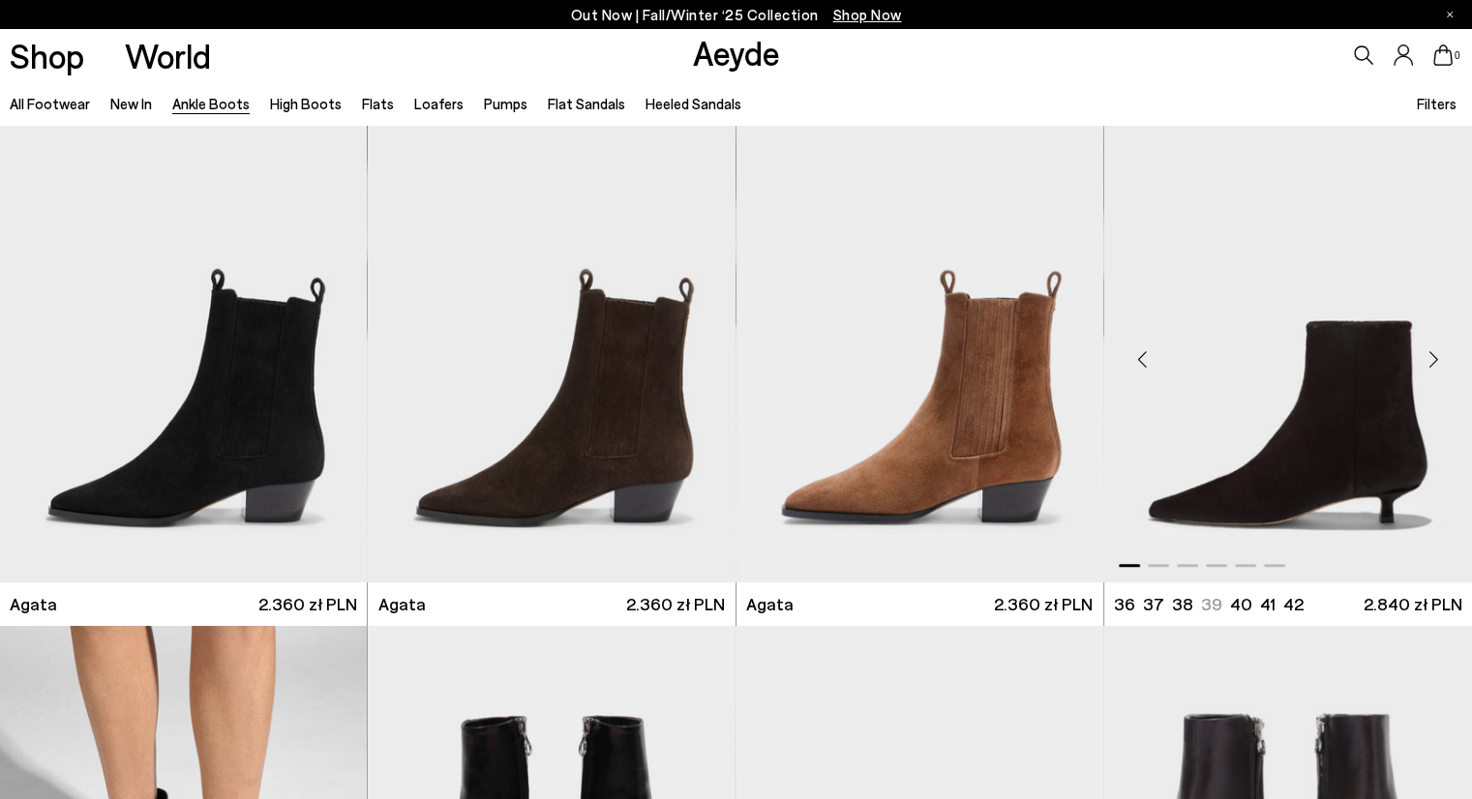
click at [1432, 354] on div "Next slide" at bounding box center [1433, 359] width 58 height 58
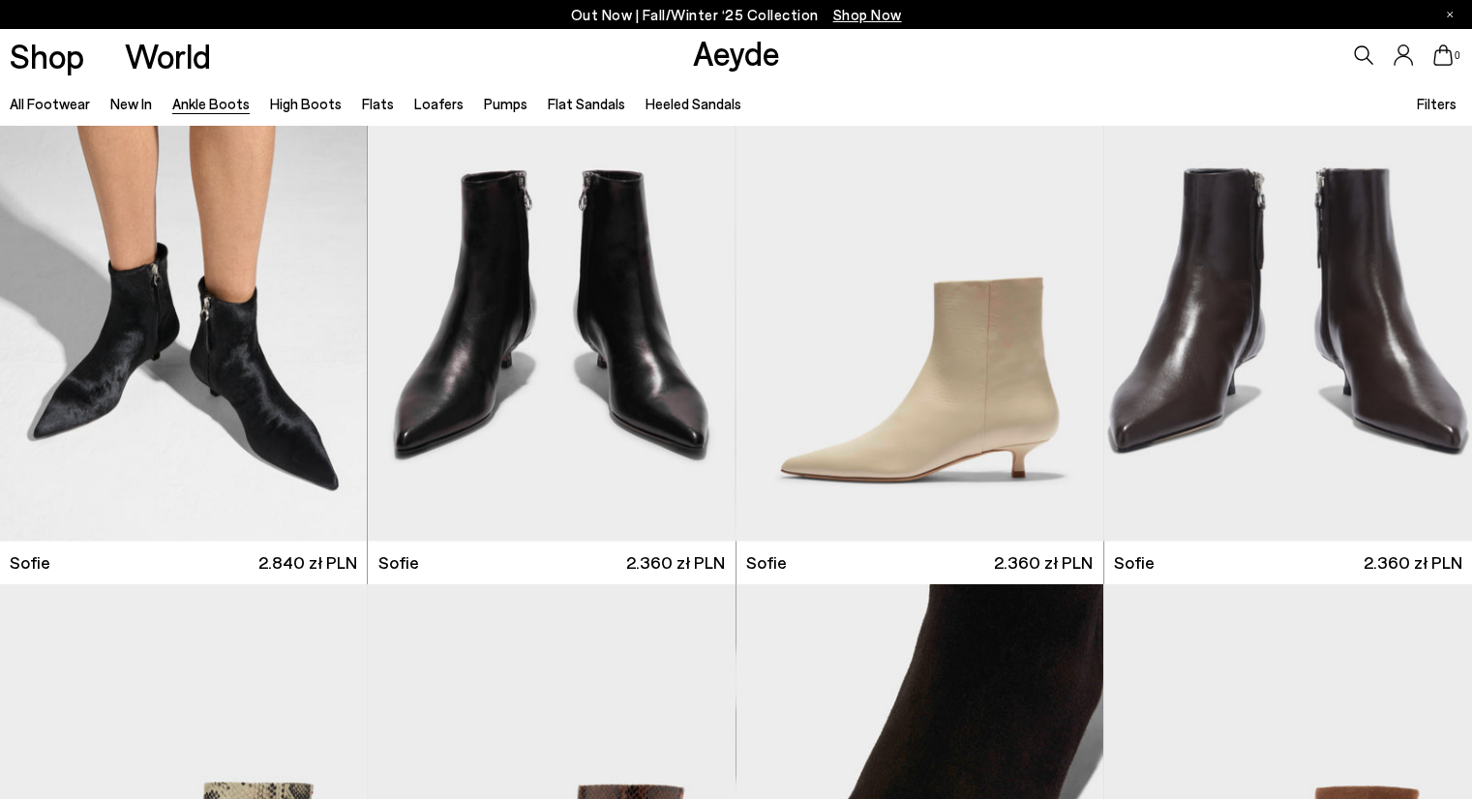
scroll to position [1562, 0]
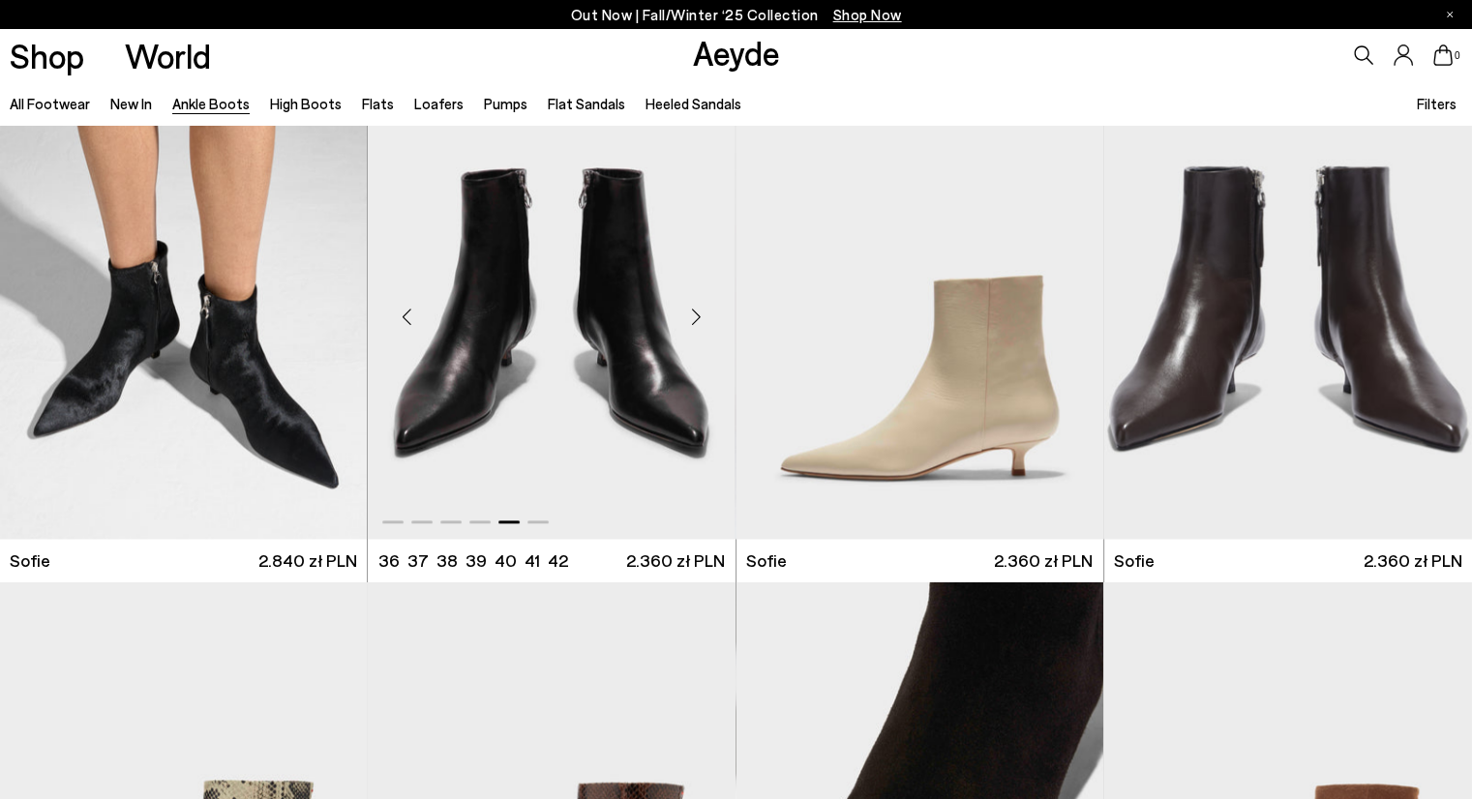
click at [697, 311] on div "Next slide" at bounding box center [697, 316] width 58 height 58
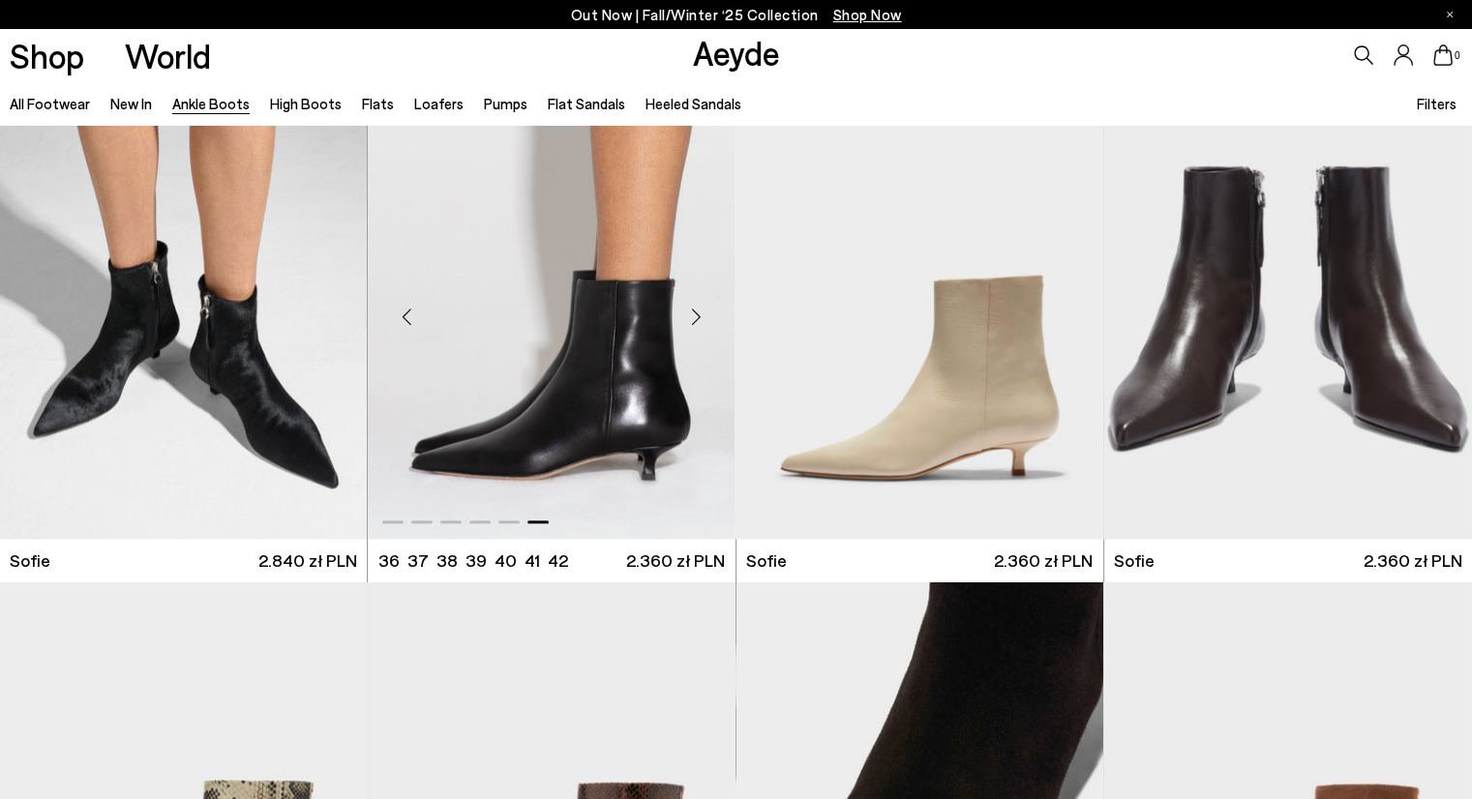
click at [697, 311] on div "Next slide" at bounding box center [697, 316] width 58 height 58
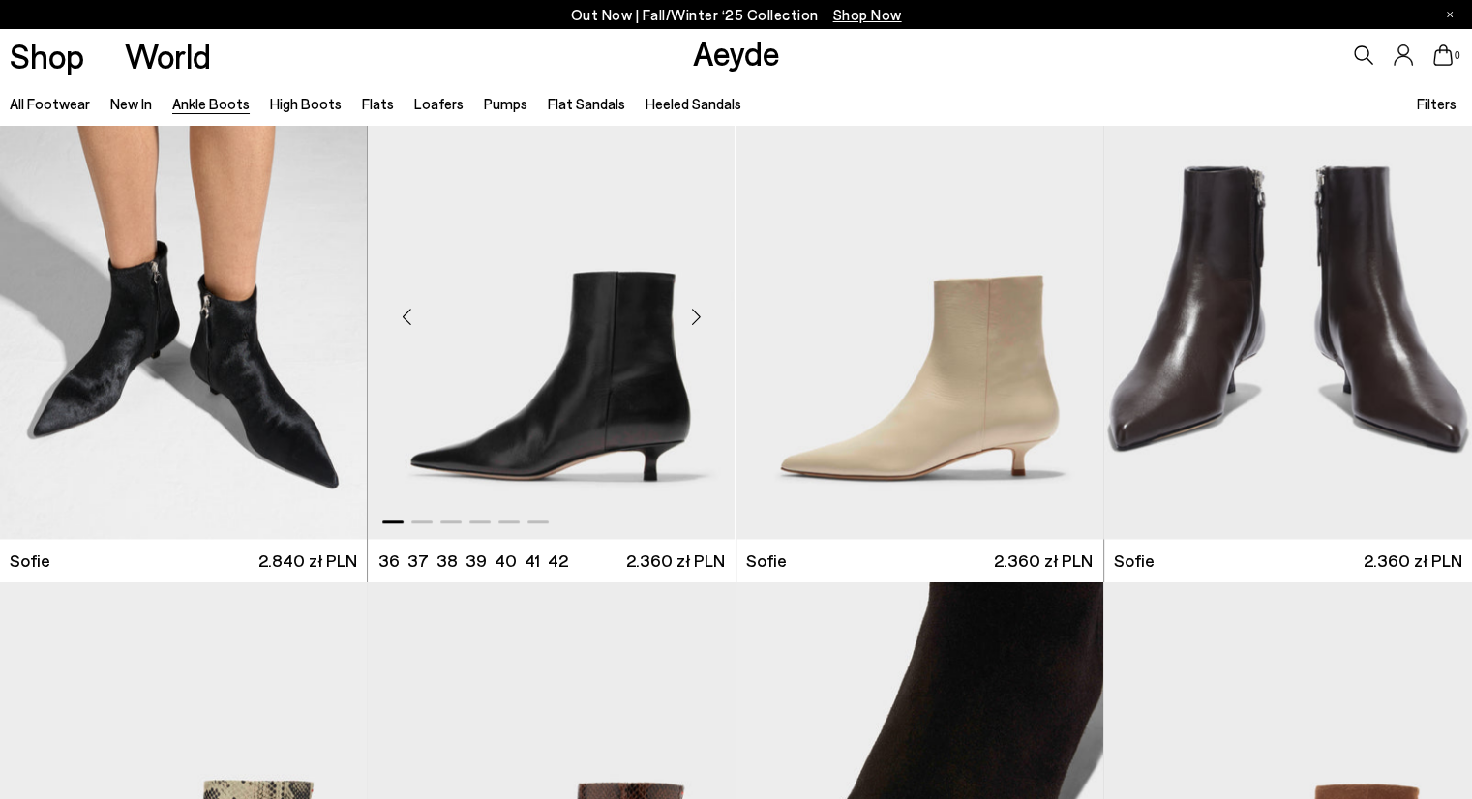
click at [697, 311] on div "Next slide" at bounding box center [697, 316] width 58 height 58
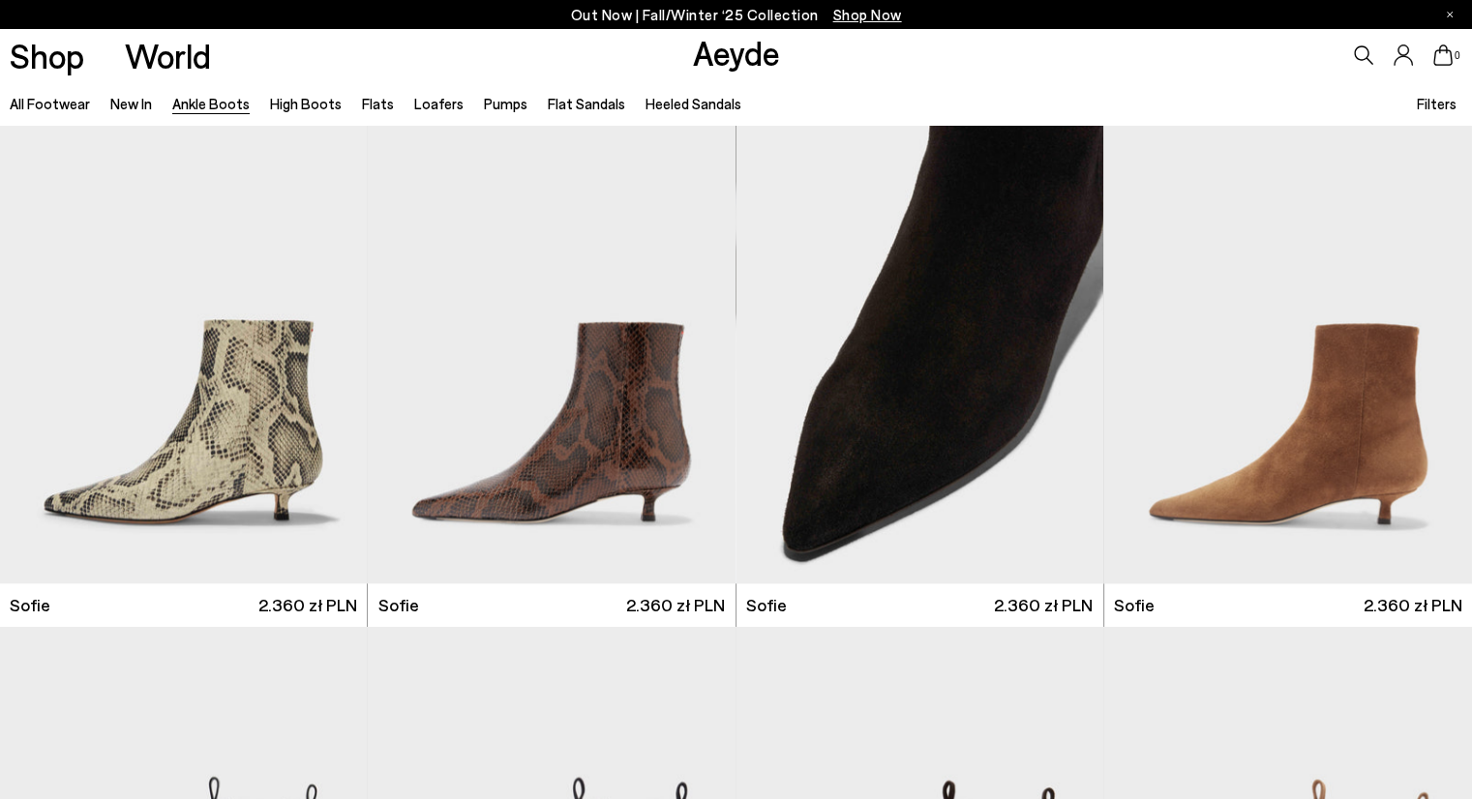
scroll to position [2025, 0]
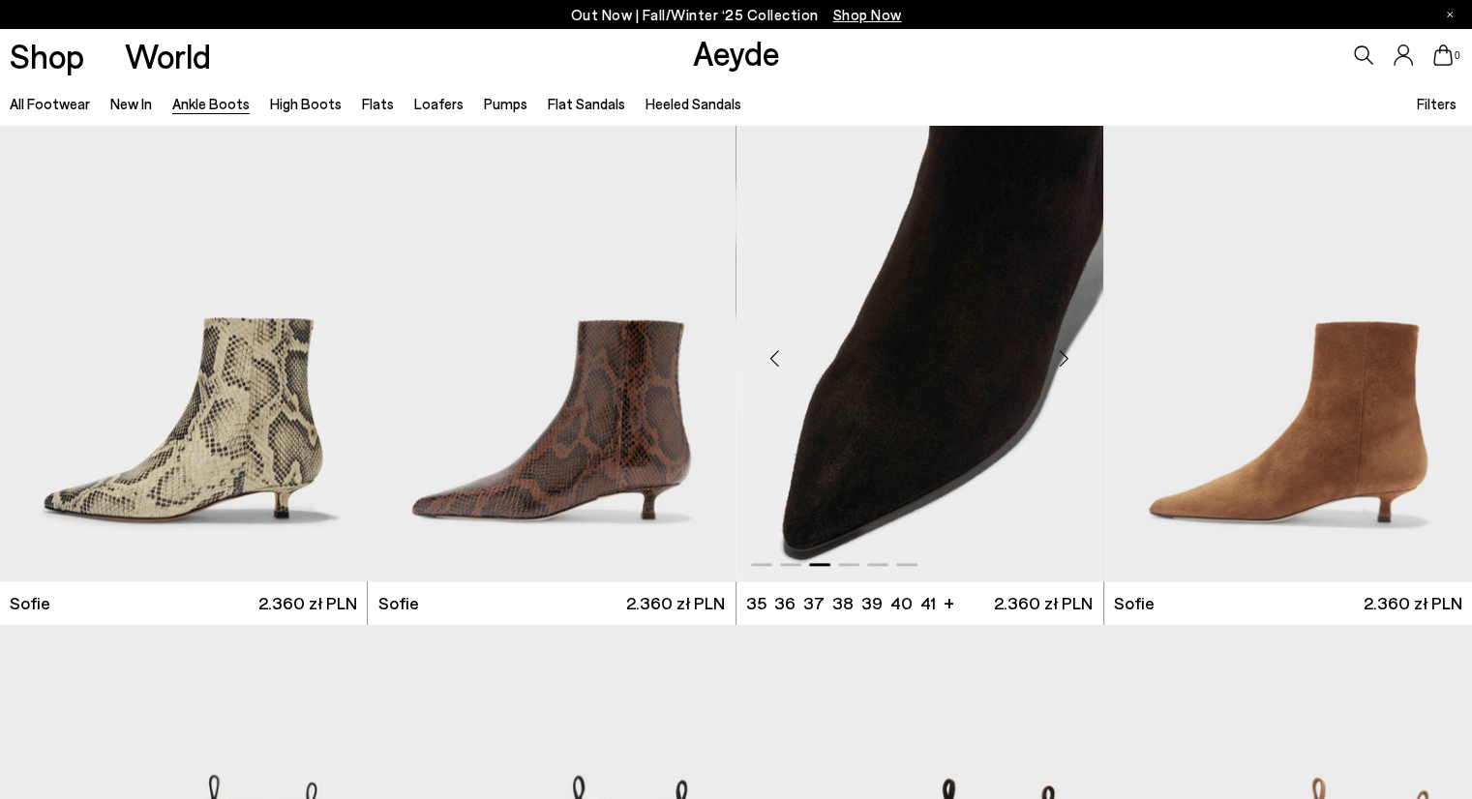
click at [1061, 365] on div "Next slide" at bounding box center [1065, 359] width 58 height 58
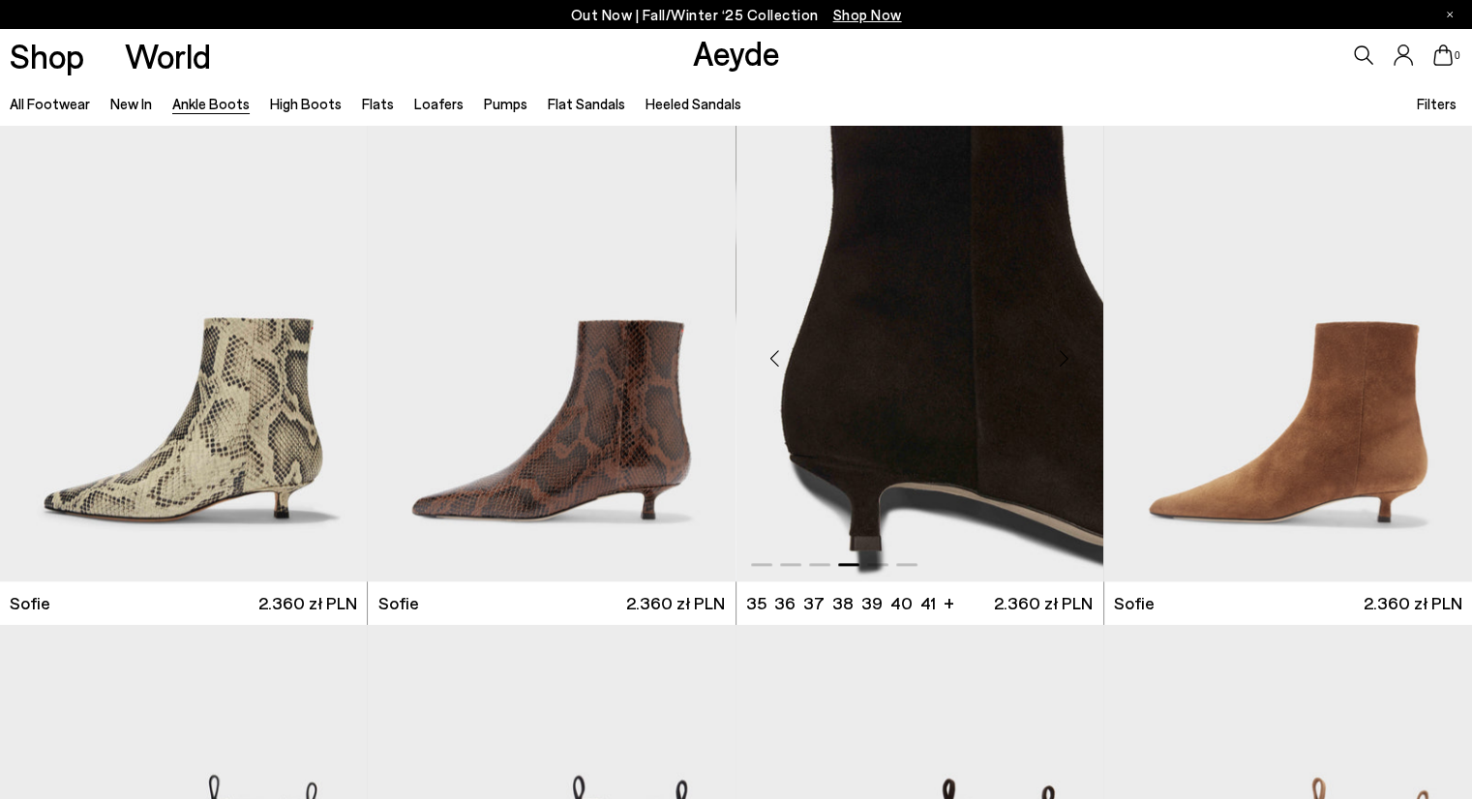
click at [1061, 365] on div "Next slide" at bounding box center [1065, 359] width 58 height 58
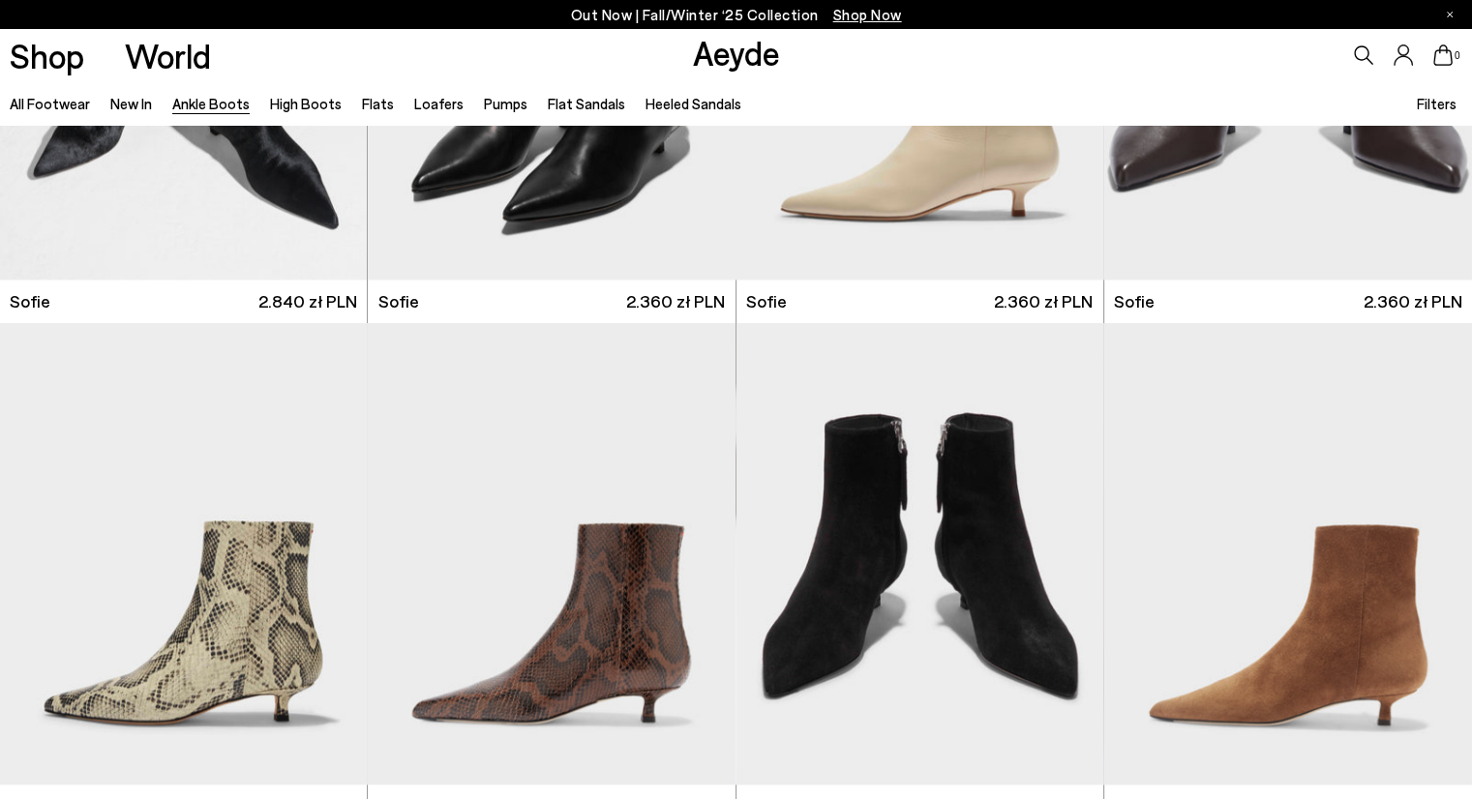
scroll to position [1803, 0]
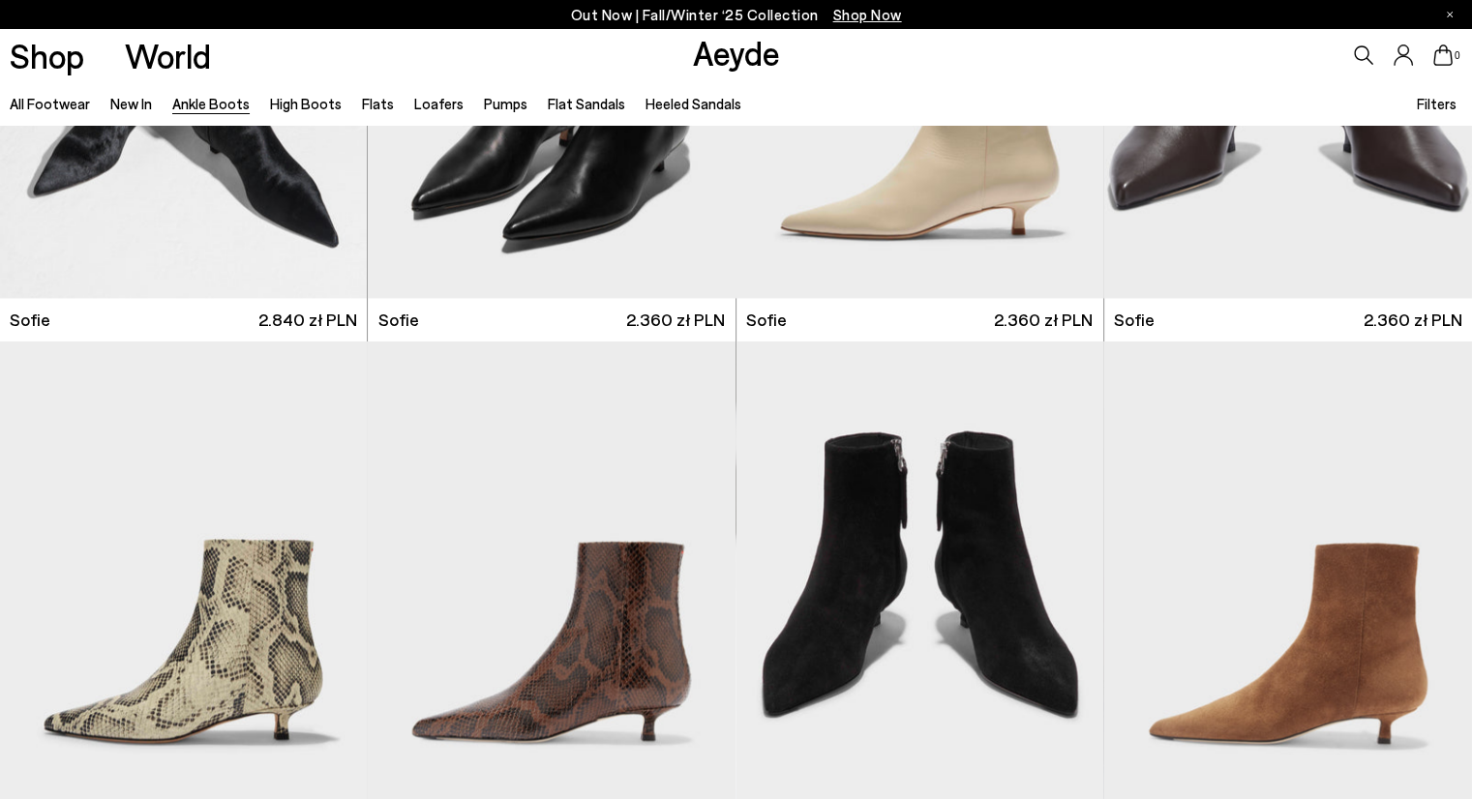
click at [607, 16] on p "Out Now | Fall/Winter ‘25 Collection Shop Now" at bounding box center [736, 15] width 331 height 24
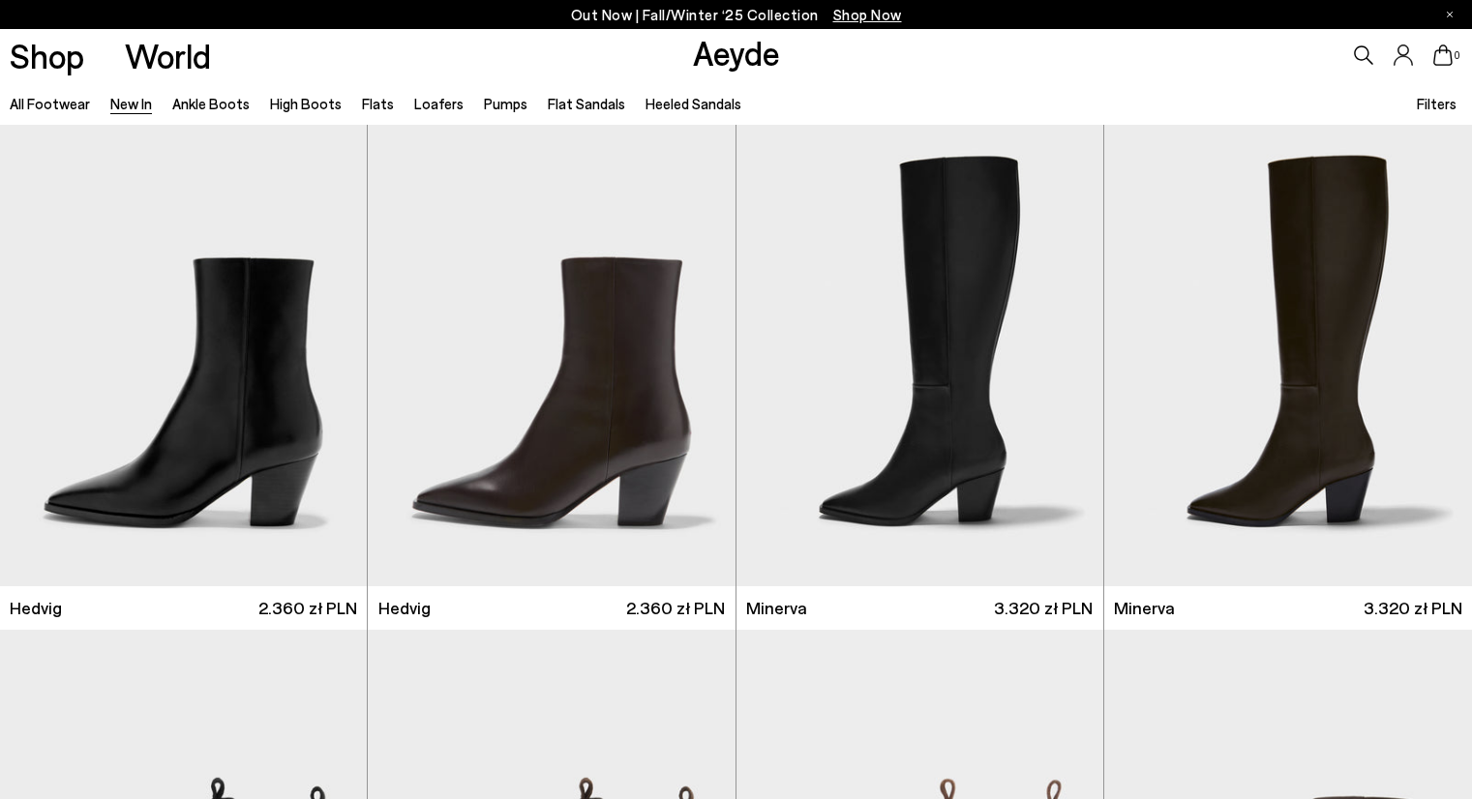
scroll to position [592, 0]
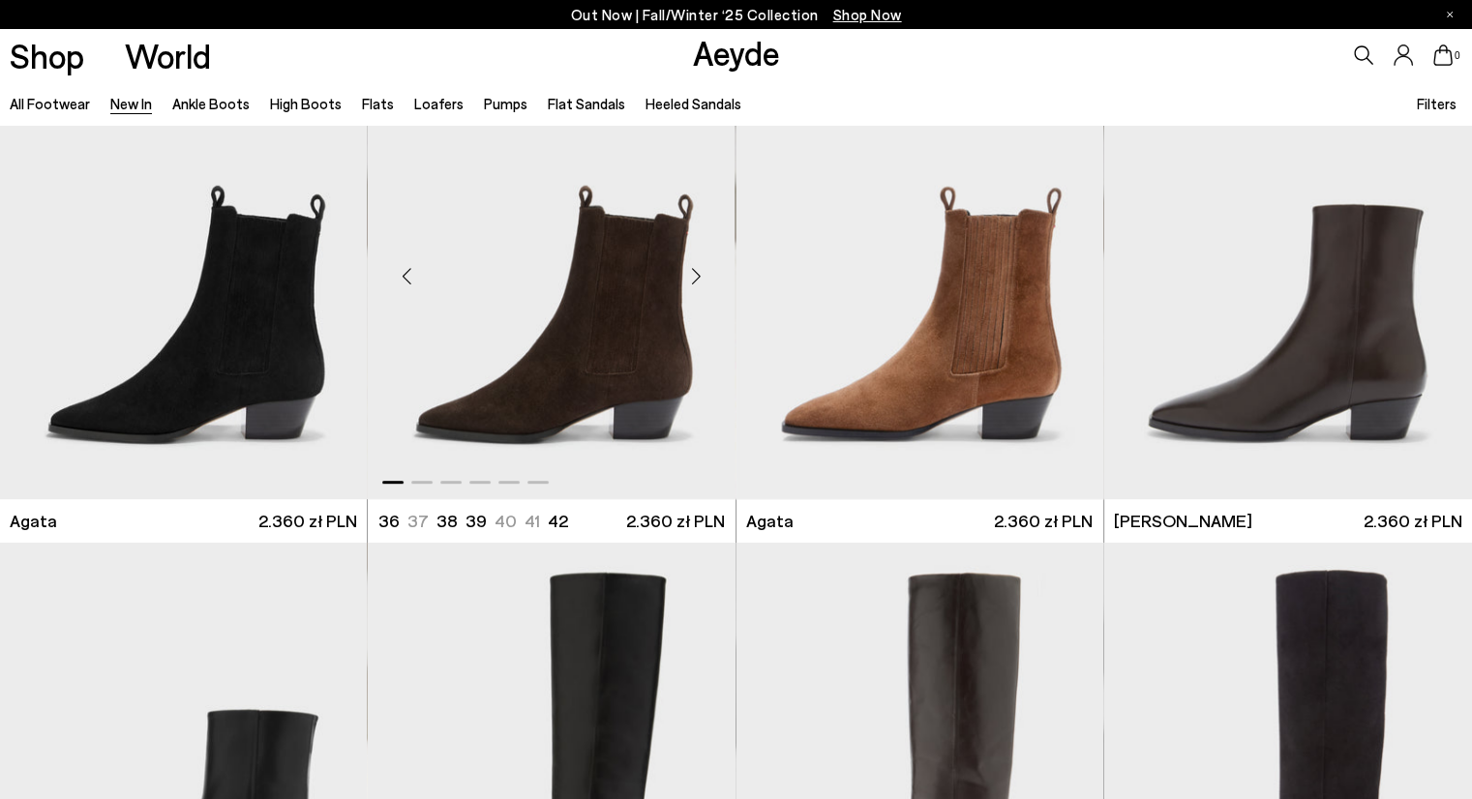
click at [692, 283] on div "Next slide" at bounding box center [697, 276] width 58 height 58
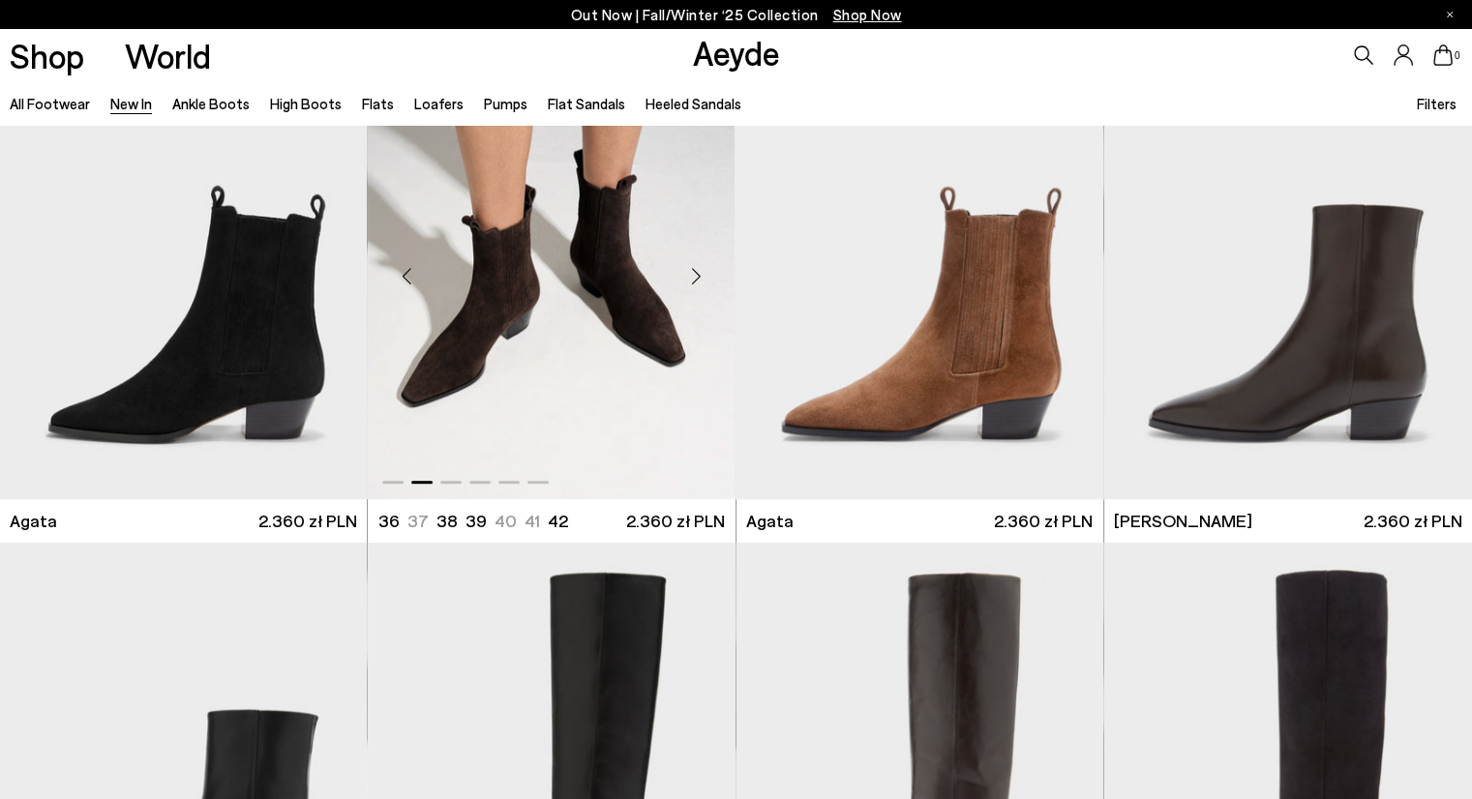
click at [692, 283] on div "Next slide" at bounding box center [697, 276] width 58 height 58
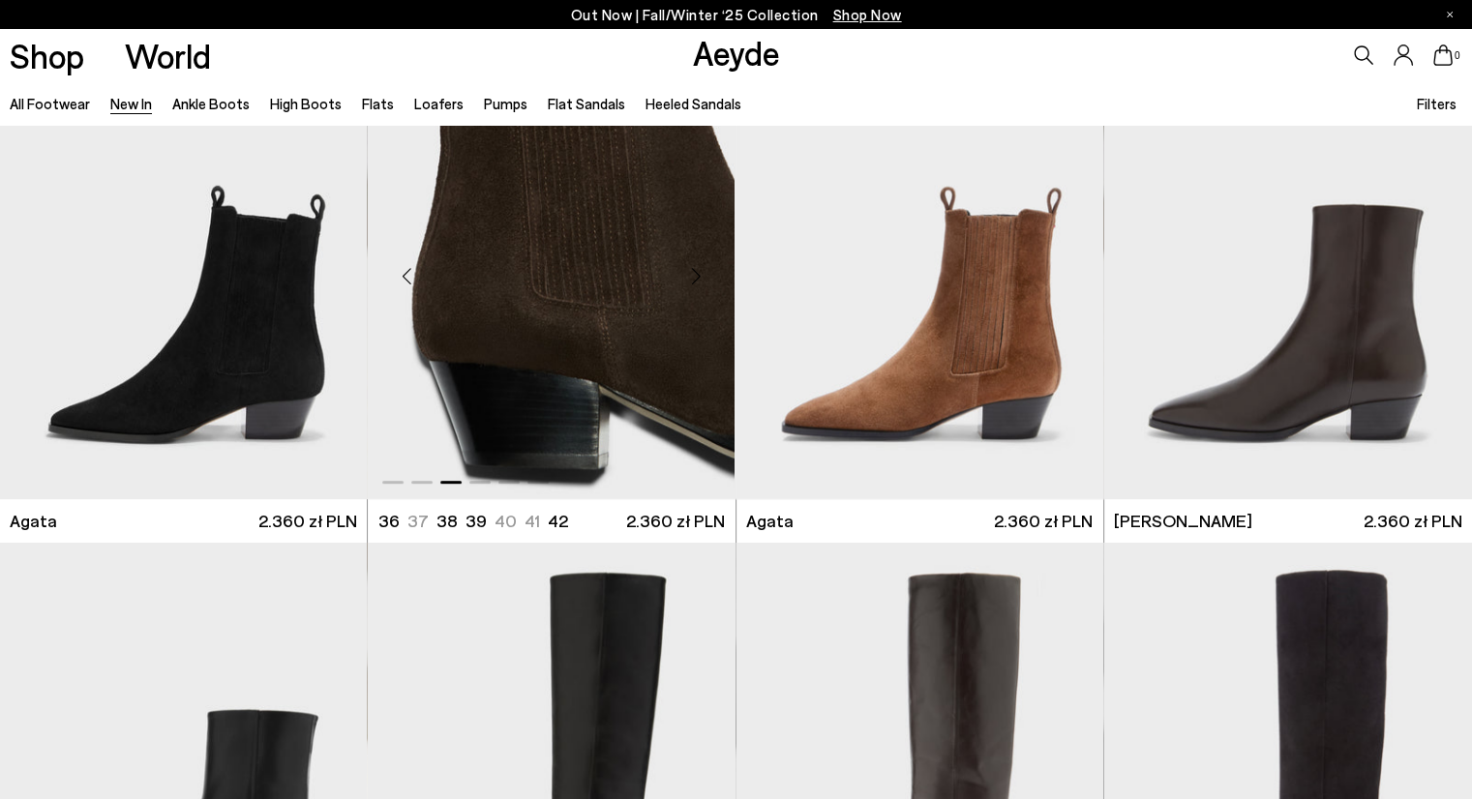
click at [704, 268] on div "Next slide" at bounding box center [697, 276] width 58 height 58
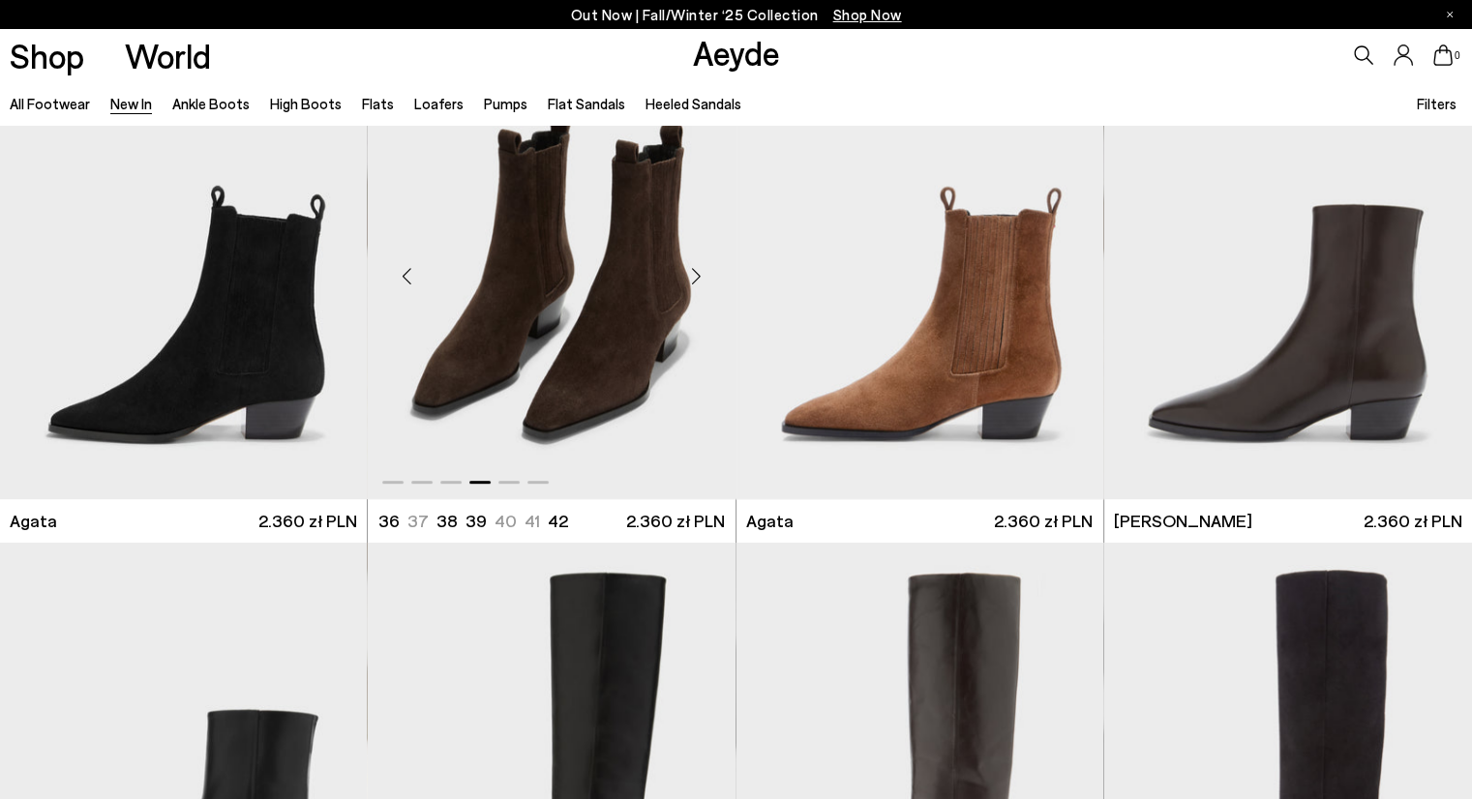
click at [704, 268] on div "Next slide" at bounding box center [697, 276] width 58 height 58
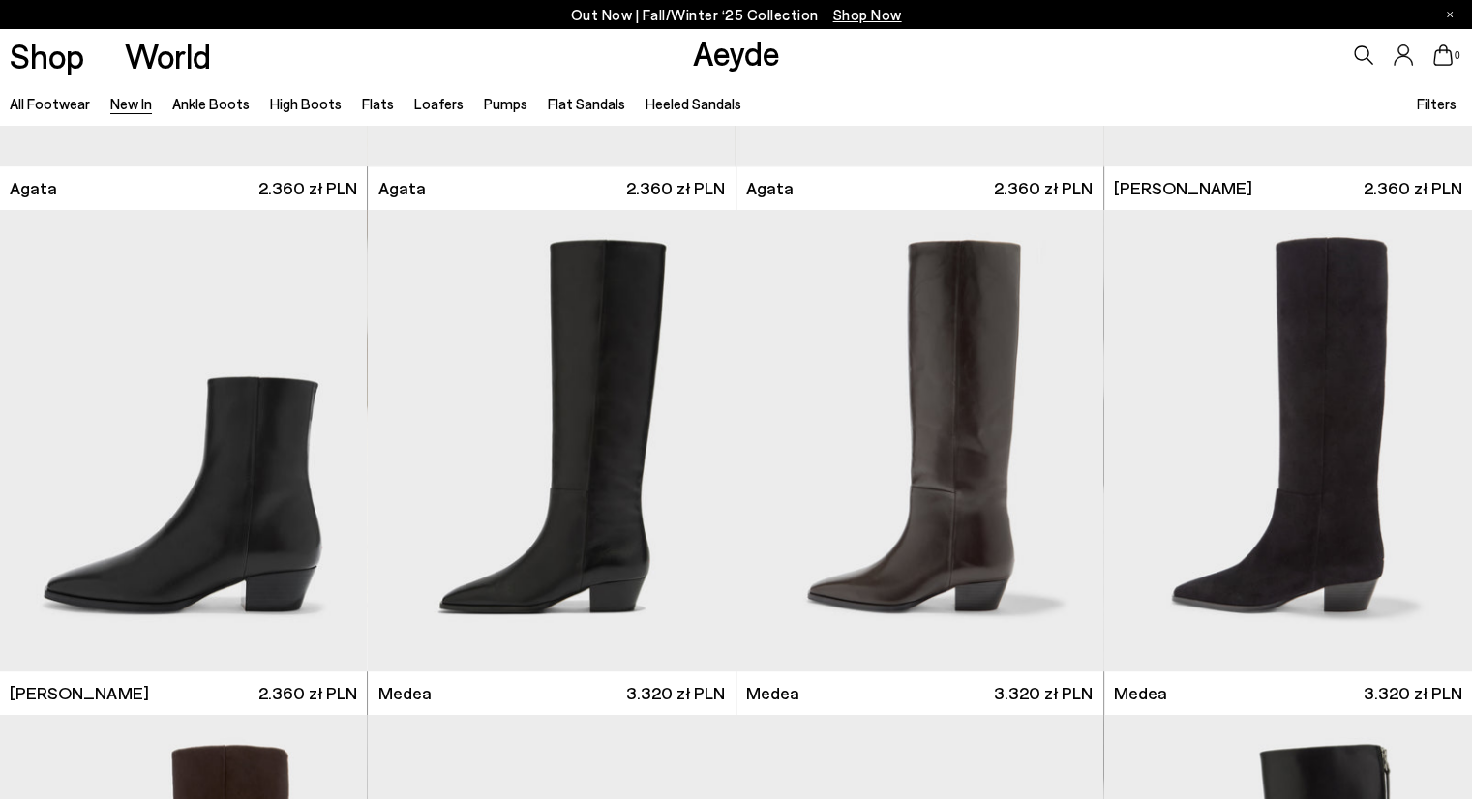
scroll to position [927, 0]
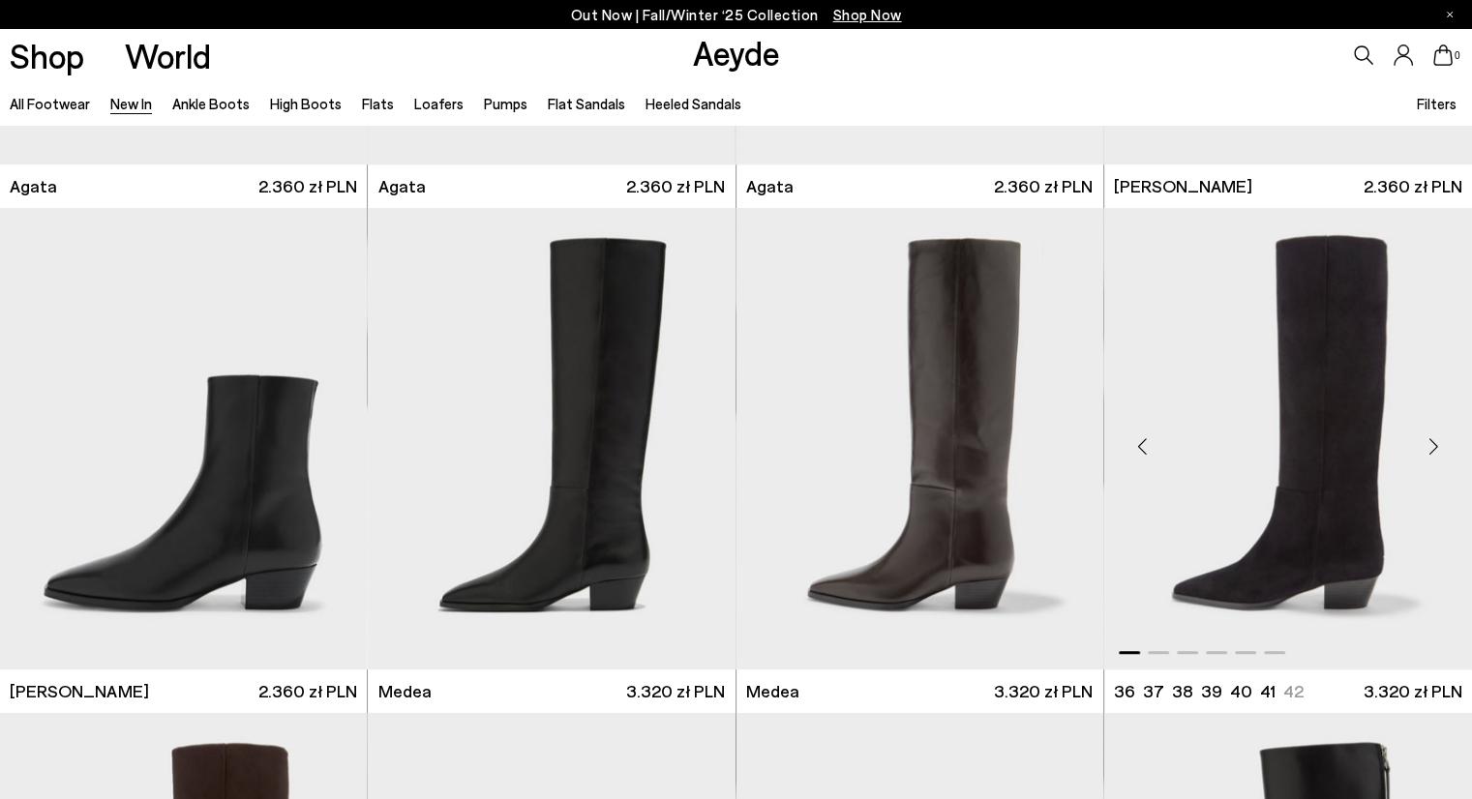
click at [1431, 449] on div "Next slide" at bounding box center [1433, 446] width 58 height 58
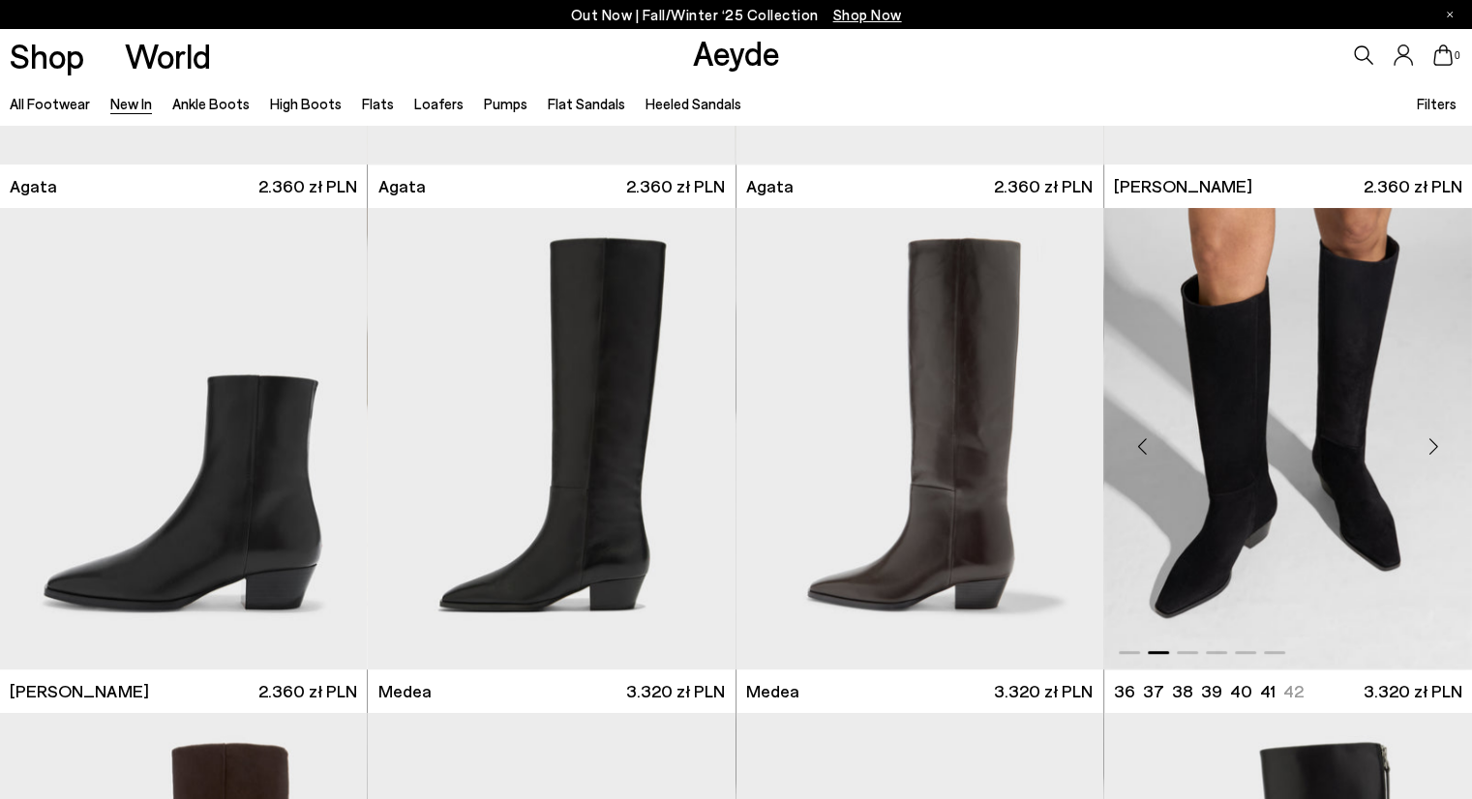
click at [1432, 445] on div "Next slide" at bounding box center [1433, 446] width 58 height 58
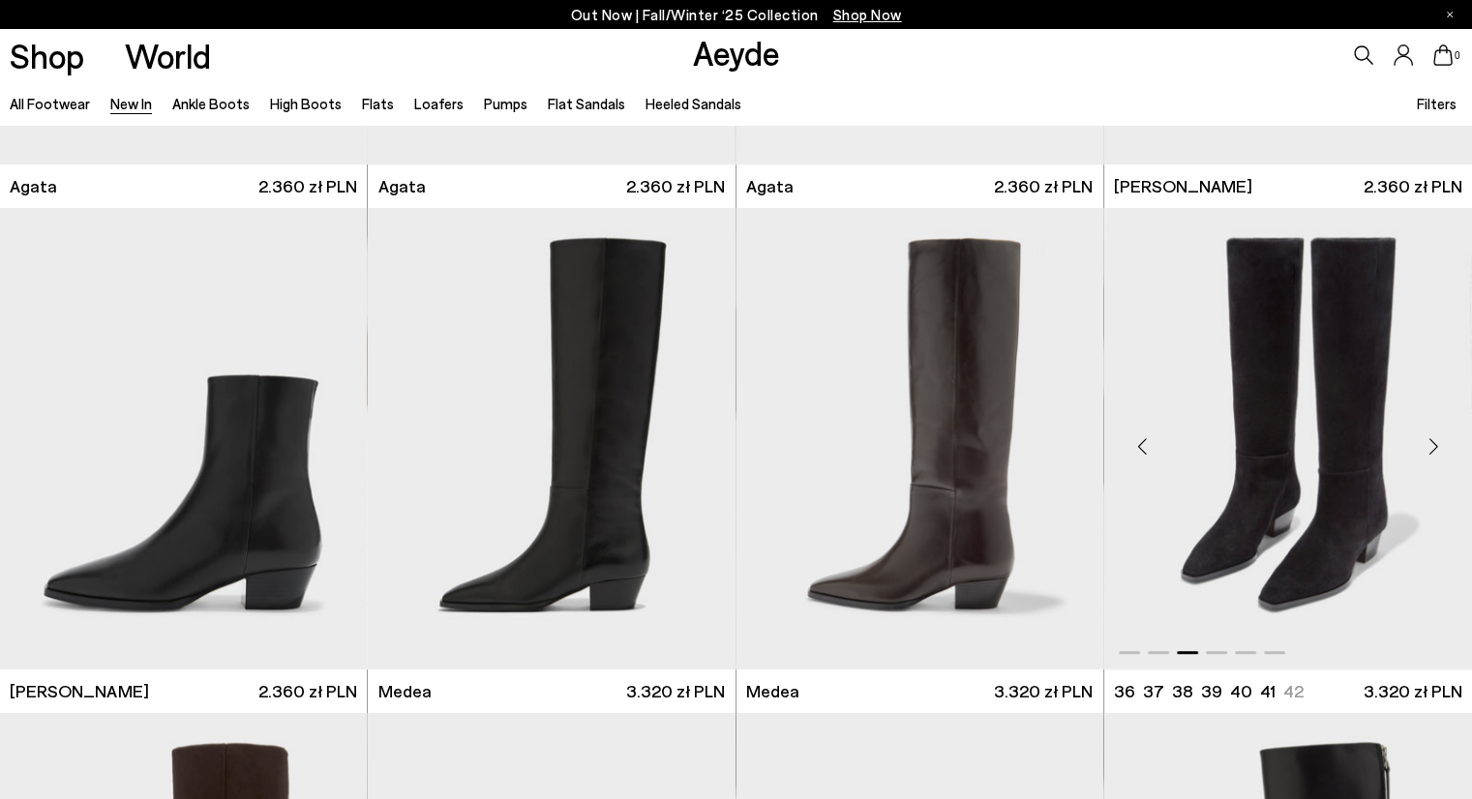
click at [1432, 445] on div "Next slide" at bounding box center [1433, 446] width 58 height 58
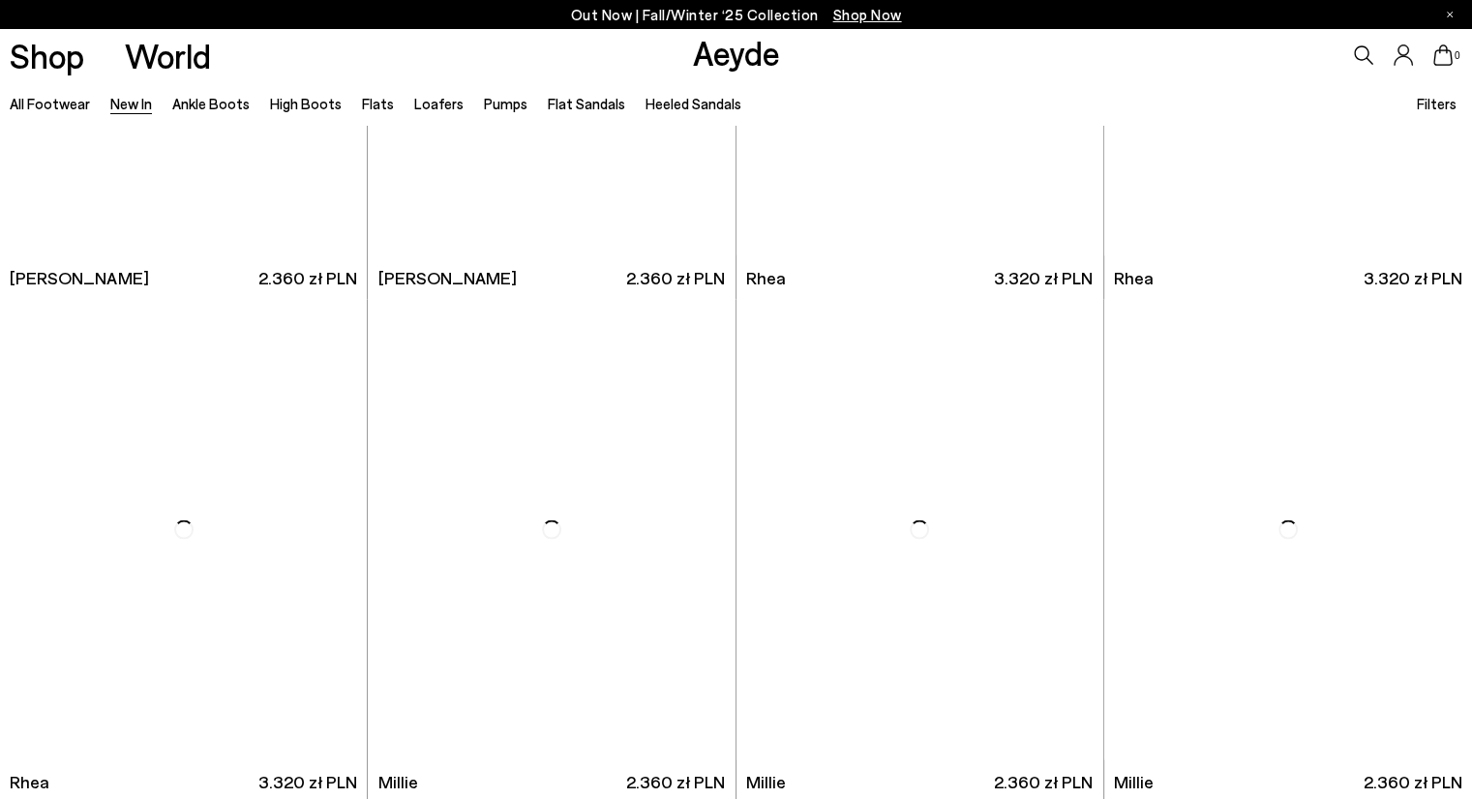
scroll to position [3866, 0]
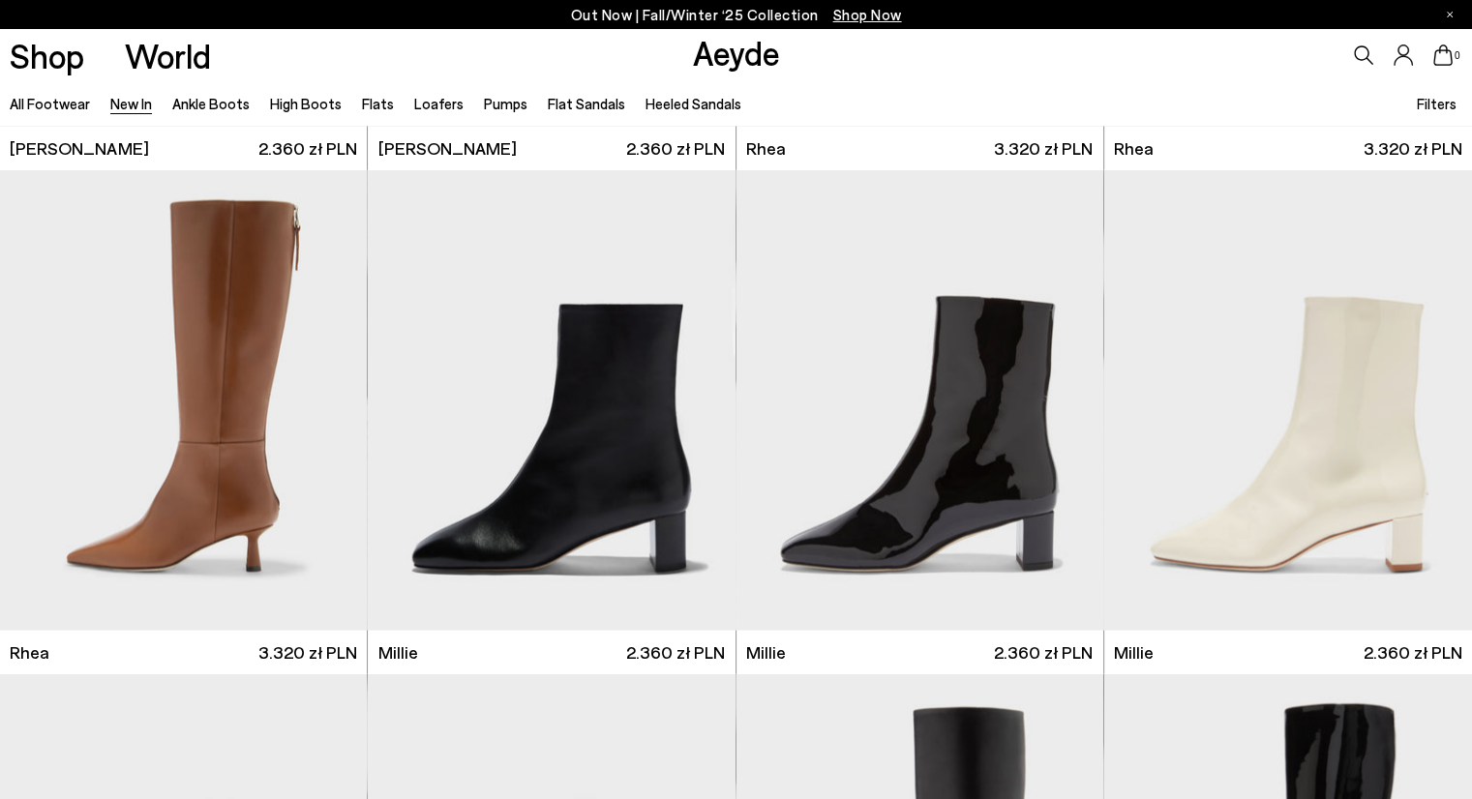
scroll to position [3994, 0]
click at [325, 408] on div "Next slide" at bounding box center [328, 409] width 58 height 58
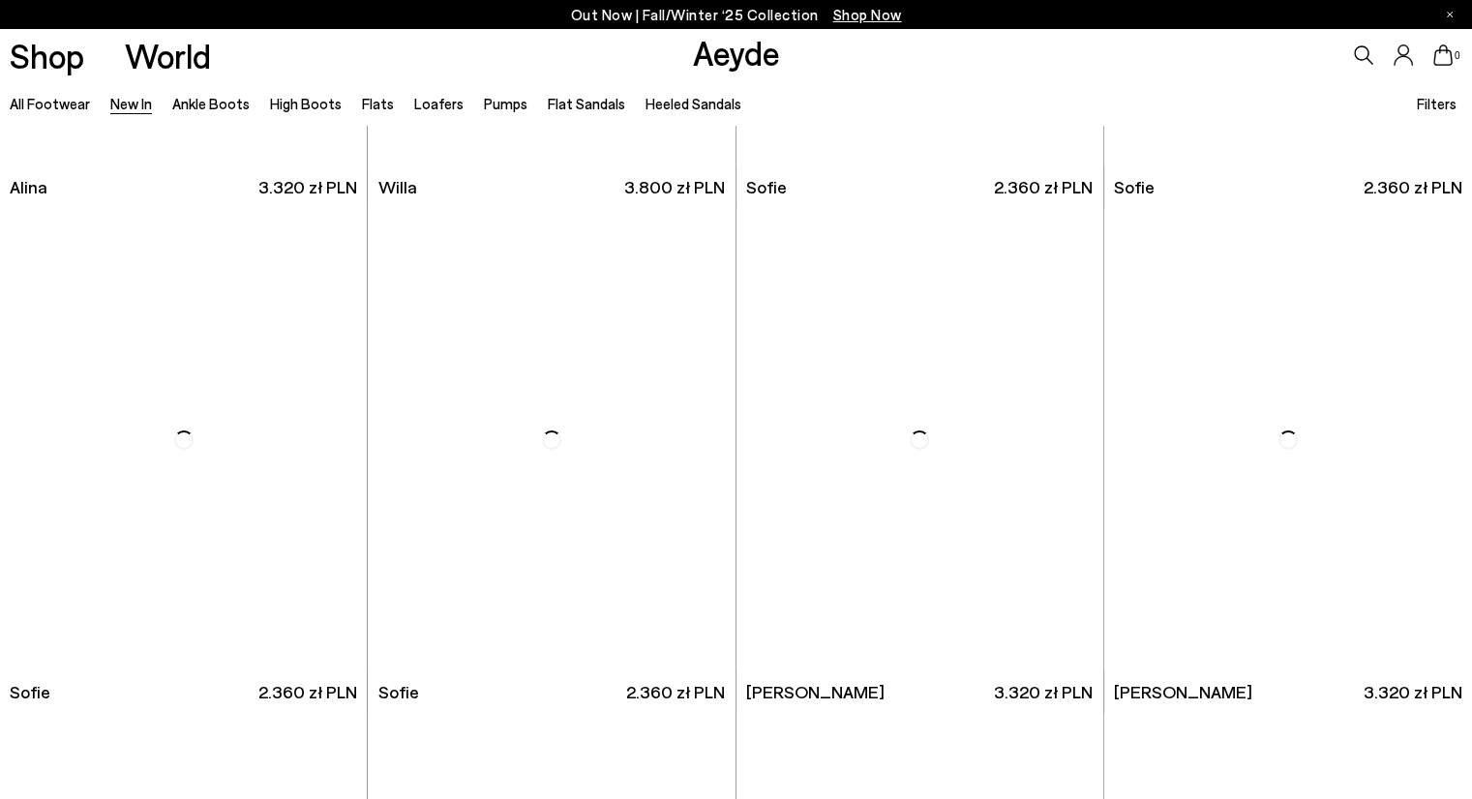
scroll to position [6479, 0]
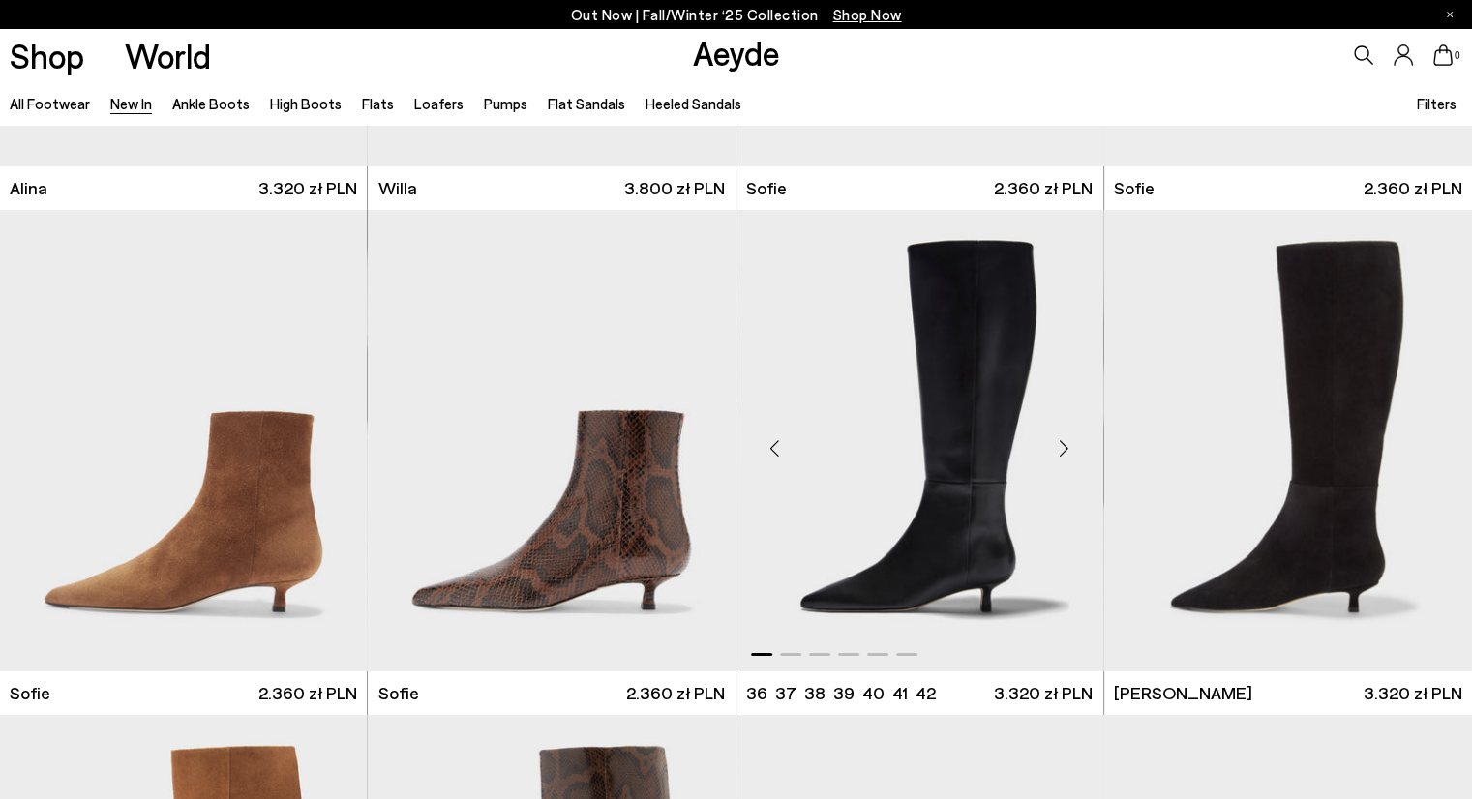
click at [1059, 453] on div "Next slide" at bounding box center [1065, 449] width 58 height 58
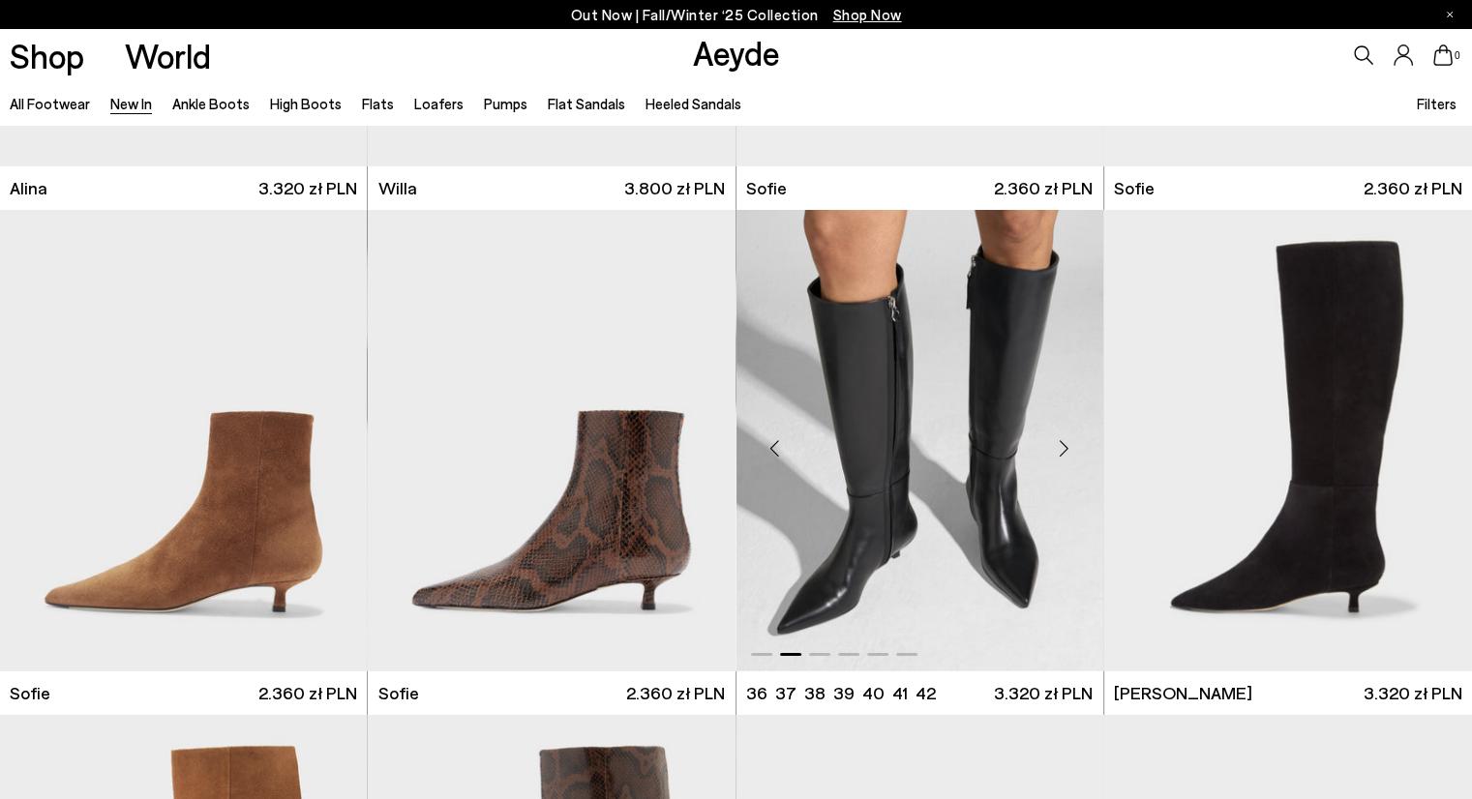
click at [1065, 450] on div "Next slide" at bounding box center [1065, 449] width 58 height 58
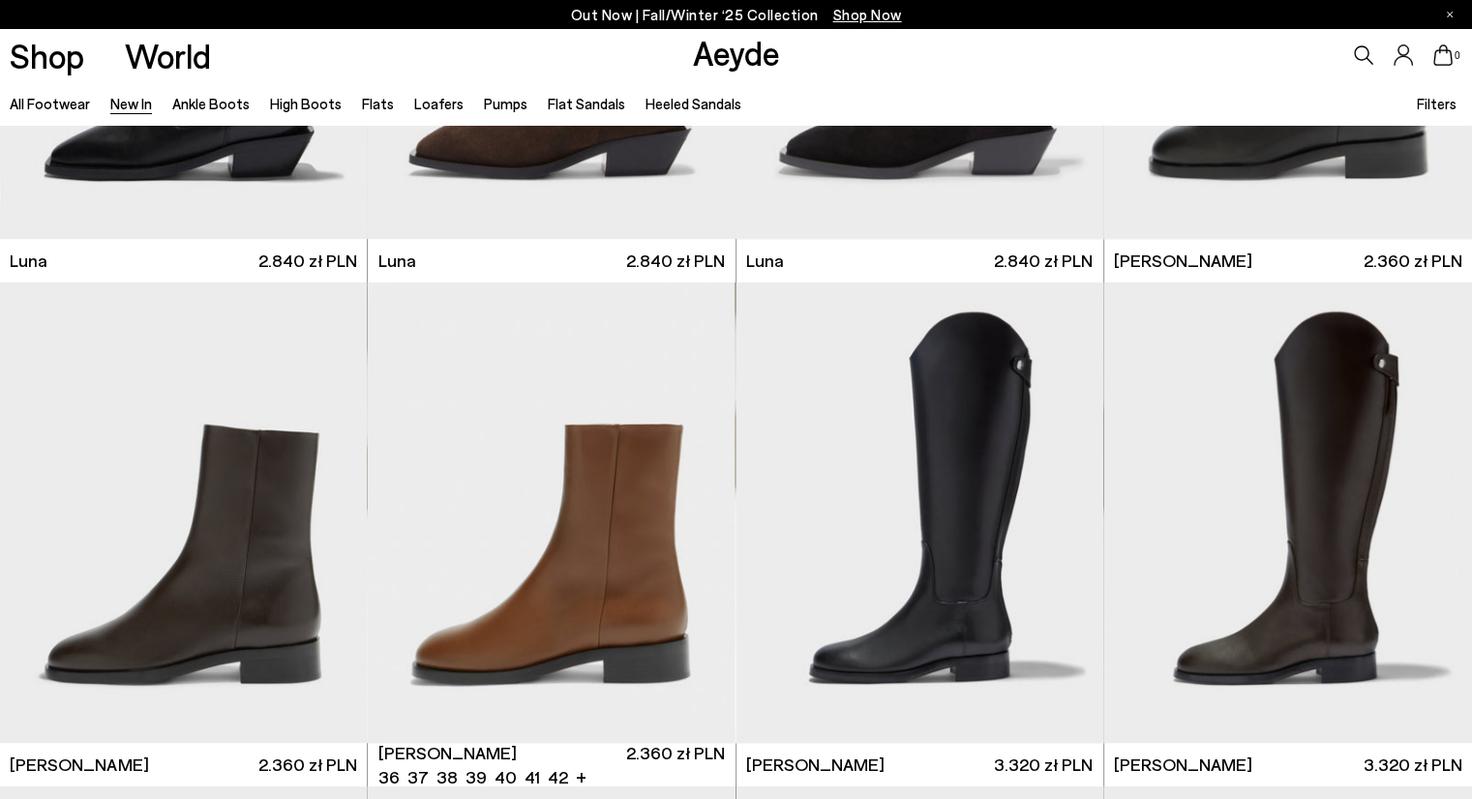
scroll to position [8760, 0]
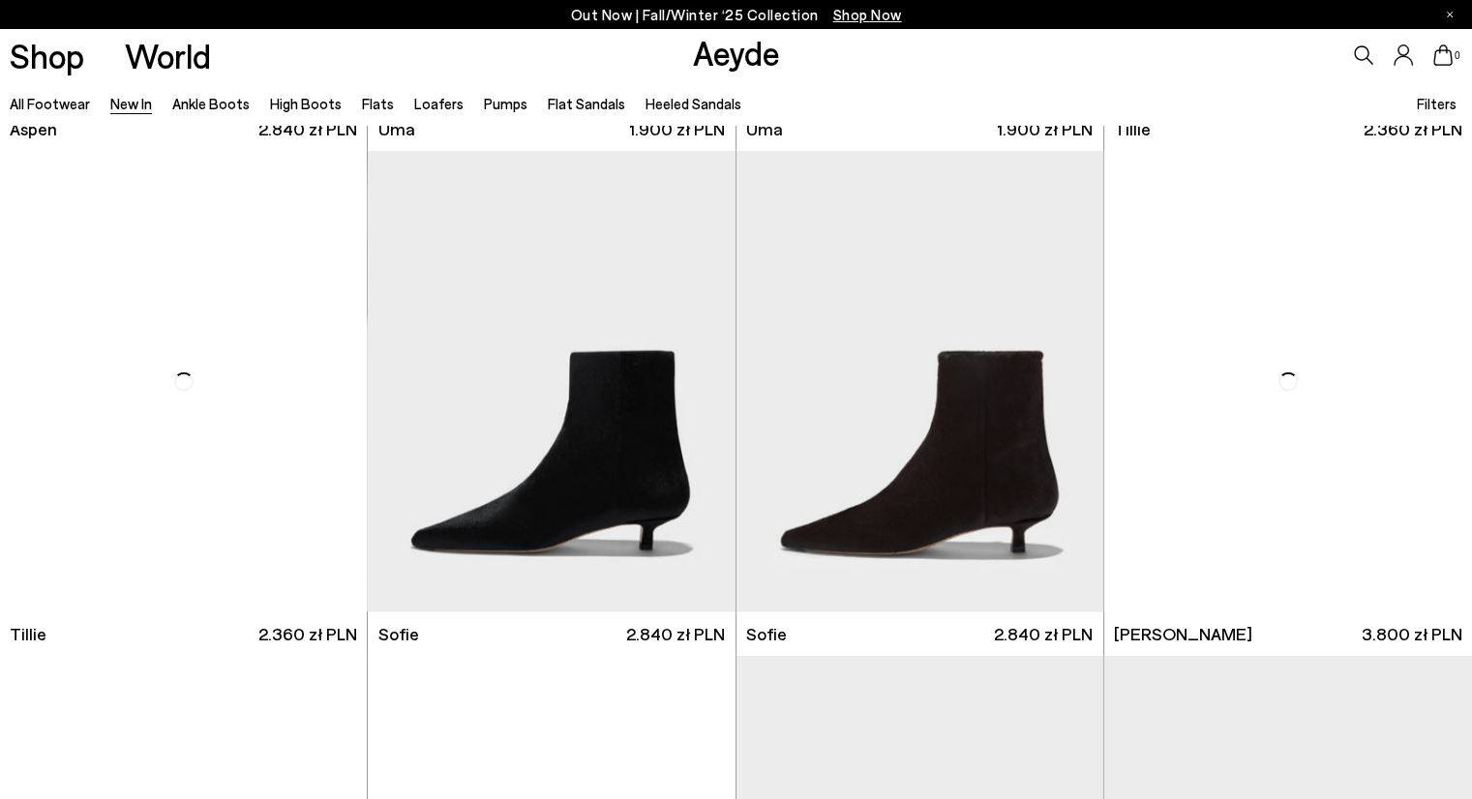
scroll to position [11589, 0]
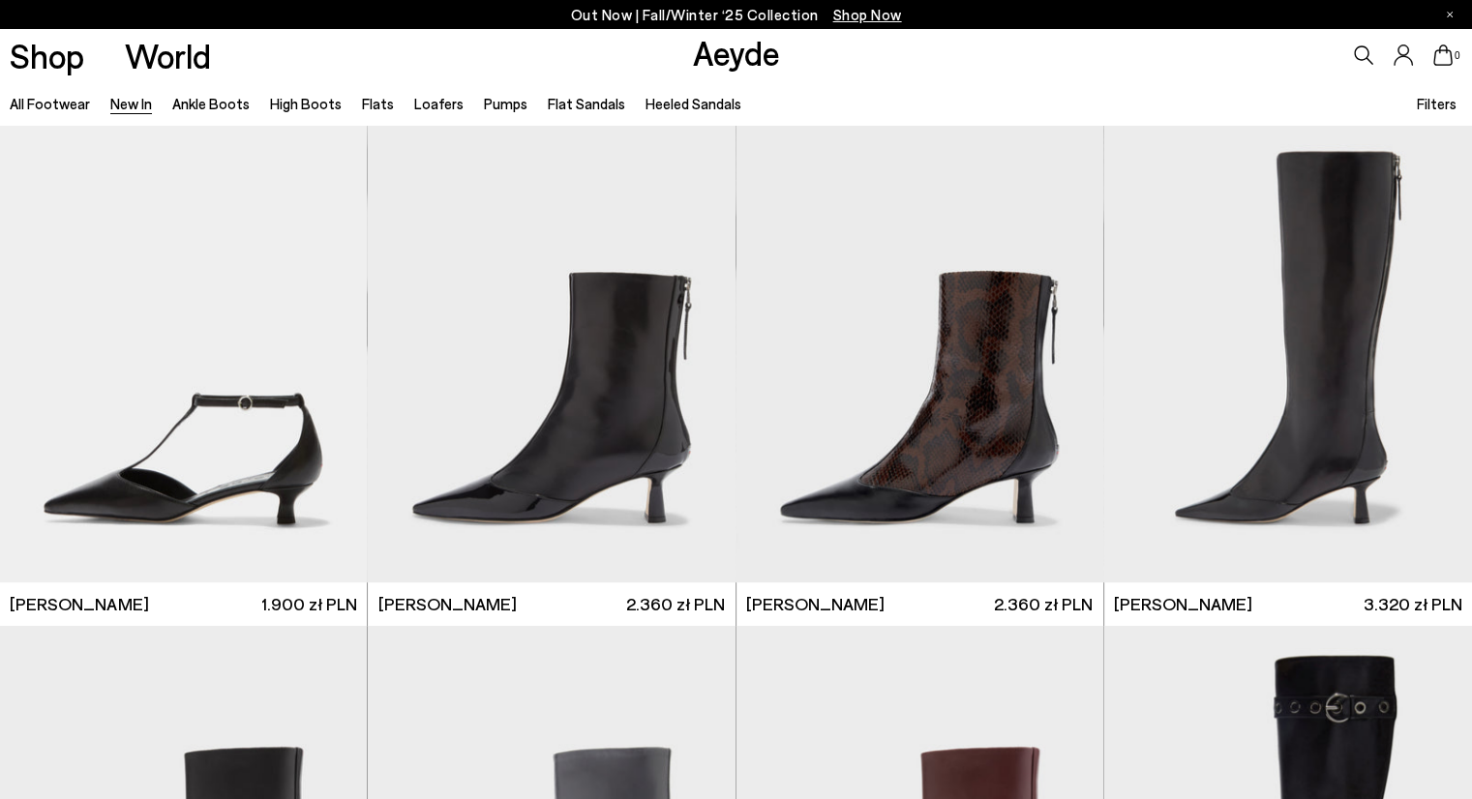
scroll to position [15659, 0]
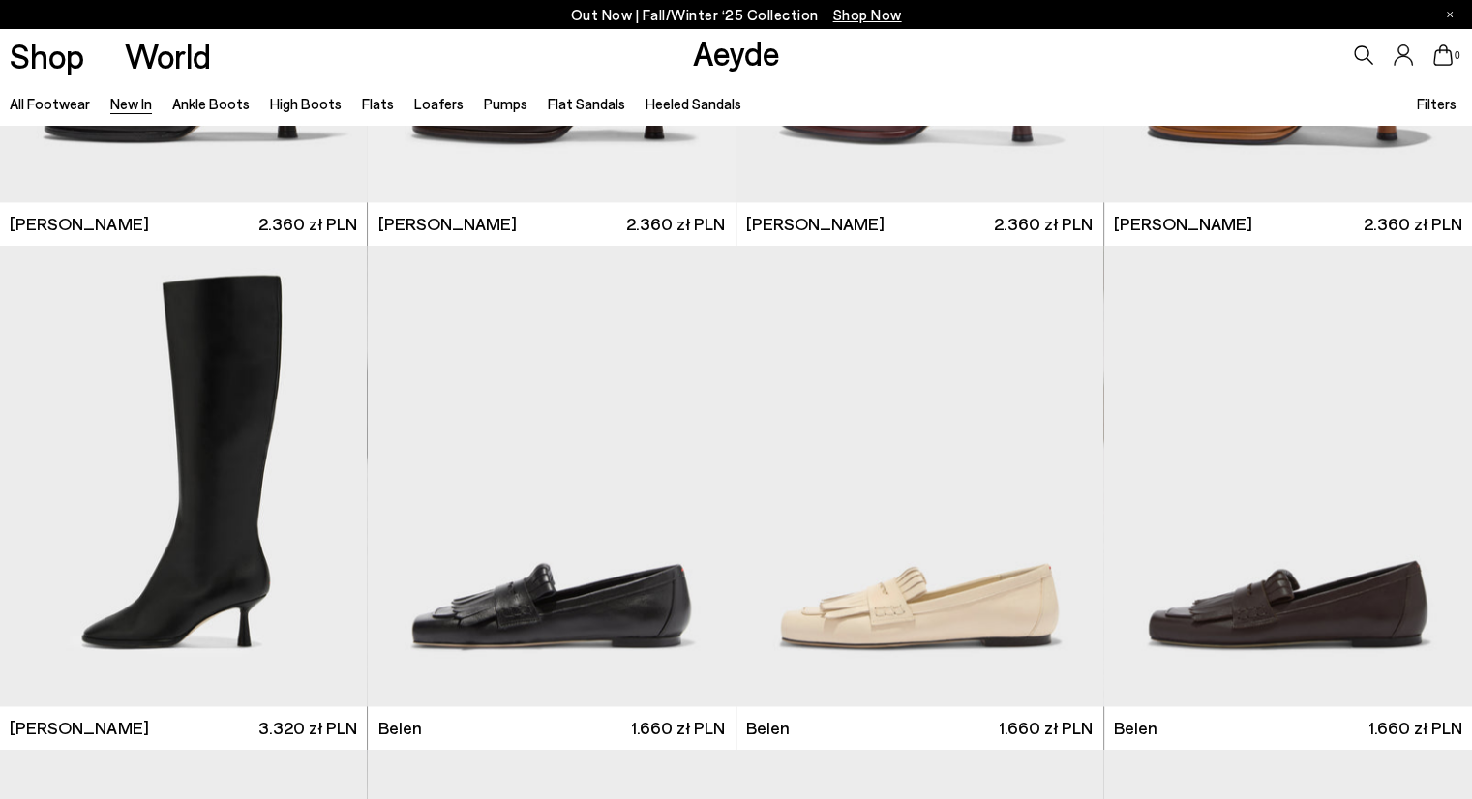
scroll to position [17551, 0]
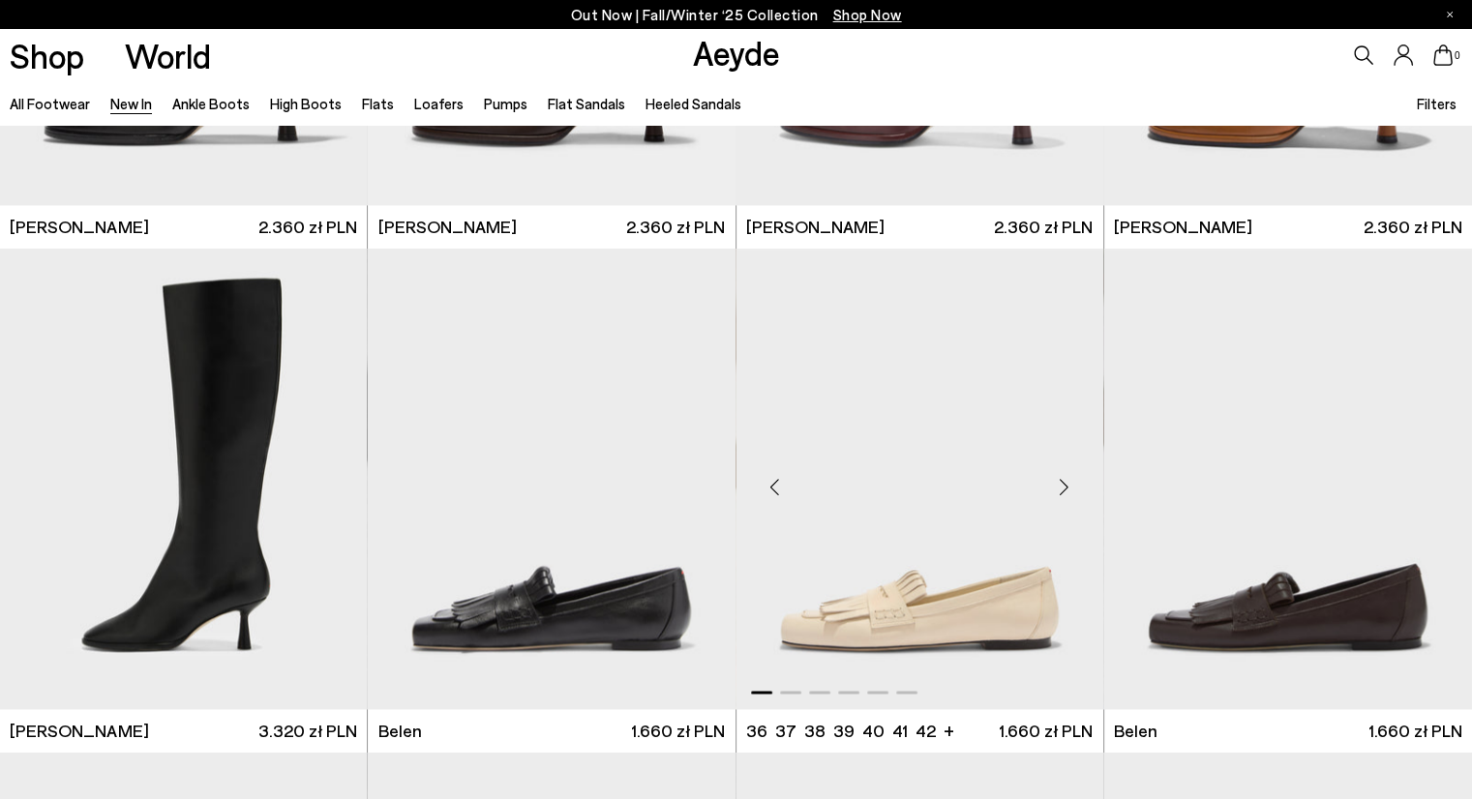
click at [1059, 493] on div "Next slide" at bounding box center [1065, 487] width 58 height 58
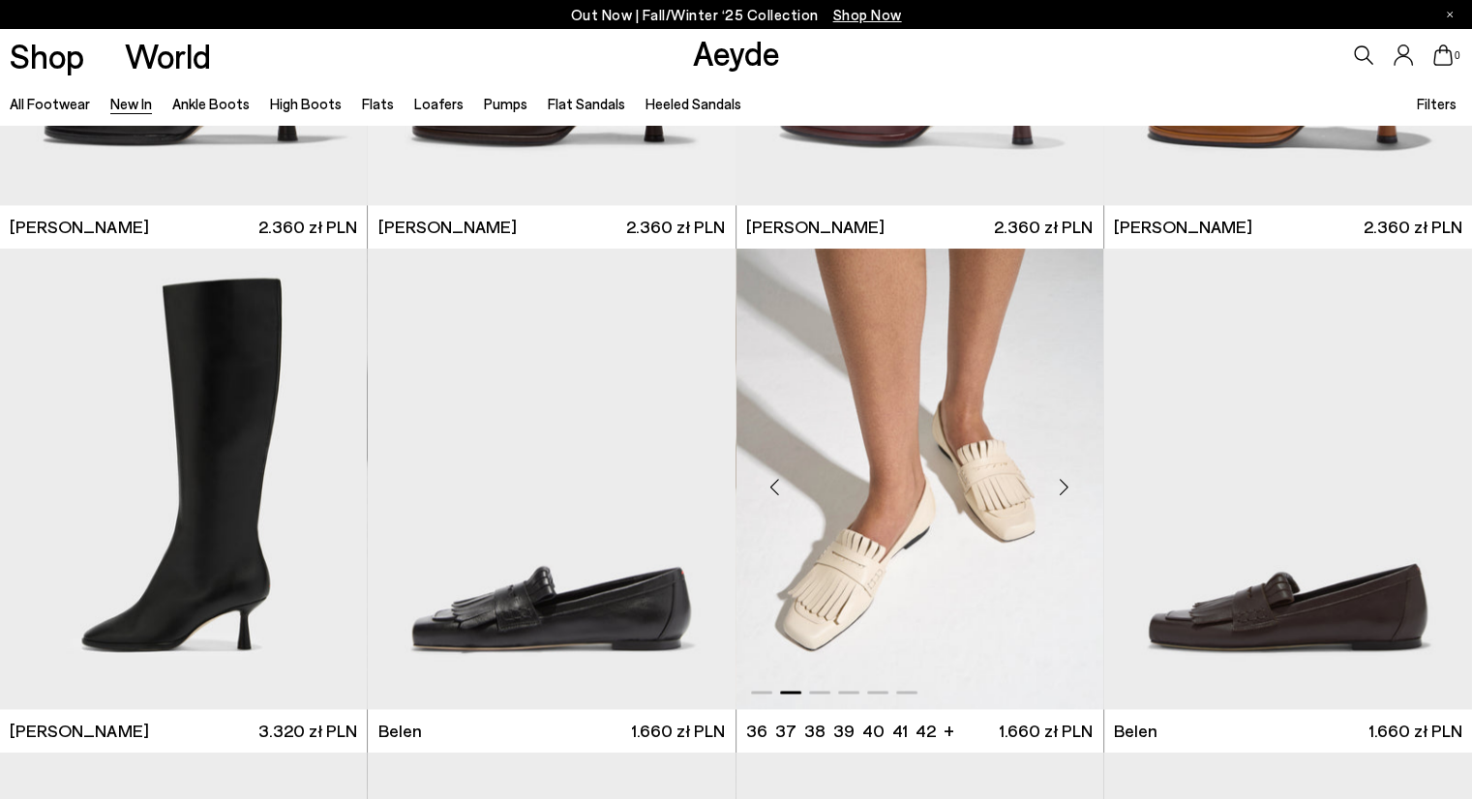
click at [1060, 487] on div "Next slide" at bounding box center [1065, 487] width 58 height 58
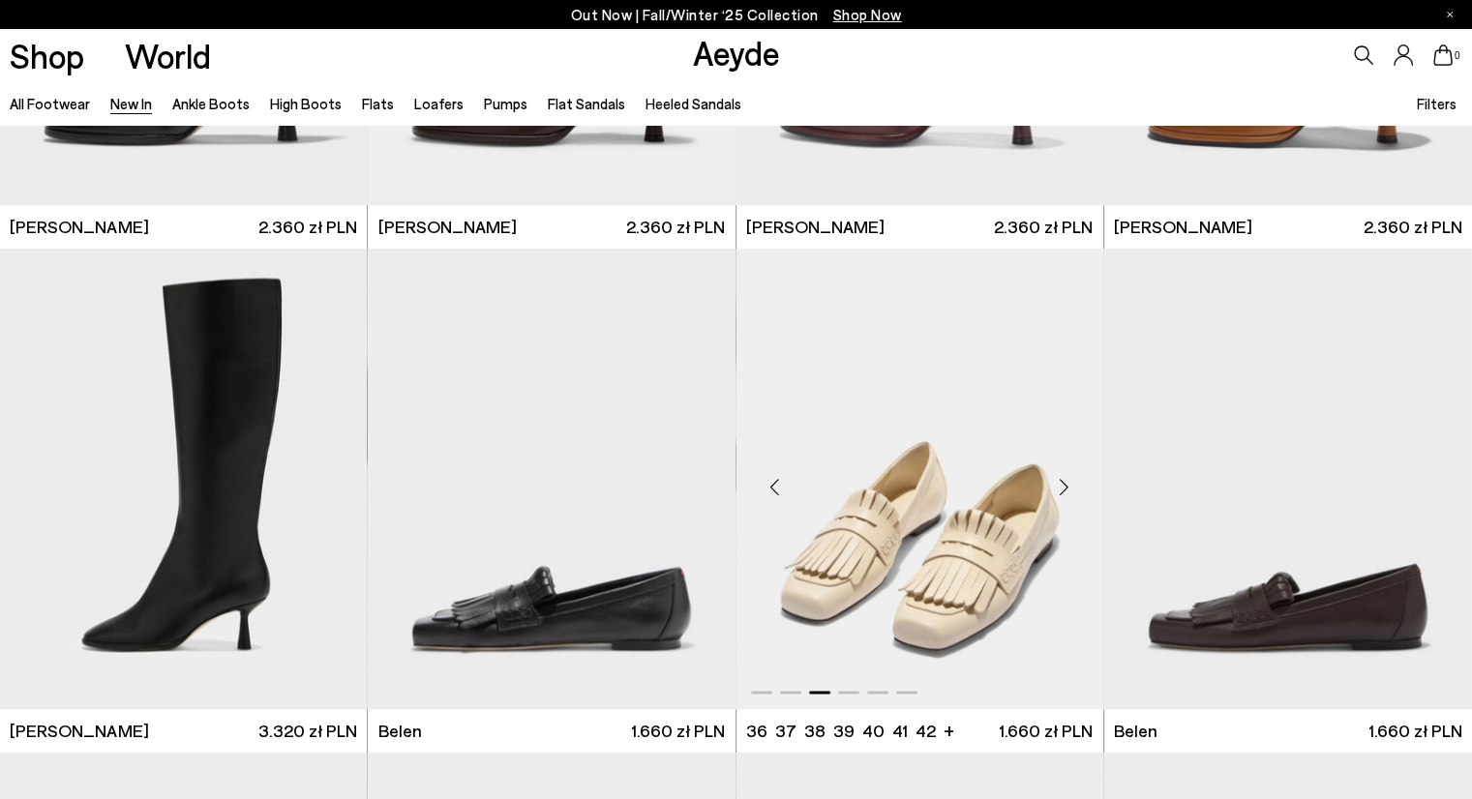
click at [1060, 487] on div "Next slide" at bounding box center [1065, 487] width 58 height 58
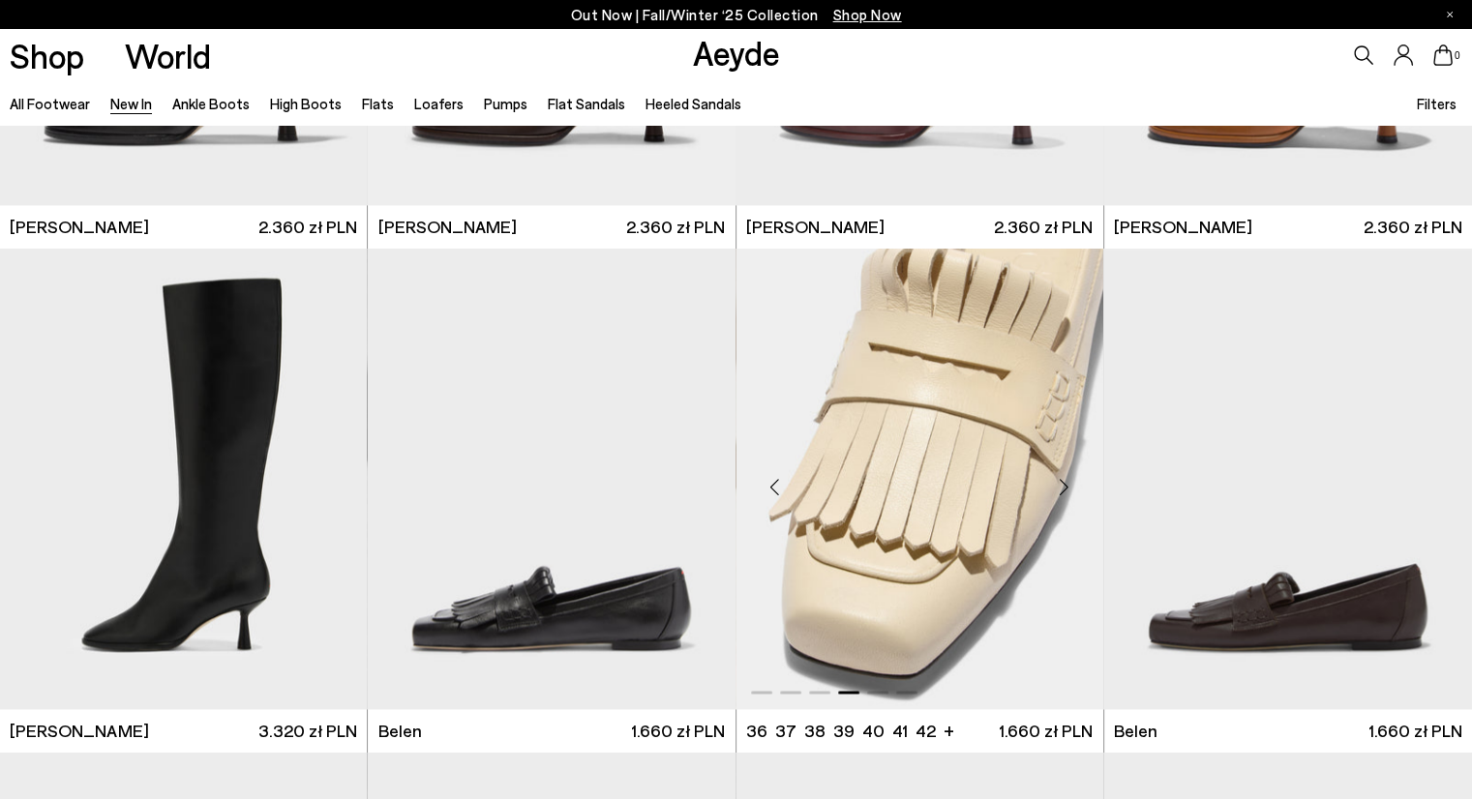
click at [1063, 485] on div "Next slide" at bounding box center [1065, 487] width 58 height 58
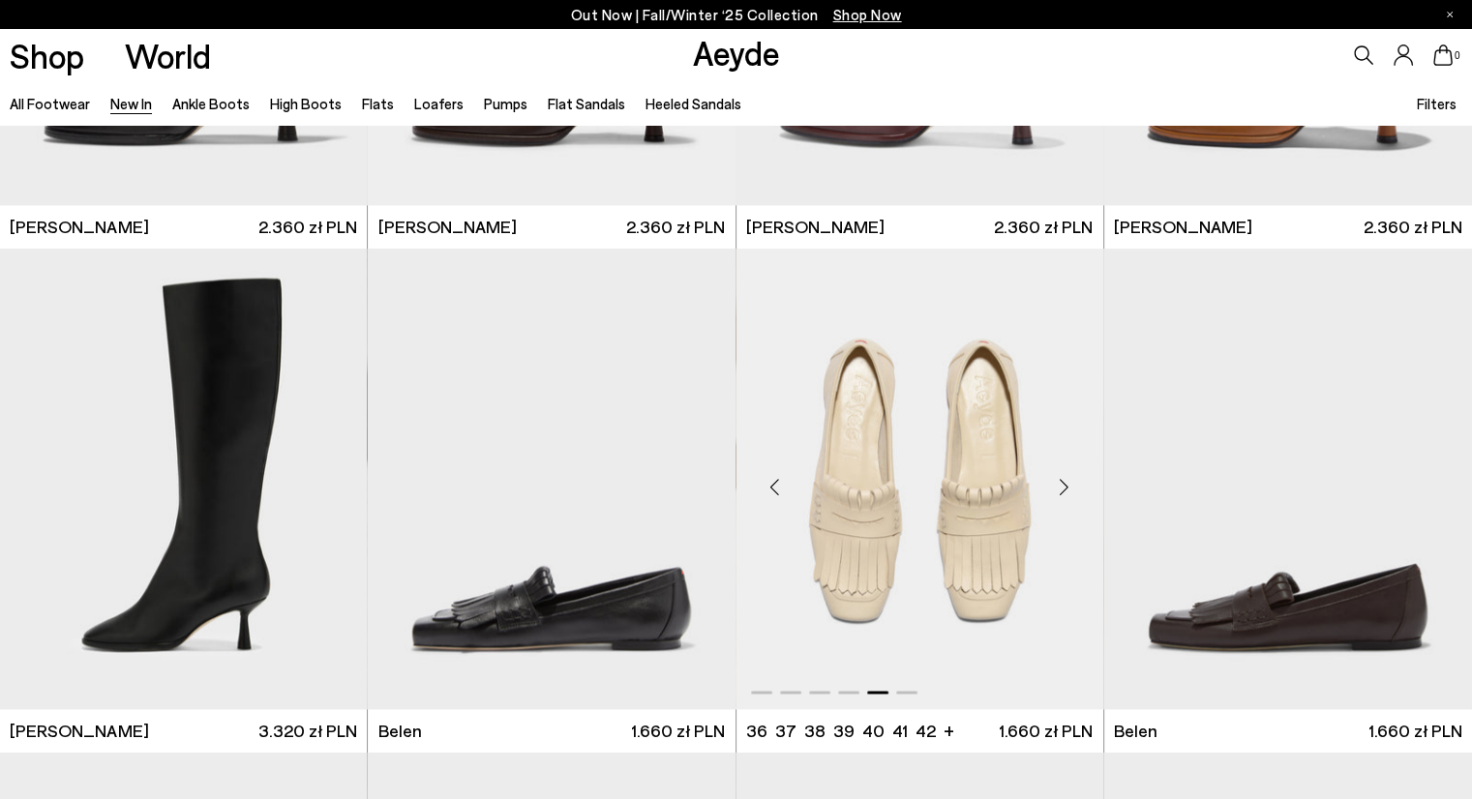
click at [1063, 485] on div "Next slide" at bounding box center [1065, 487] width 58 height 58
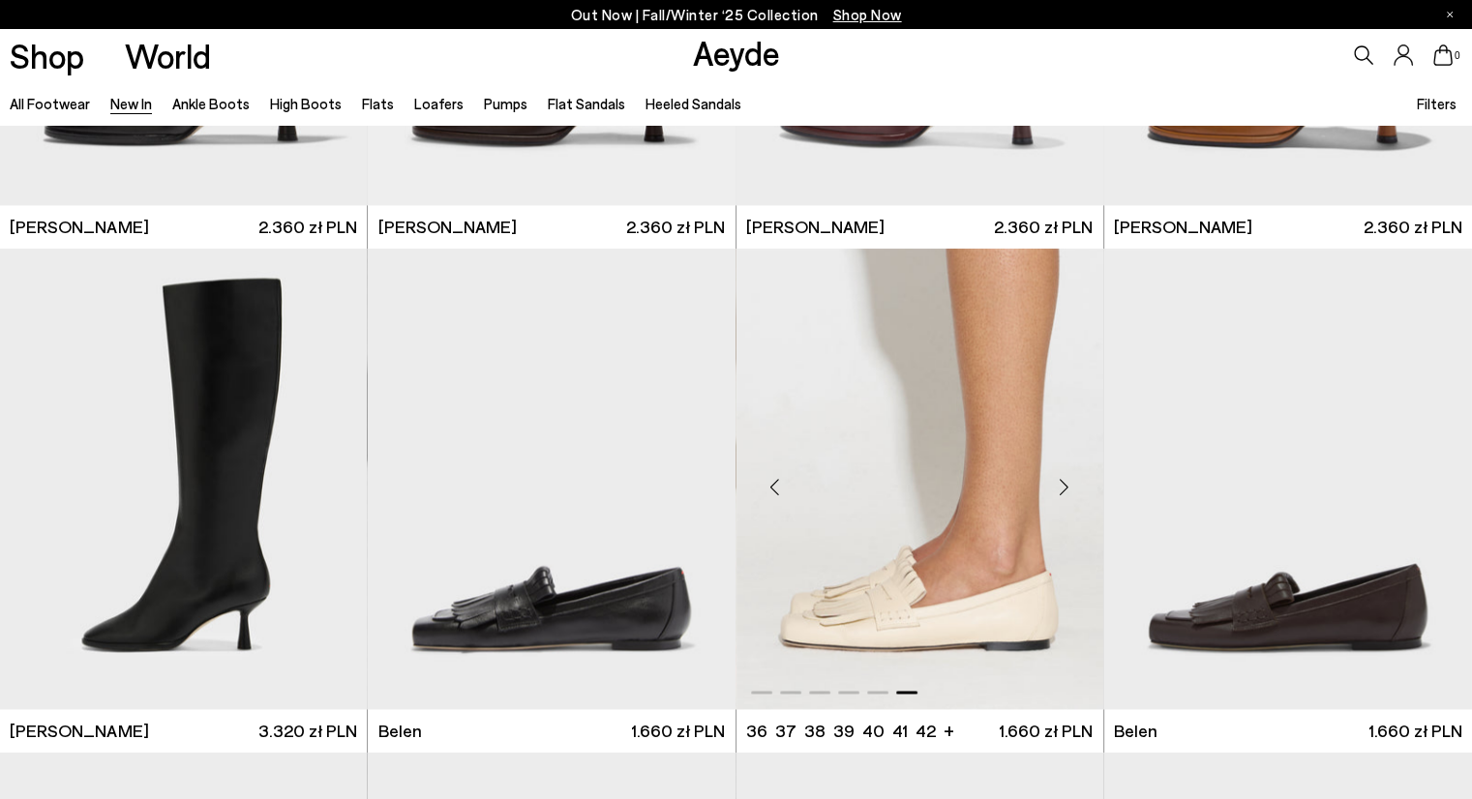
click at [1063, 485] on div "Next slide" at bounding box center [1065, 487] width 58 height 58
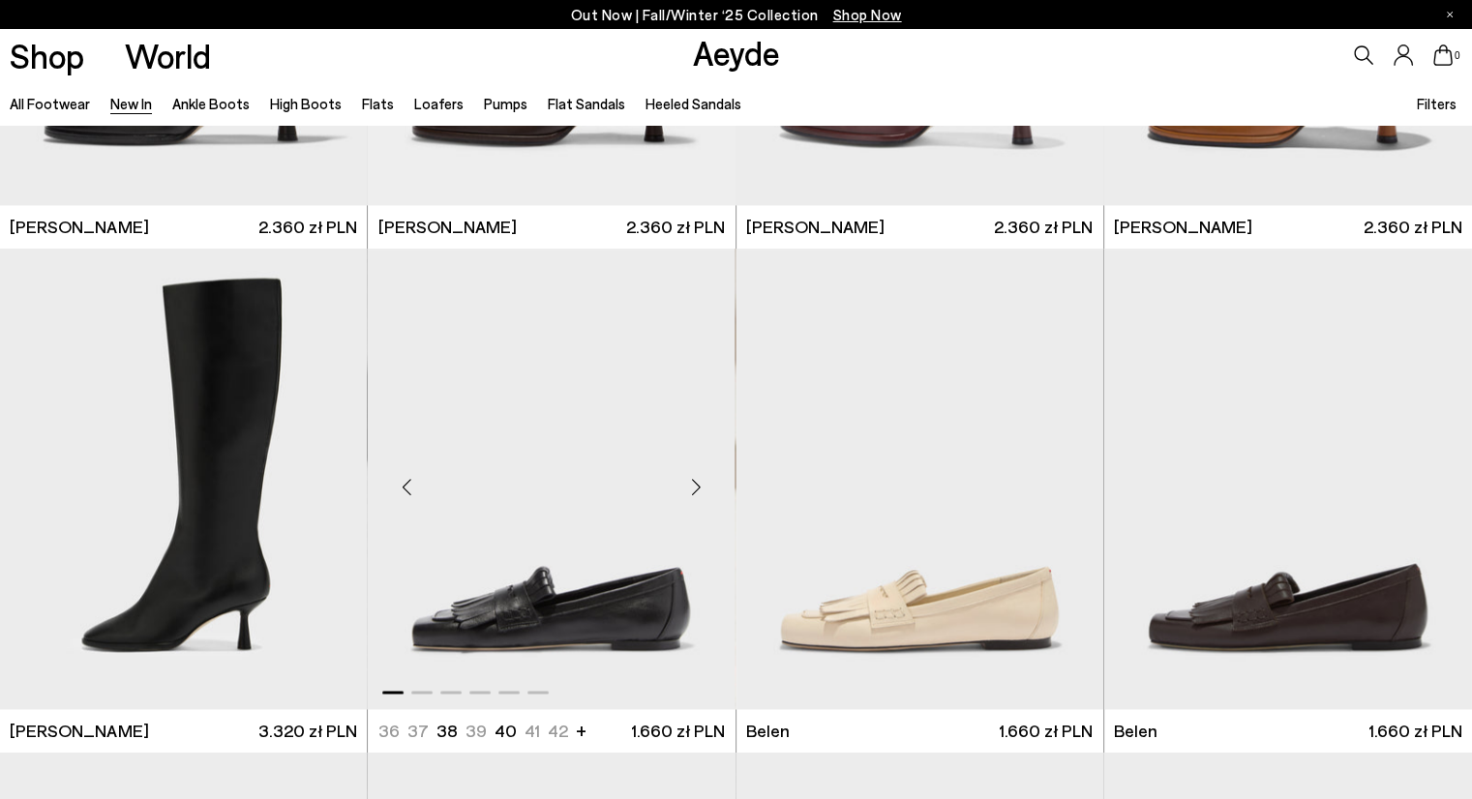
click at [694, 488] on div "Next slide" at bounding box center [697, 487] width 58 height 58
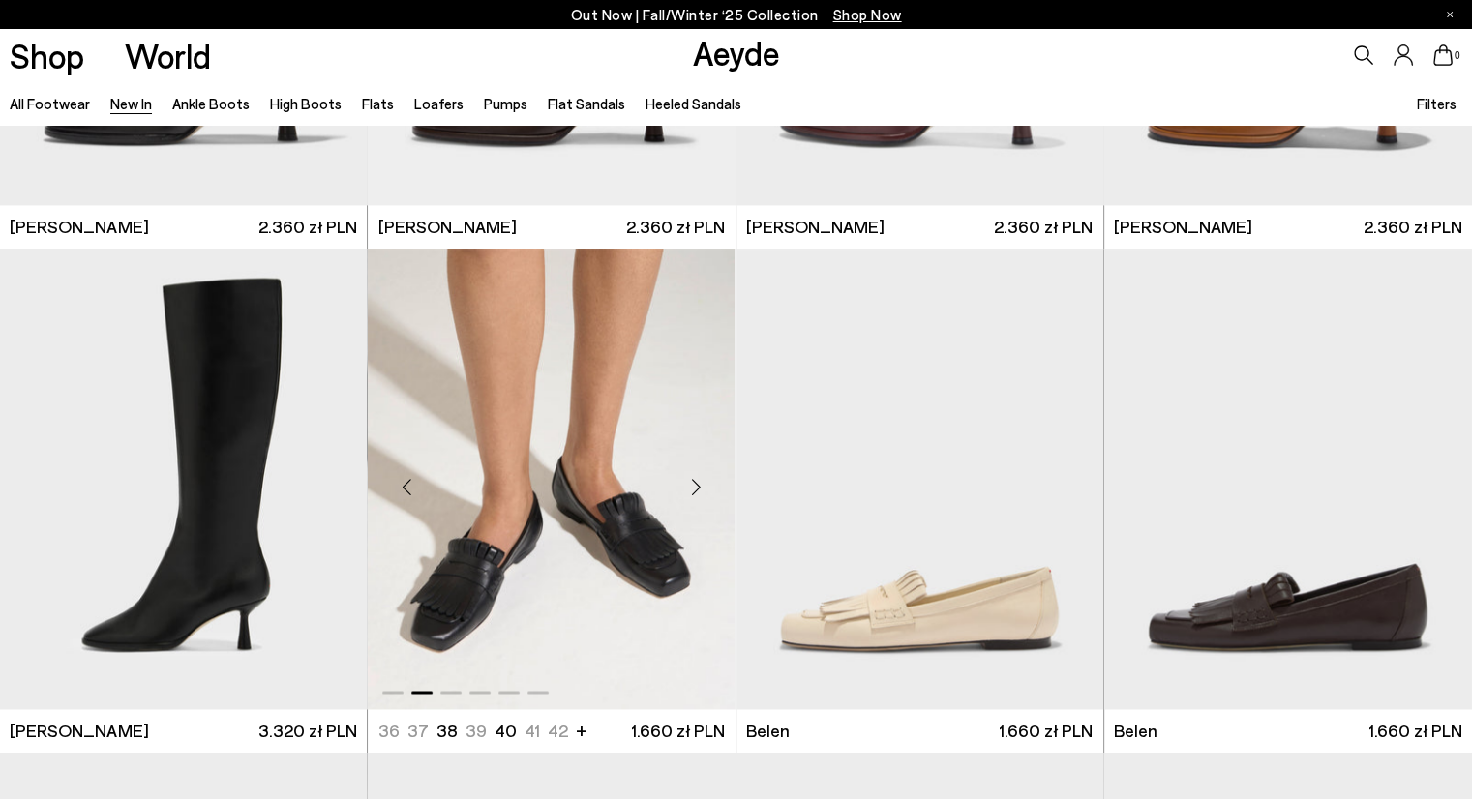
click at [694, 488] on div "Next slide" at bounding box center [697, 487] width 58 height 58
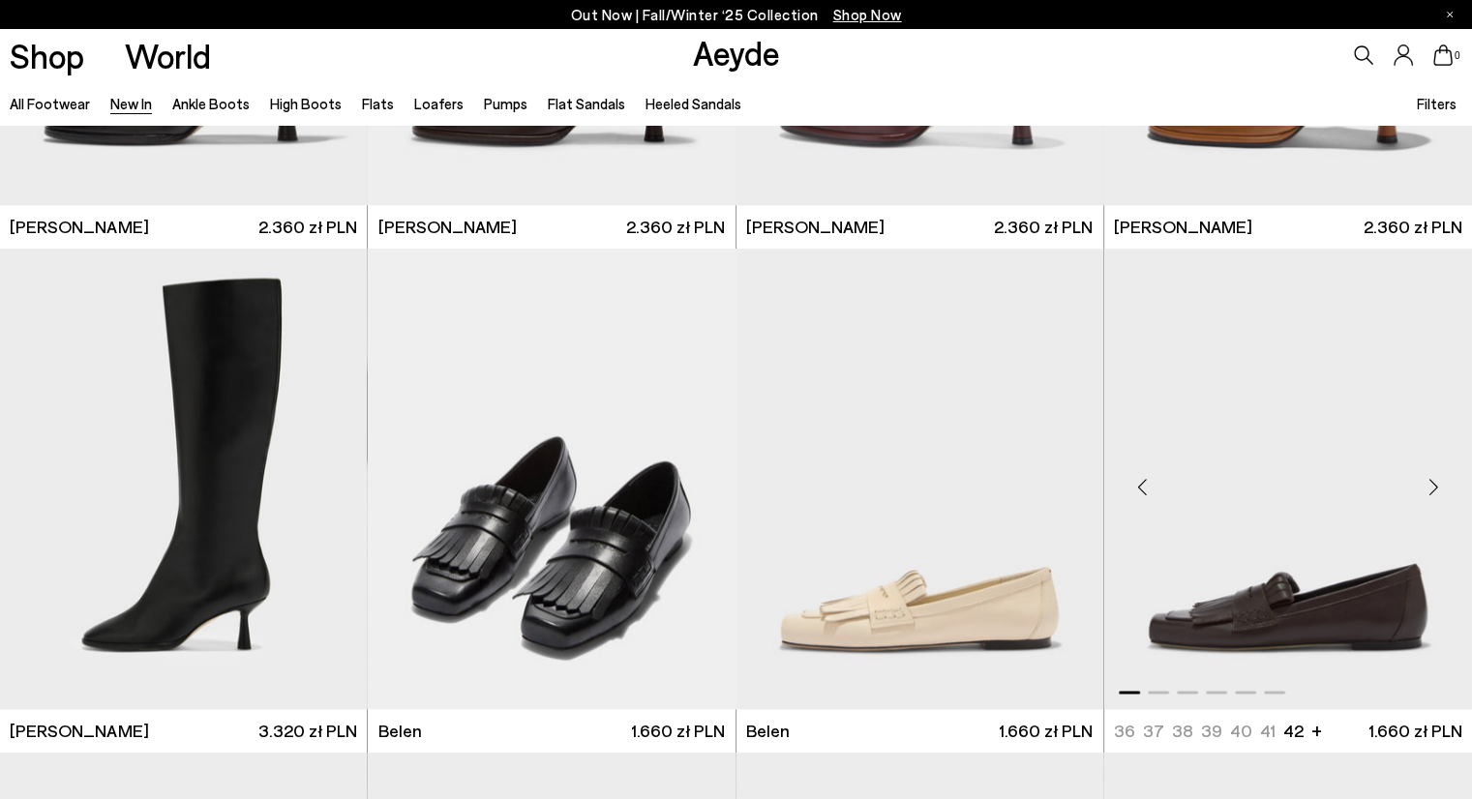
click at [1432, 485] on div "Next slide" at bounding box center [1433, 487] width 58 height 58
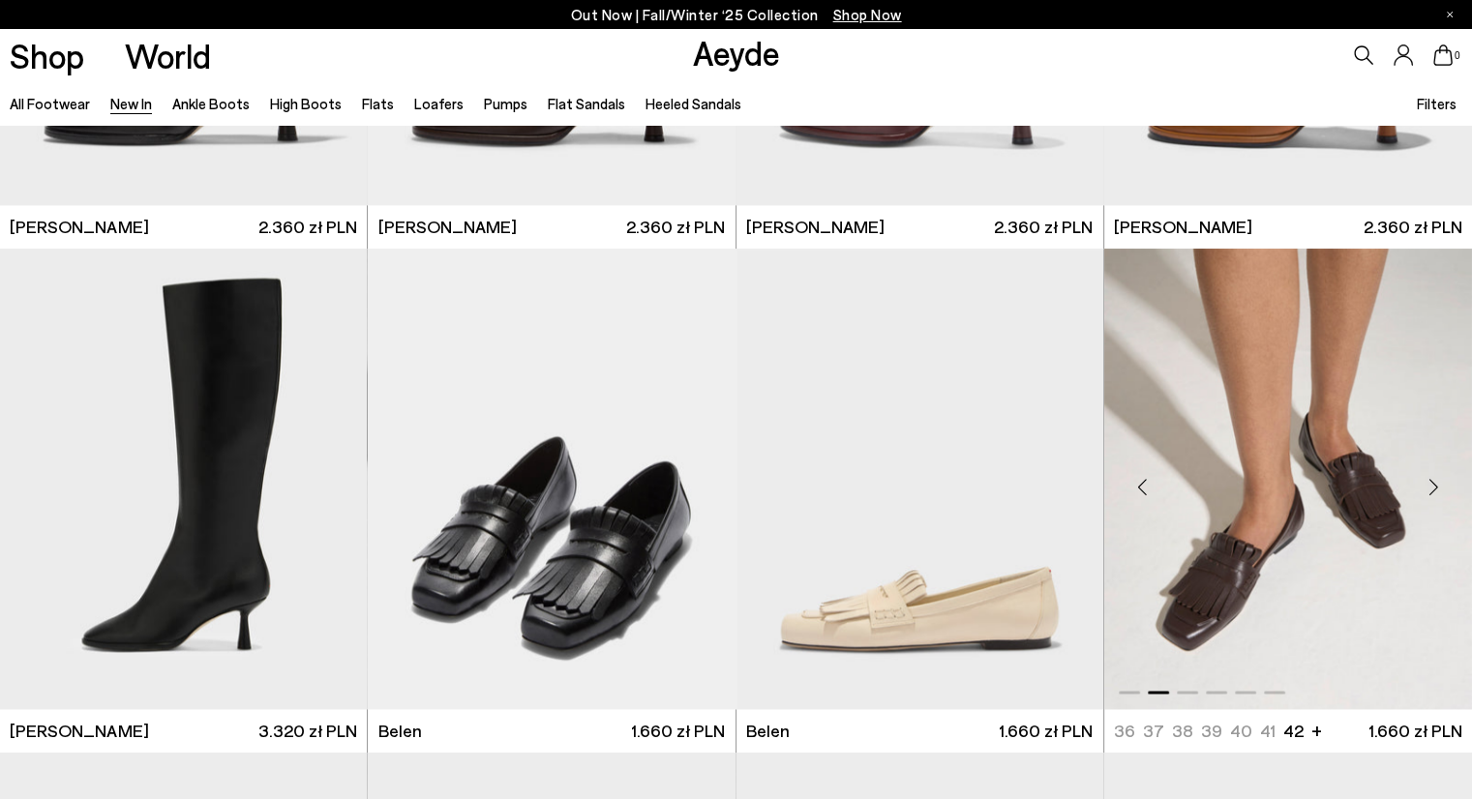
click at [1432, 485] on div "Next slide" at bounding box center [1433, 487] width 58 height 58
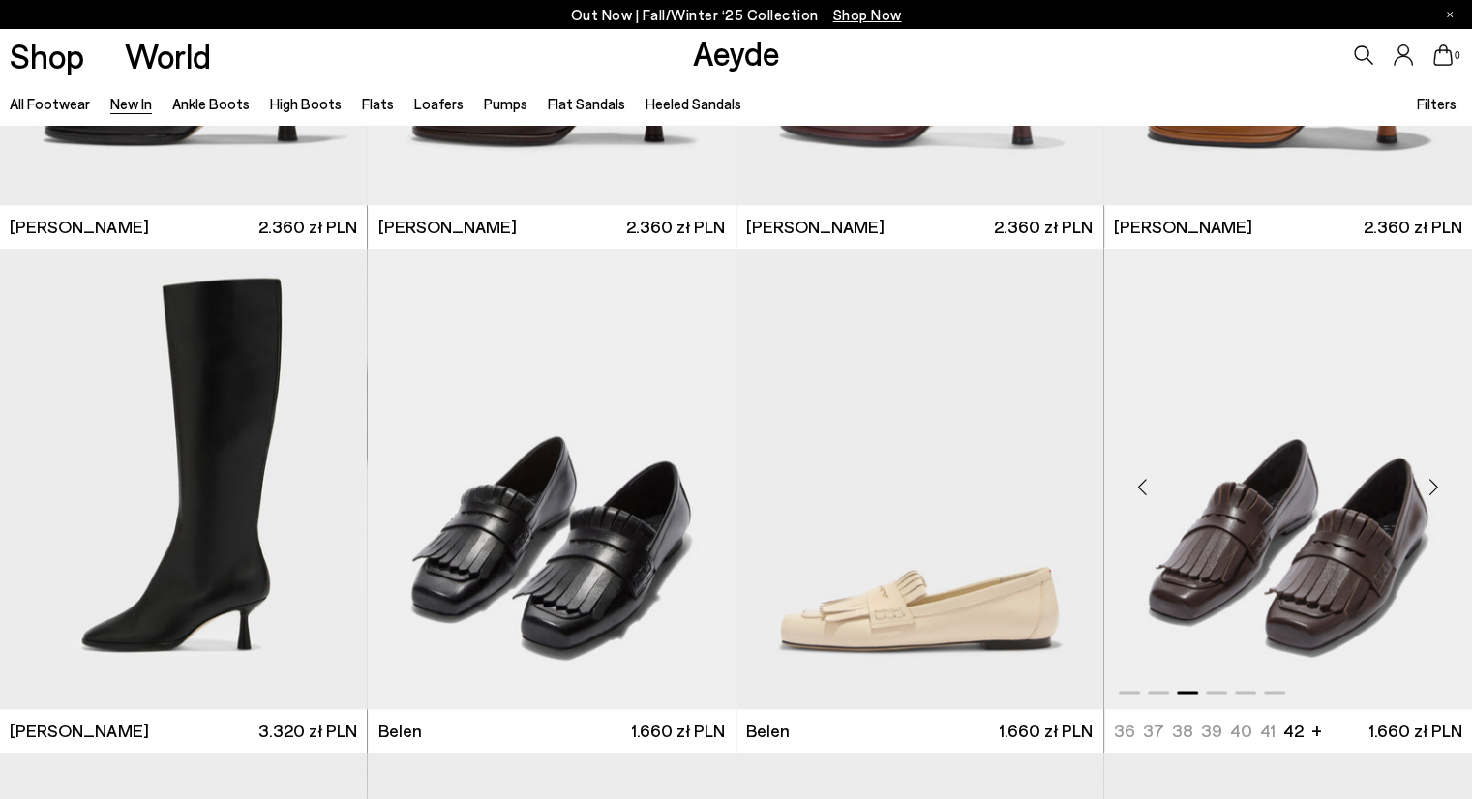
click at [1432, 485] on div "Next slide" at bounding box center [1433, 487] width 58 height 58
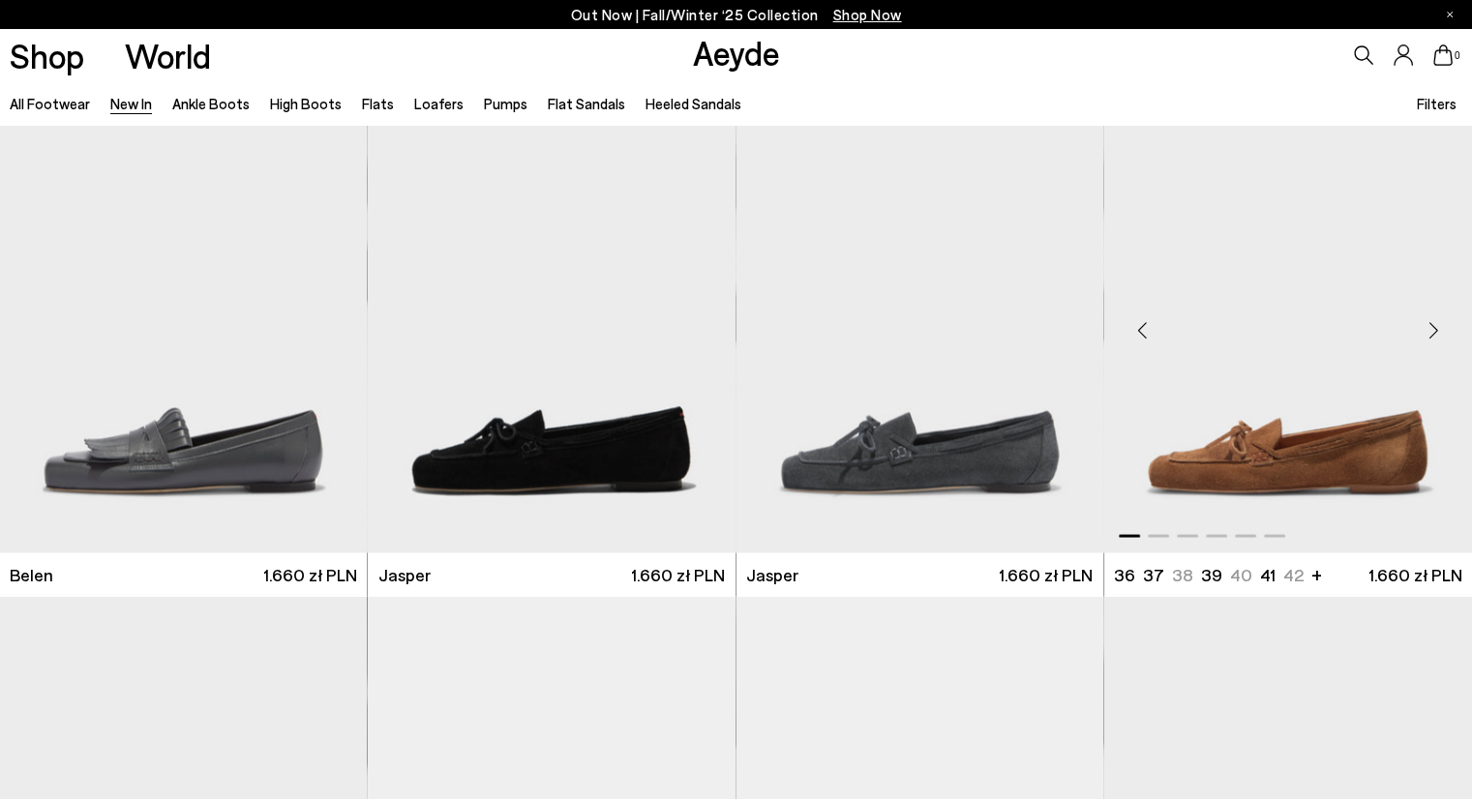
scroll to position [18214, 0]
click at [1431, 330] on div "Next slide" at bounding box center [1433, 329] width 58 height 58
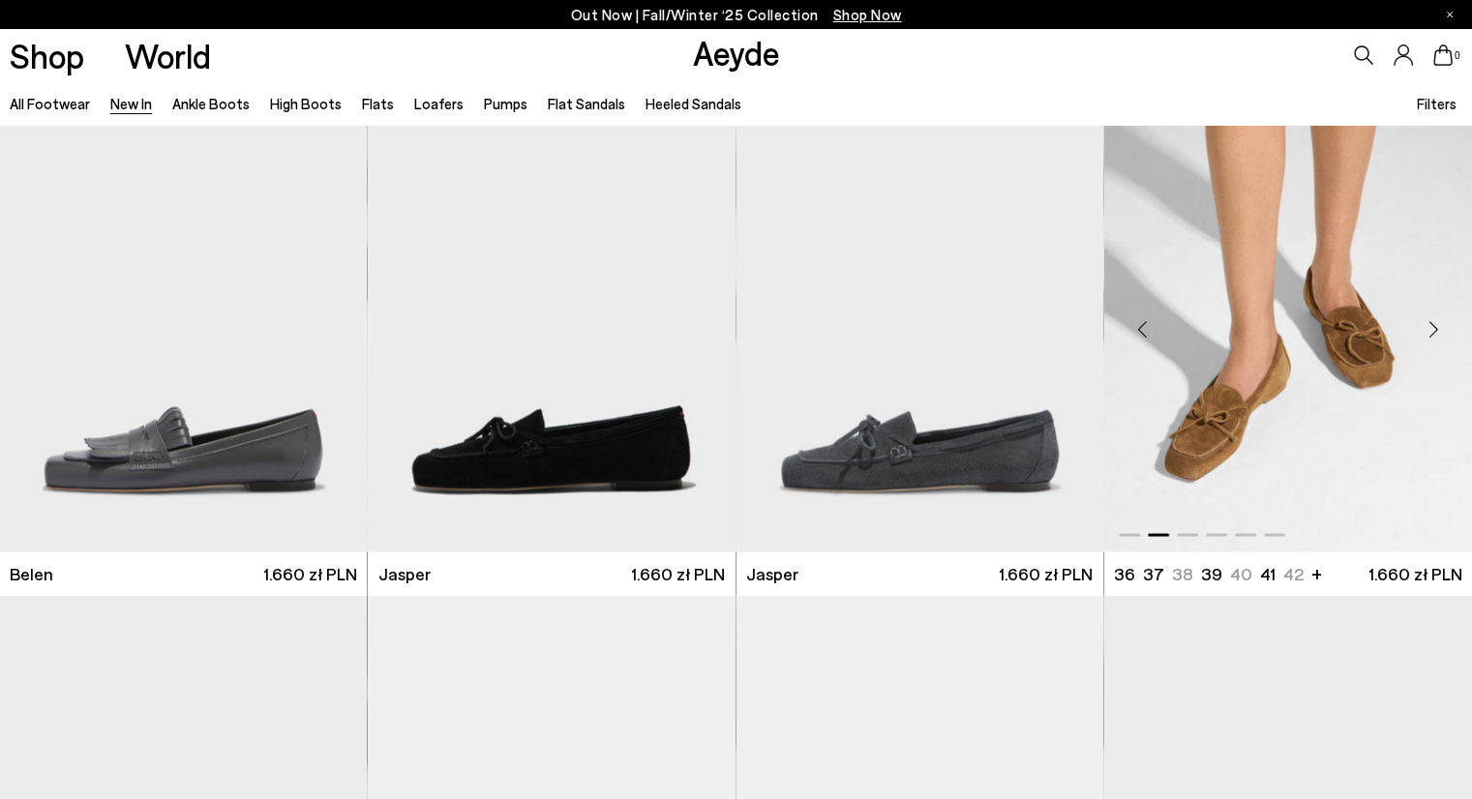
click at [1431, 330] on div "Next slide" at bounding box center [1433, 329] width 58 height 58
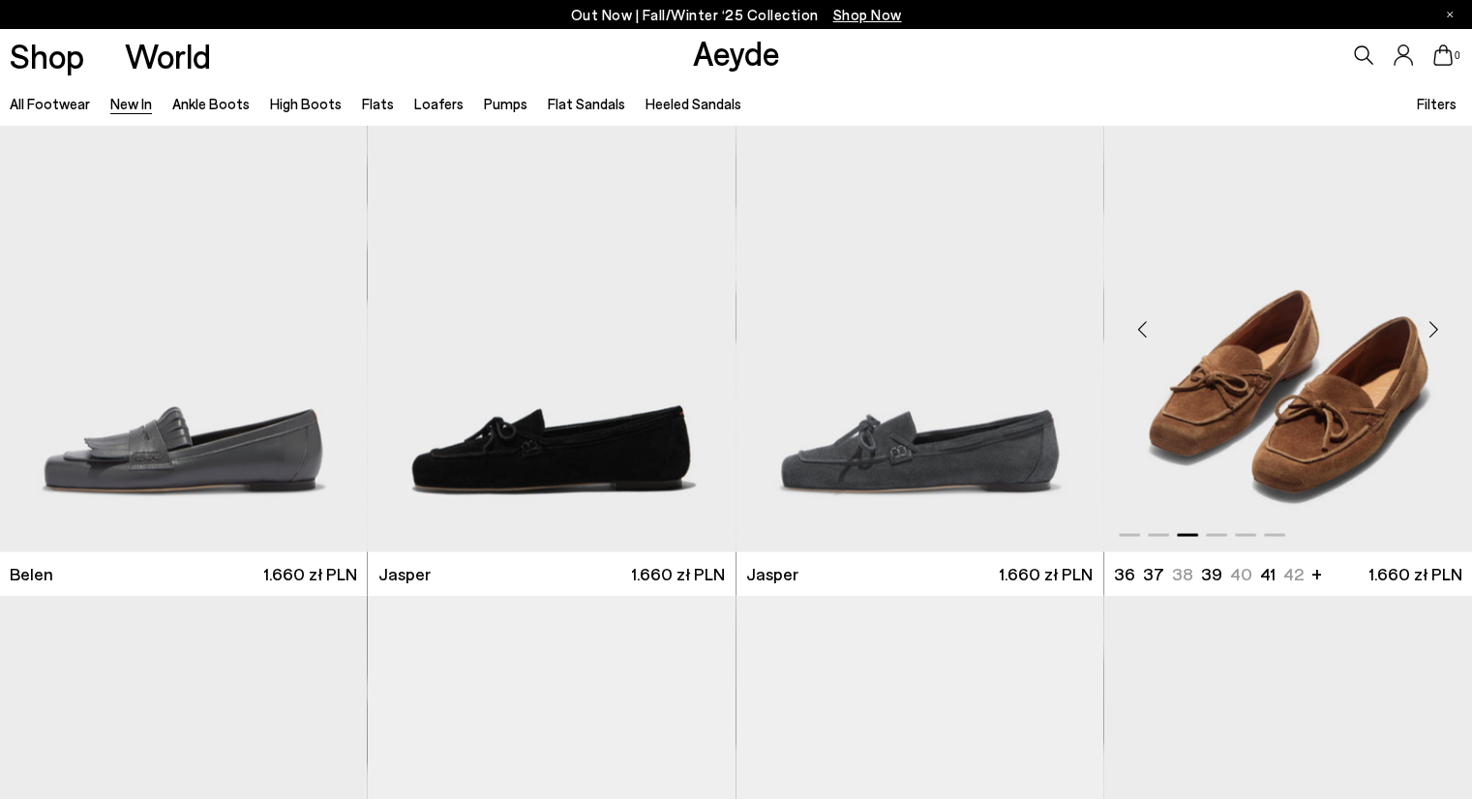
click at [1431, 330] on div "Next slide" at bounding box center [1433, 329] width 58 height 58
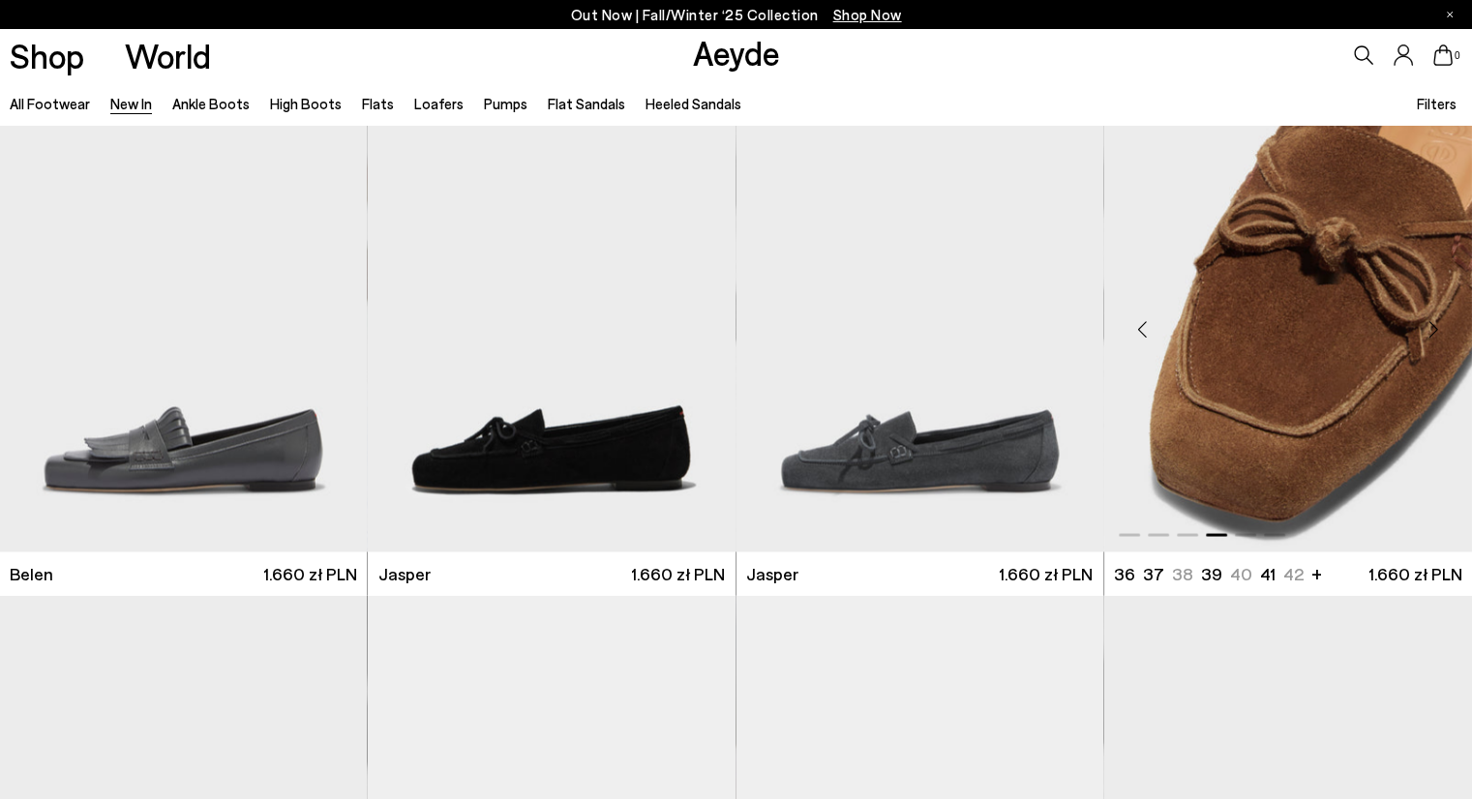
click at [1439, 338] on div "Next slide" at bounding box center [1433, 329] width 58 height 58
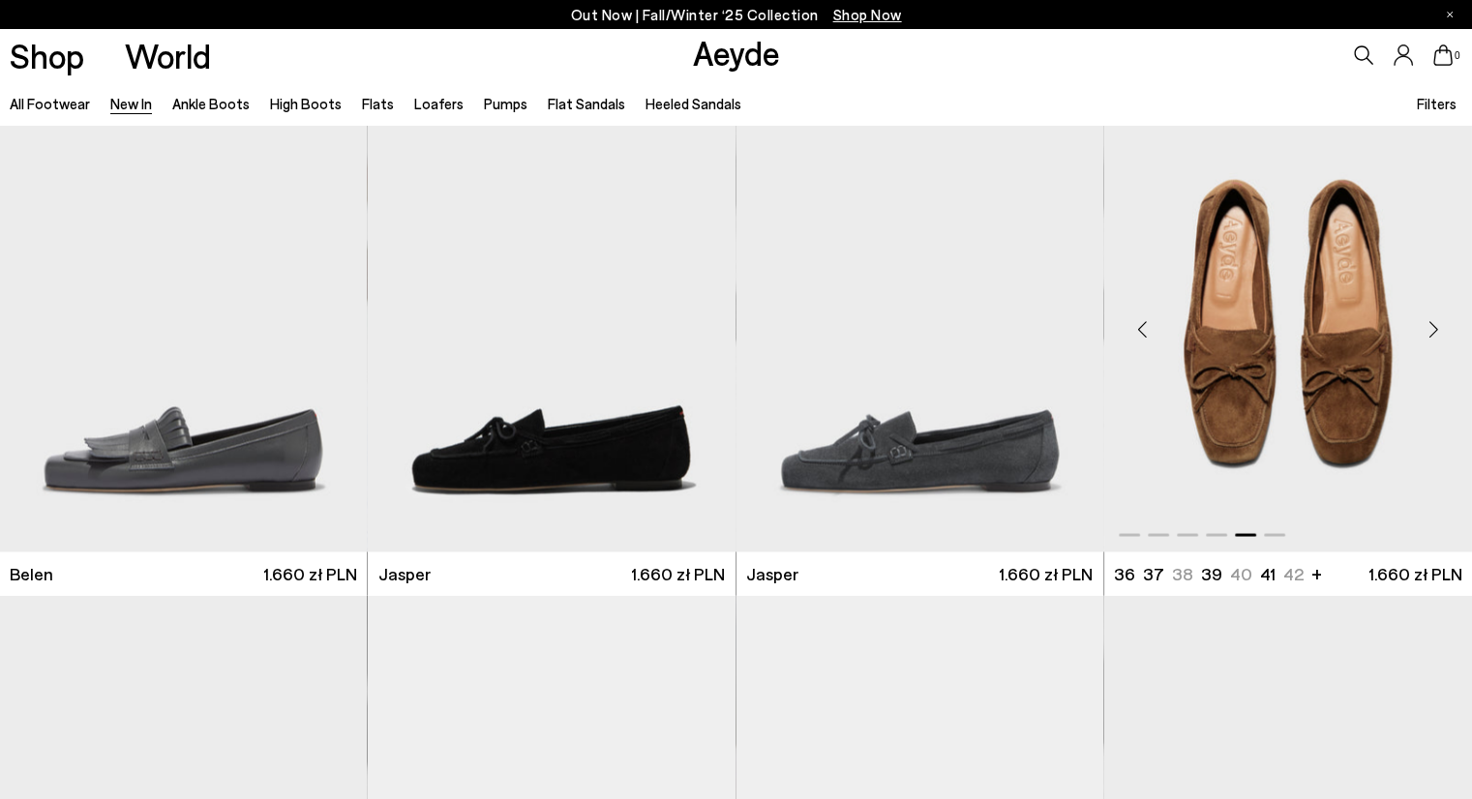
click at [1439, 338] on div "Next slide" at bounding box center [1433, 329] width 58 height 58
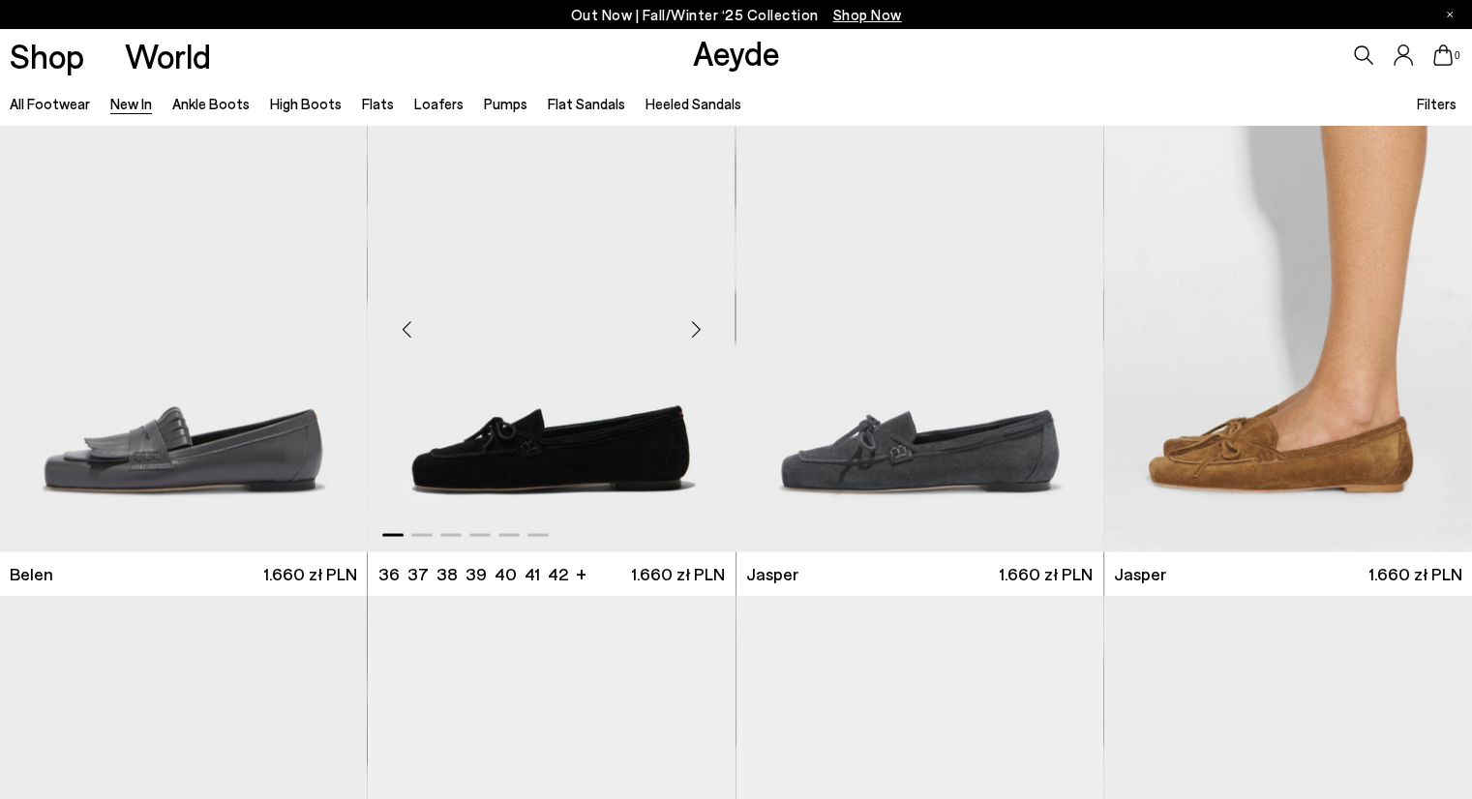
click at [692, 333] on div "Next slide" at bounding box center [697, 329] width 58 height 58
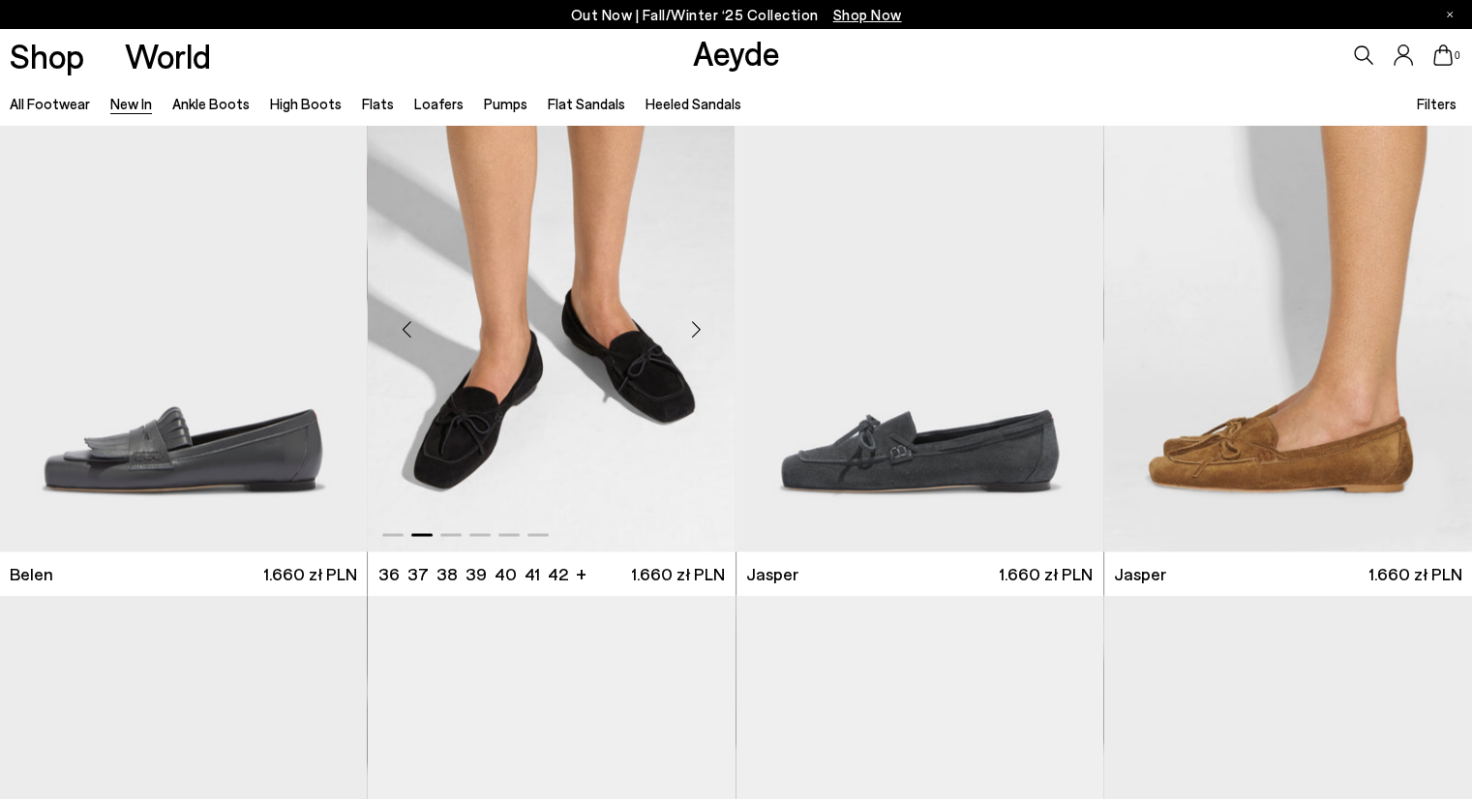
click at [692, 333] on div "Next slide" at bounding box center [697, 329] width 58 height 58
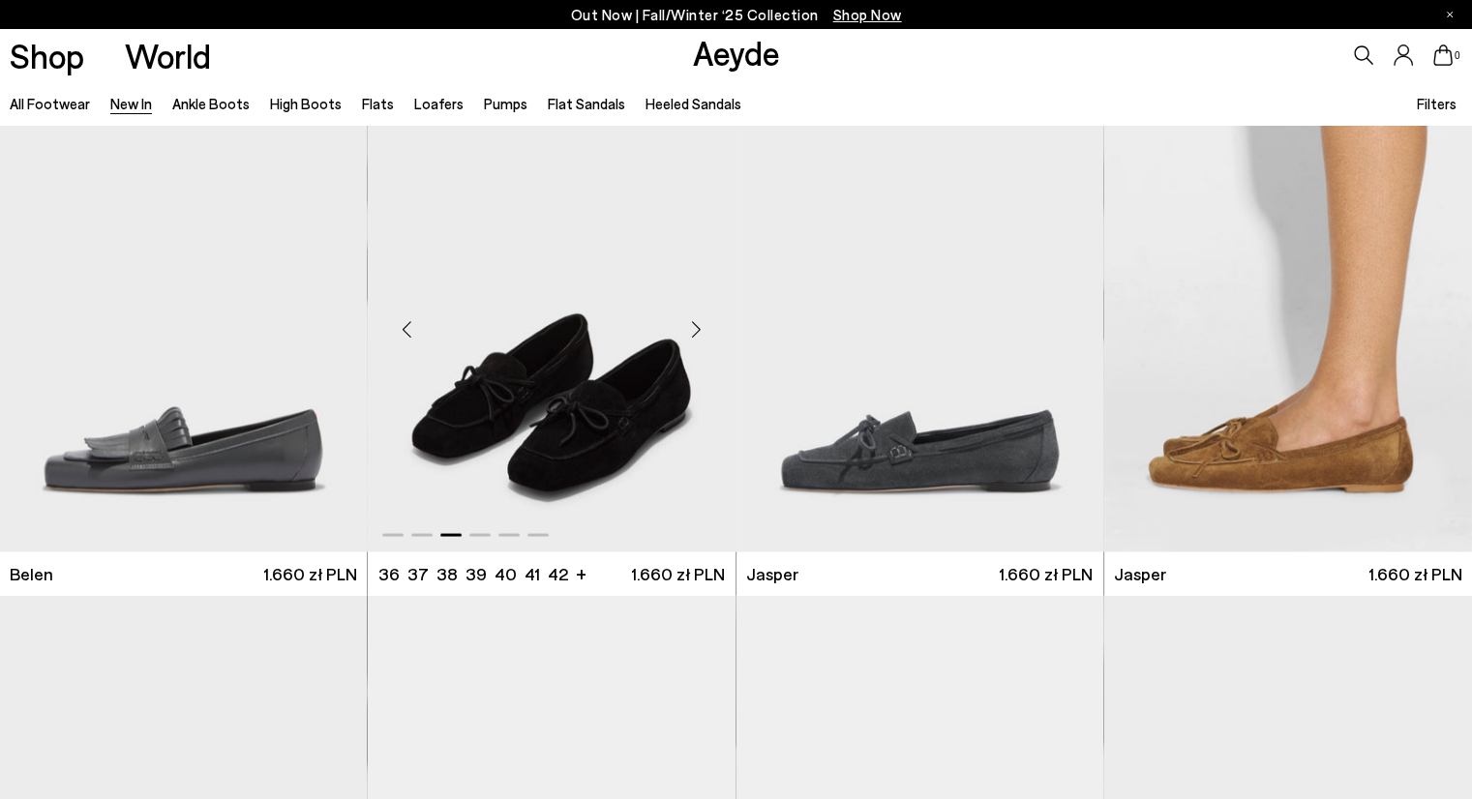
click at [692, 333] on div "Next slide" at bounding box center [697, 329] width 58 height 58
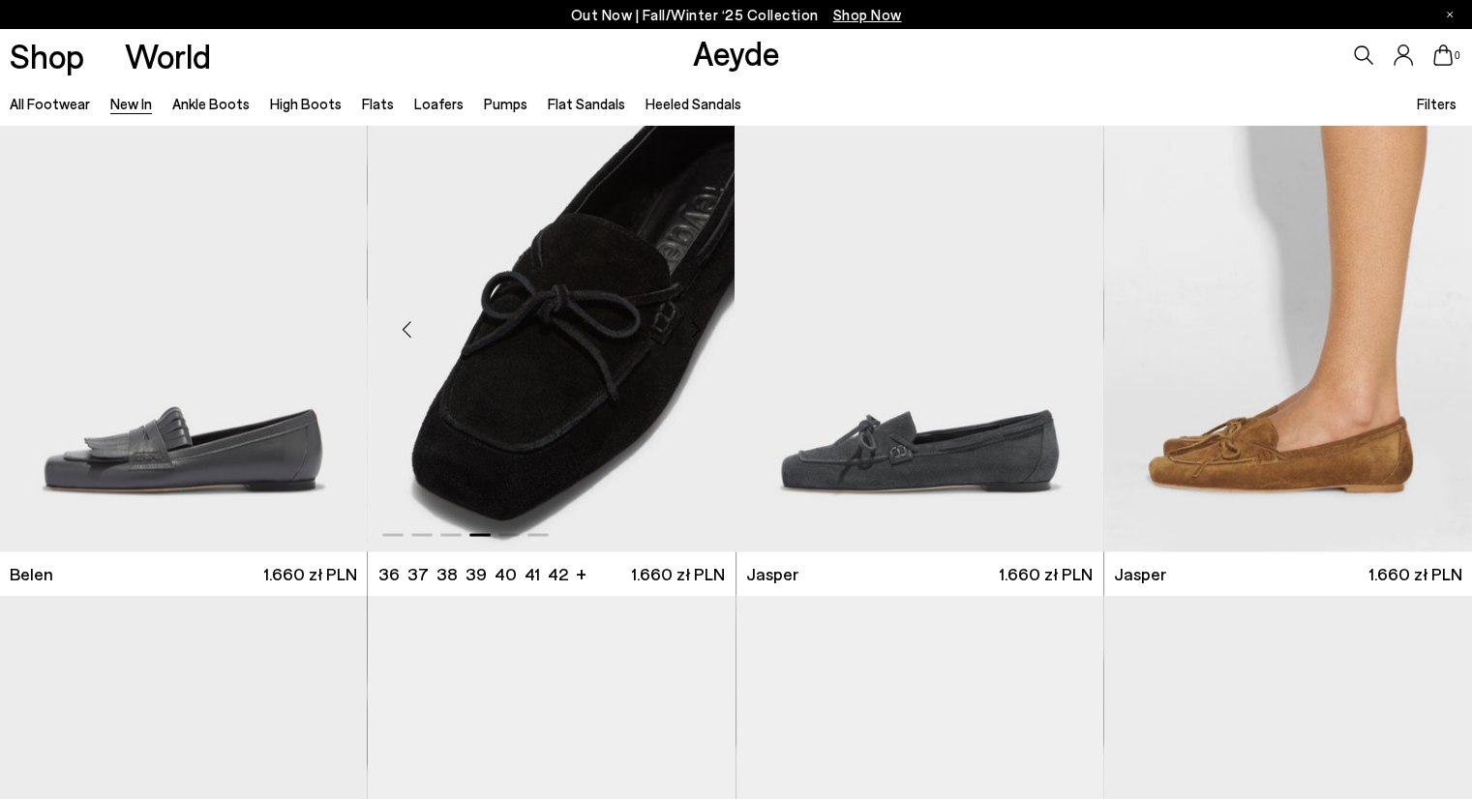
click at [692, 333] on div "Next slide" at bounding box center [697, 329] width 58 height 58
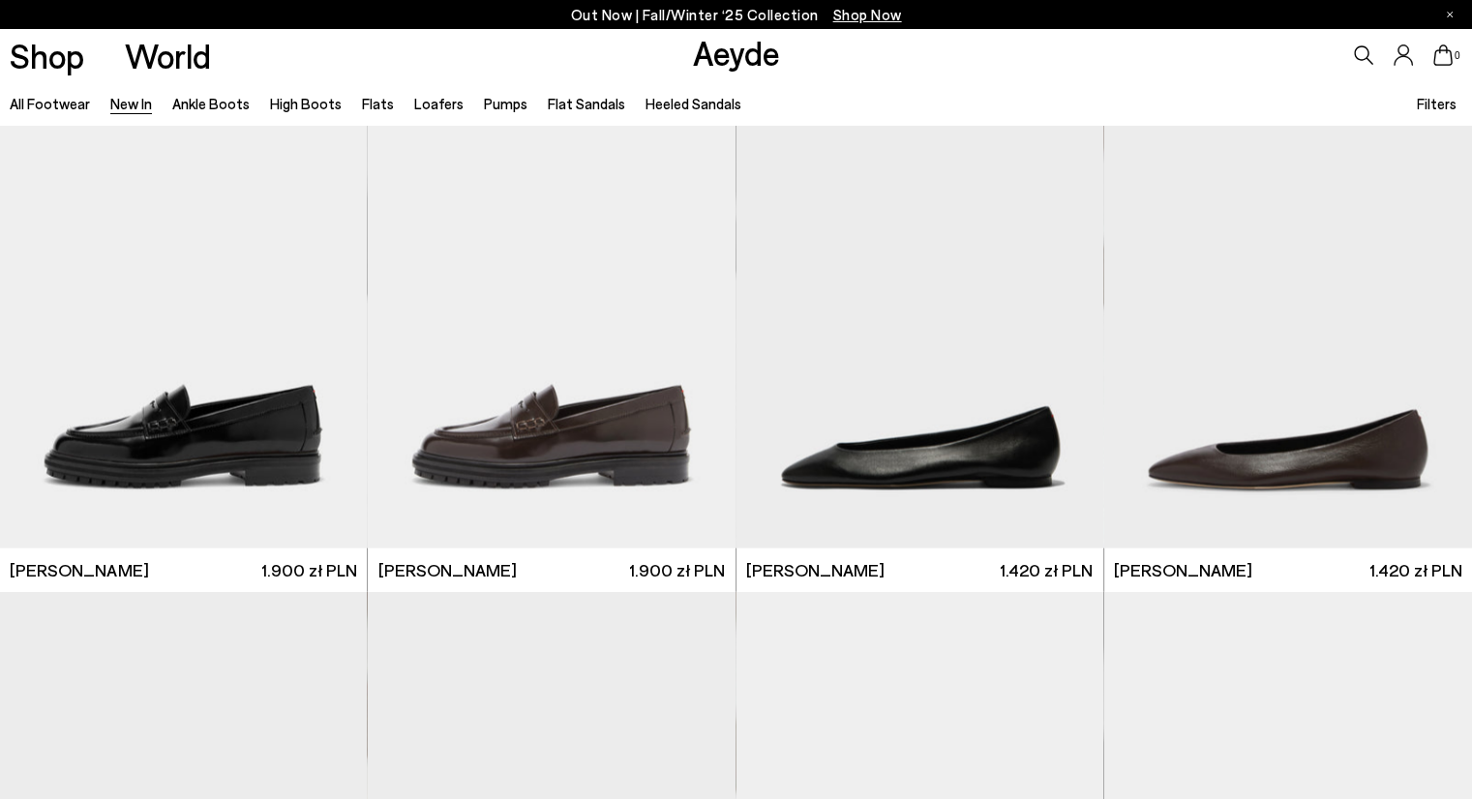
scroll to position [19230, 0]
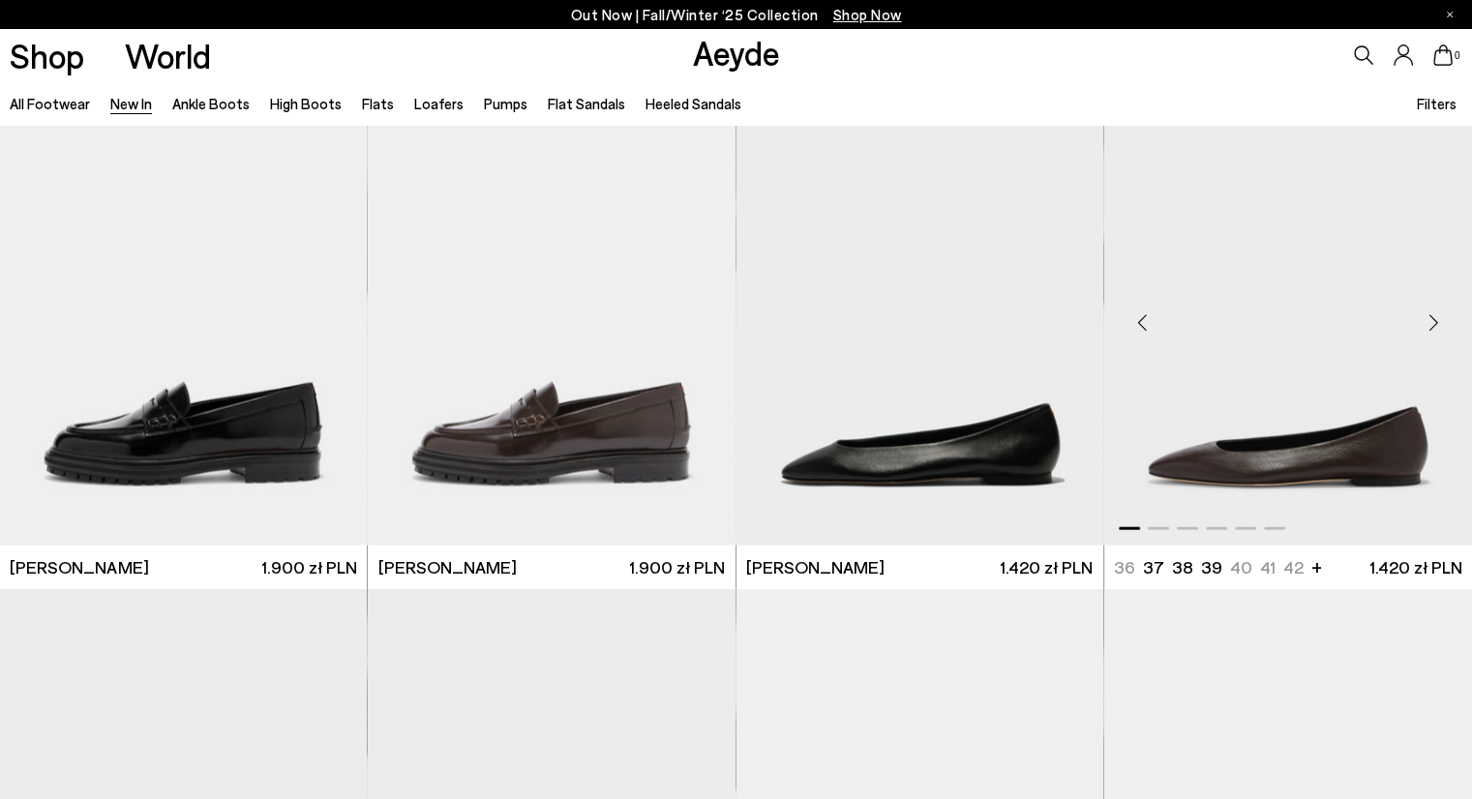
click at [1436, 321] on div "Next slide" at bounding box center [1433, 322] width 58 height 58
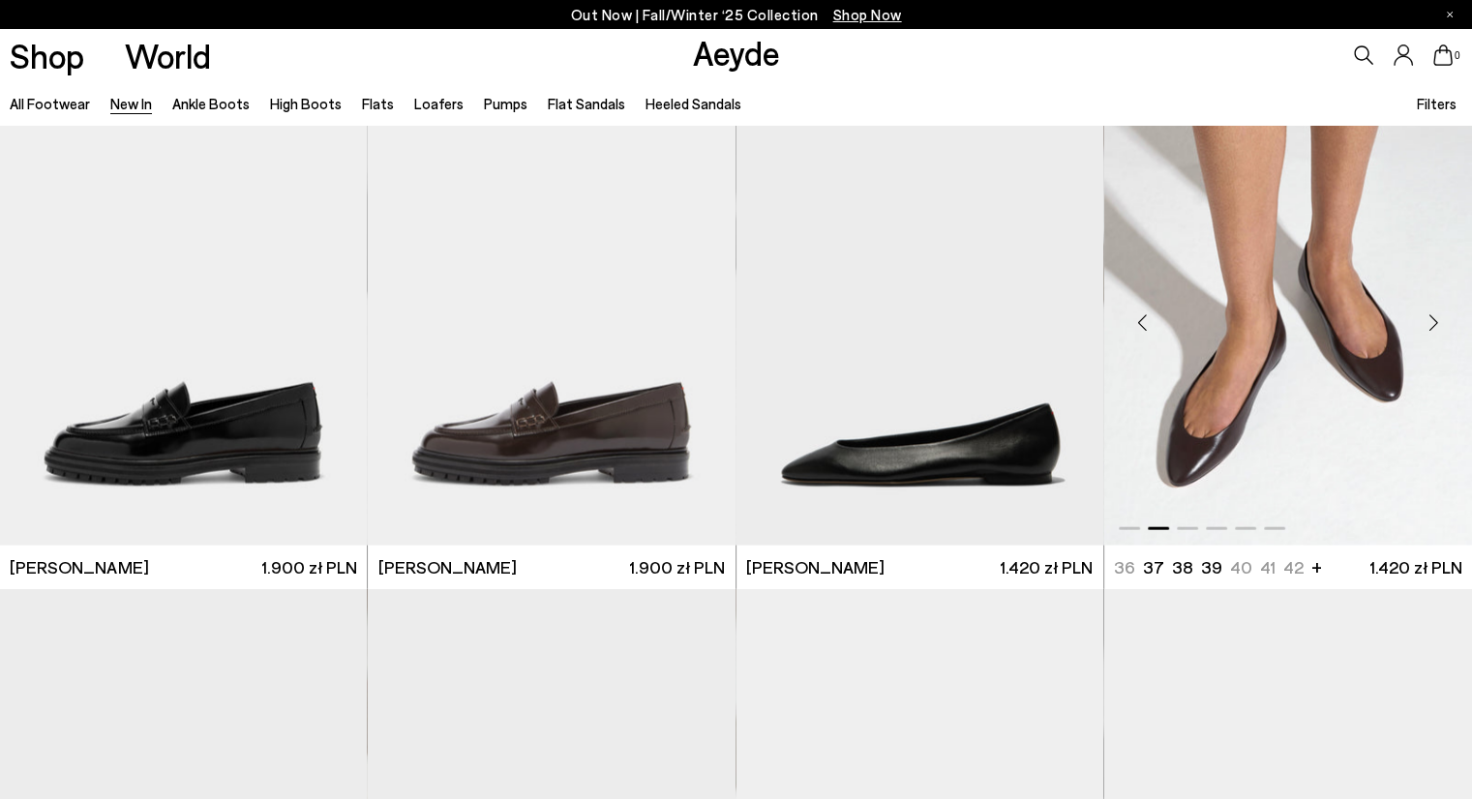
click at [1436, 321] on div "Next slide" at bounding box center [1433, 322] width 58 height 58
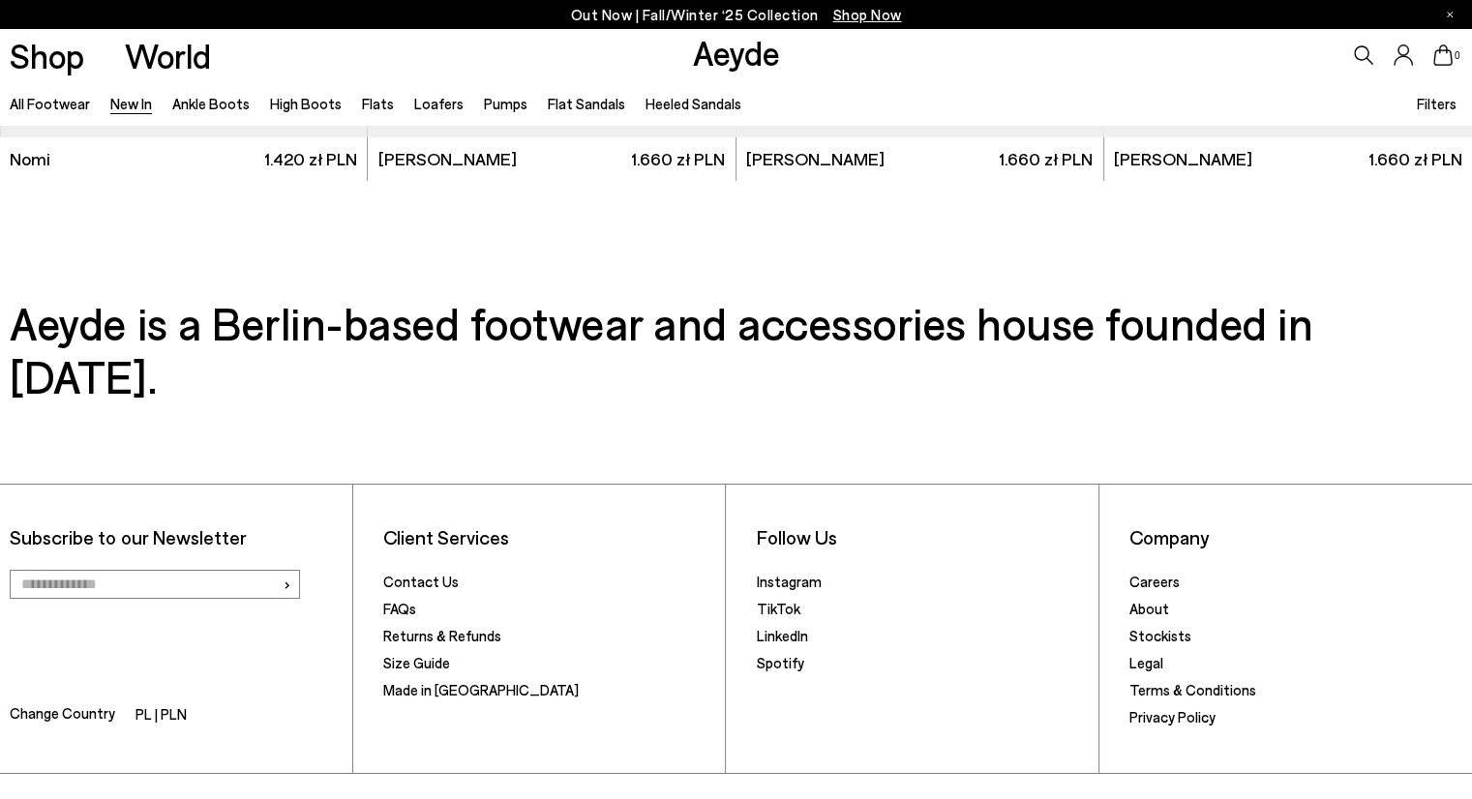
scroll to position [21682, 0]
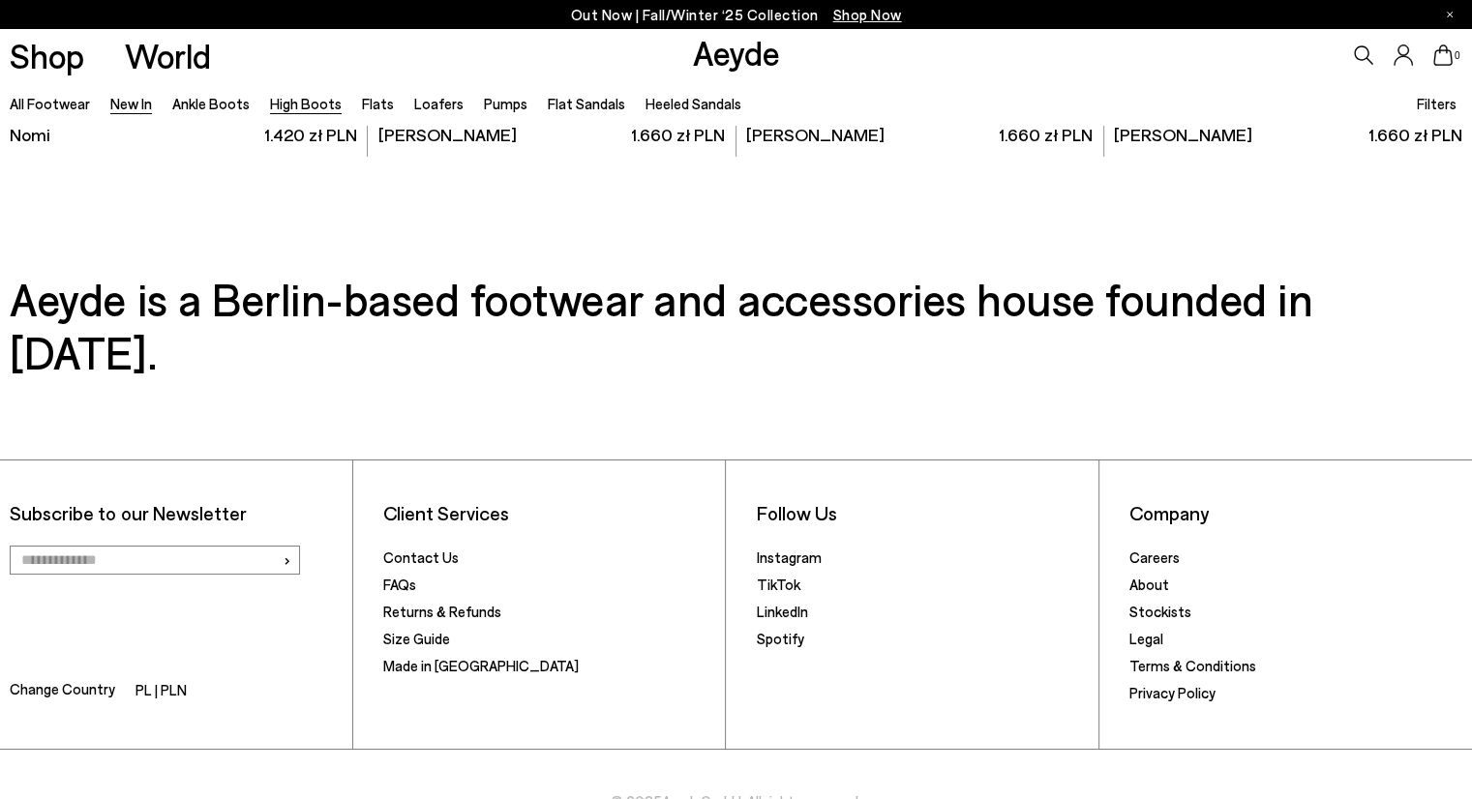
click at [283, 102] on link "High Boots" at bounding box center [306, 103] width 72 height 17
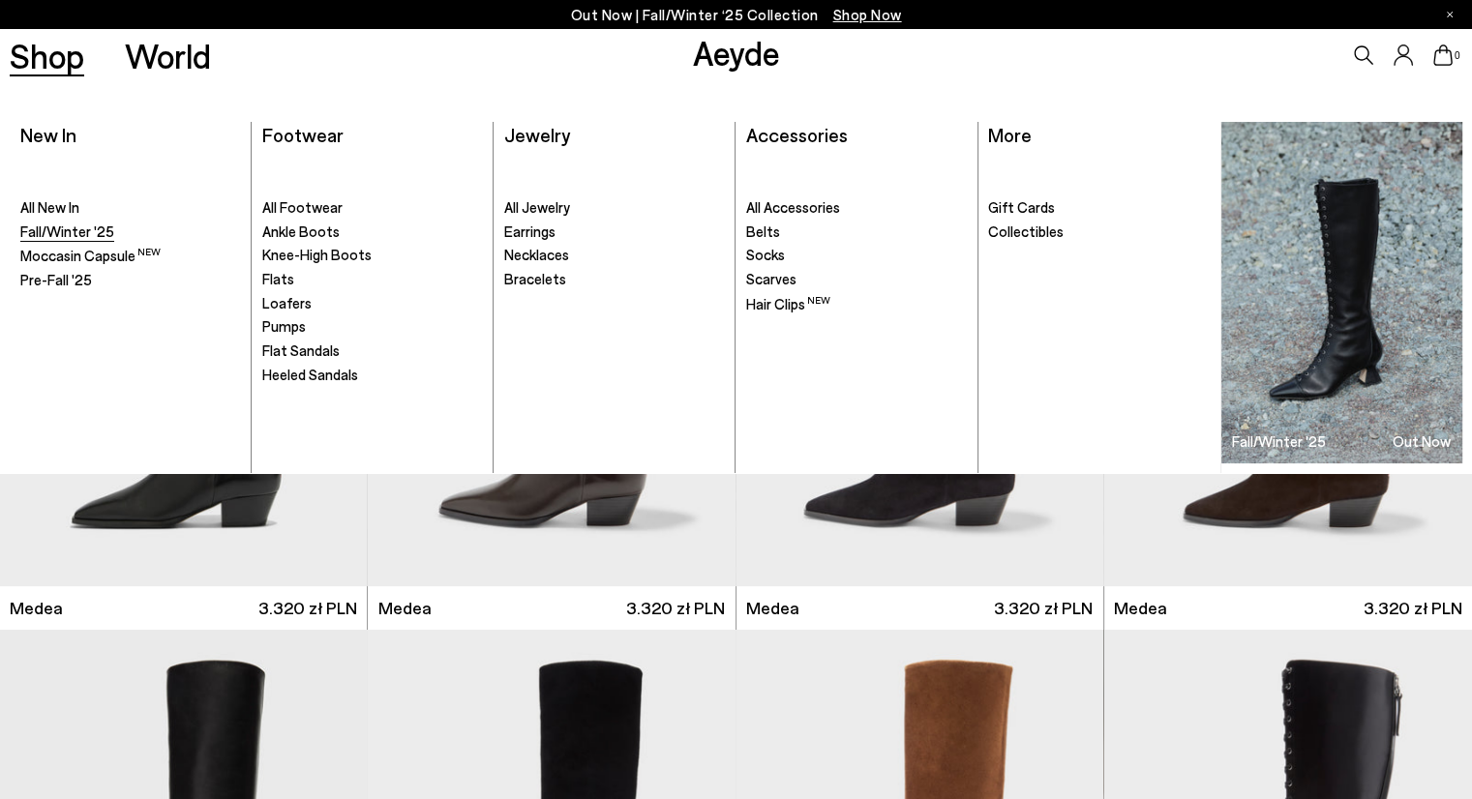
click at [60, 233] on span "Fall/Winter '25" at bounding box center [67, 231] width 94 height 17
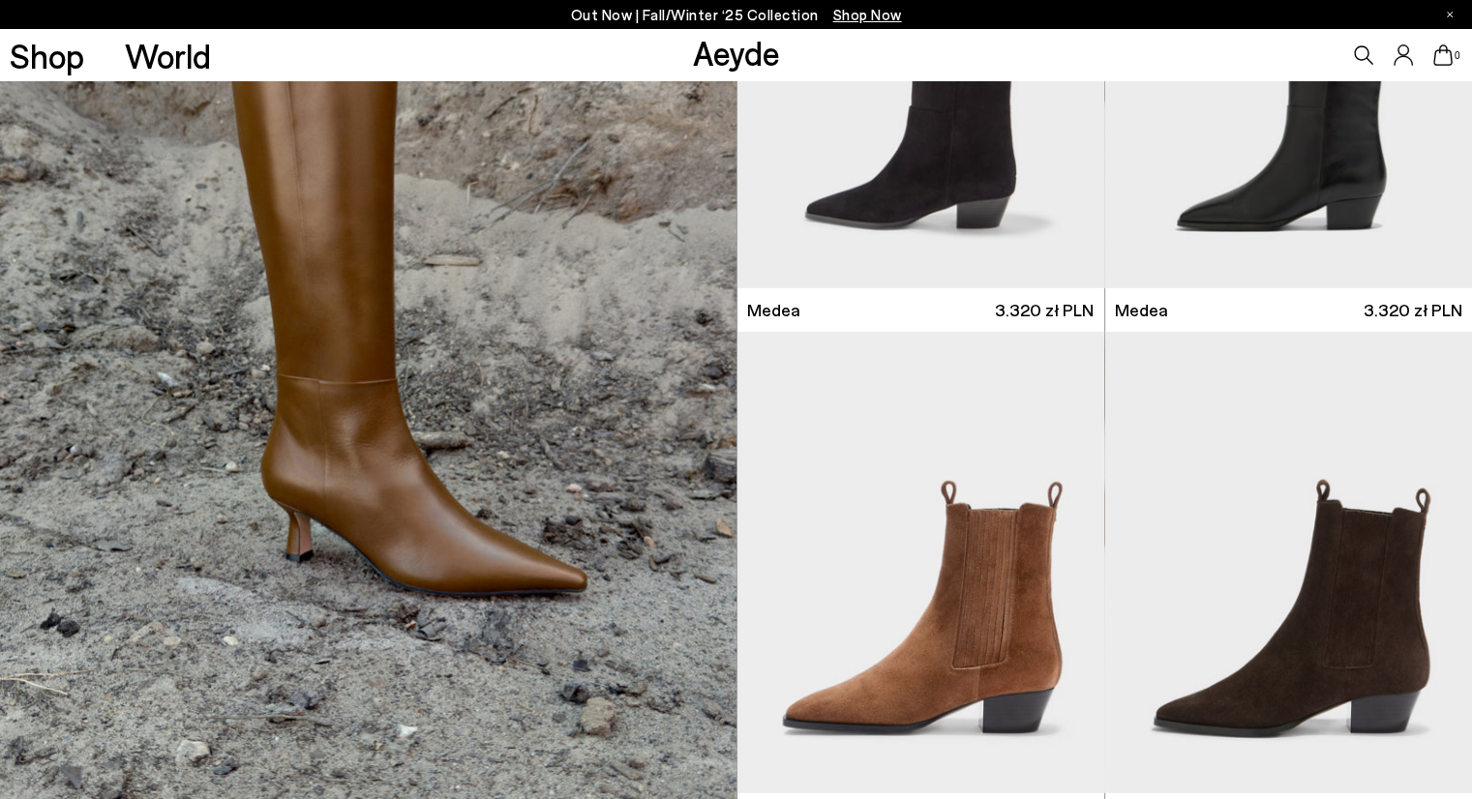
scroll to position [5617, 0]
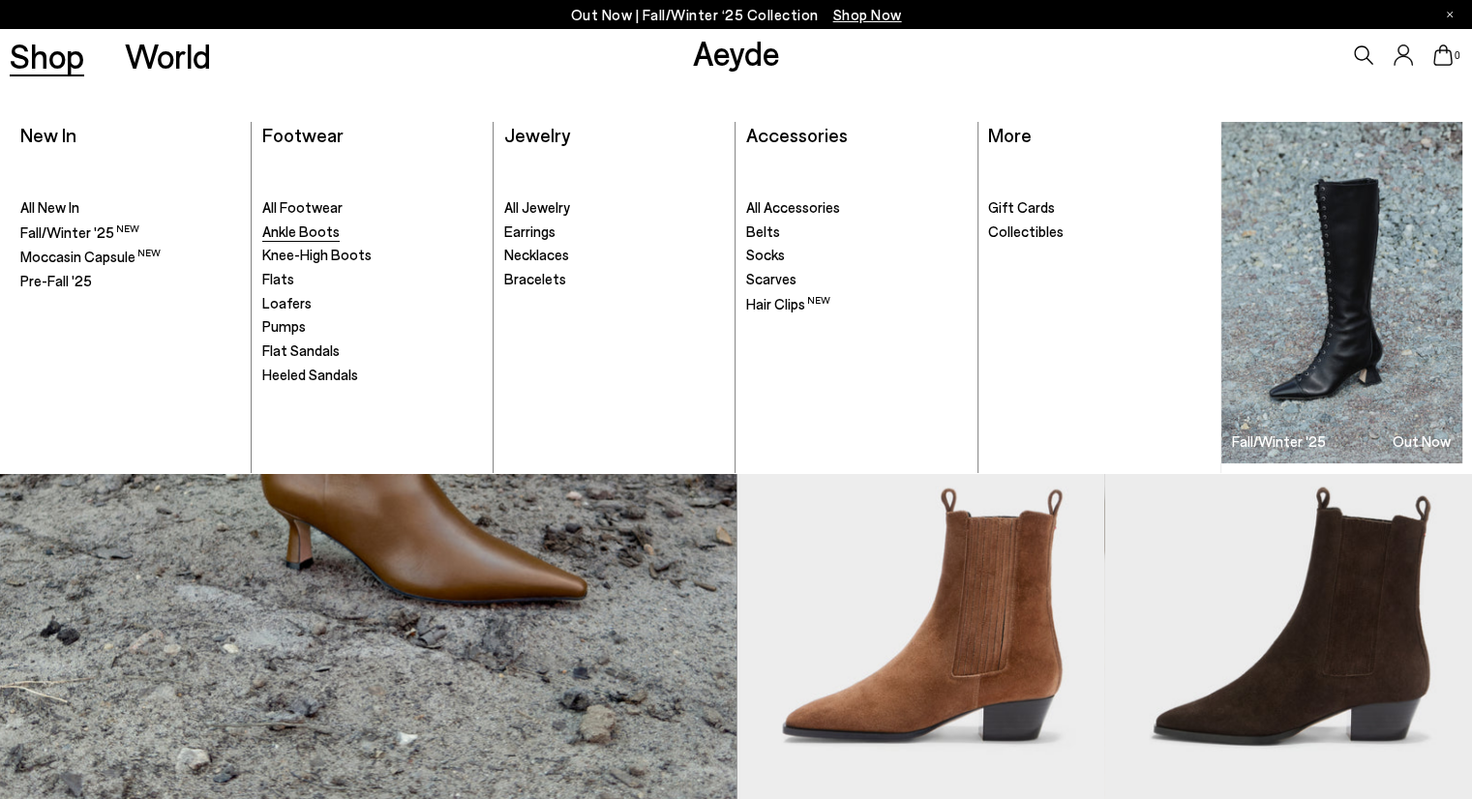
click at [289, 235] on span "Ankle Boots" at bounding box center [300, 231] width 77 height 17
